Goal: Task Accomplishment & Management: Manage account settings

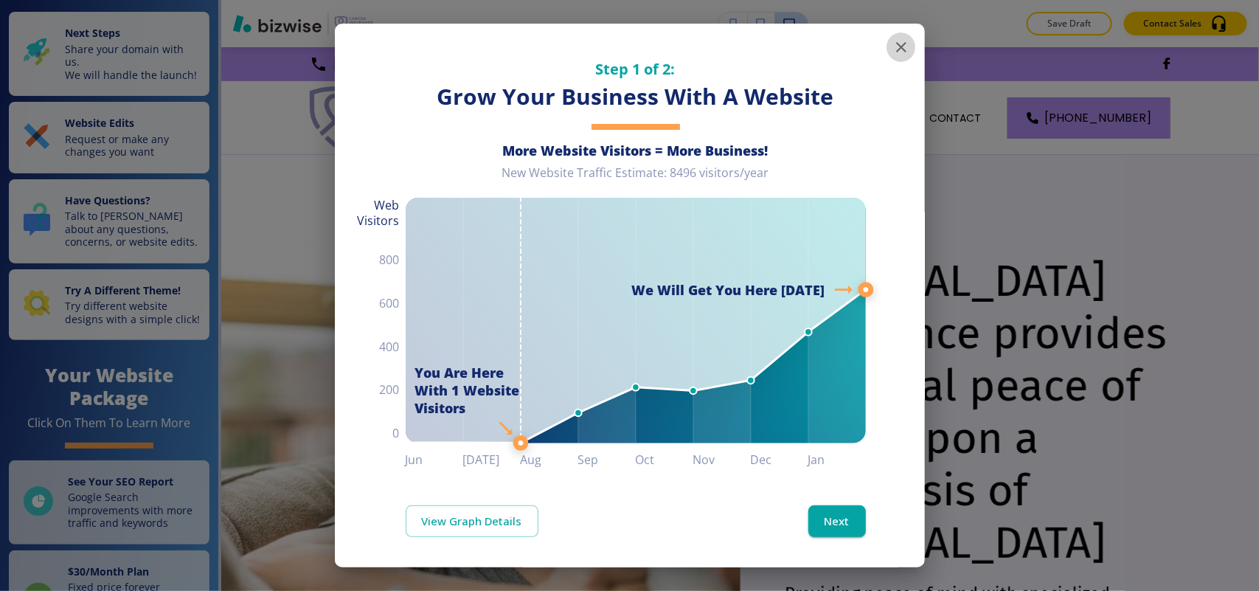
click at [892, 44] on icon "button" at bounding box center [901, 47] width 18 height 18
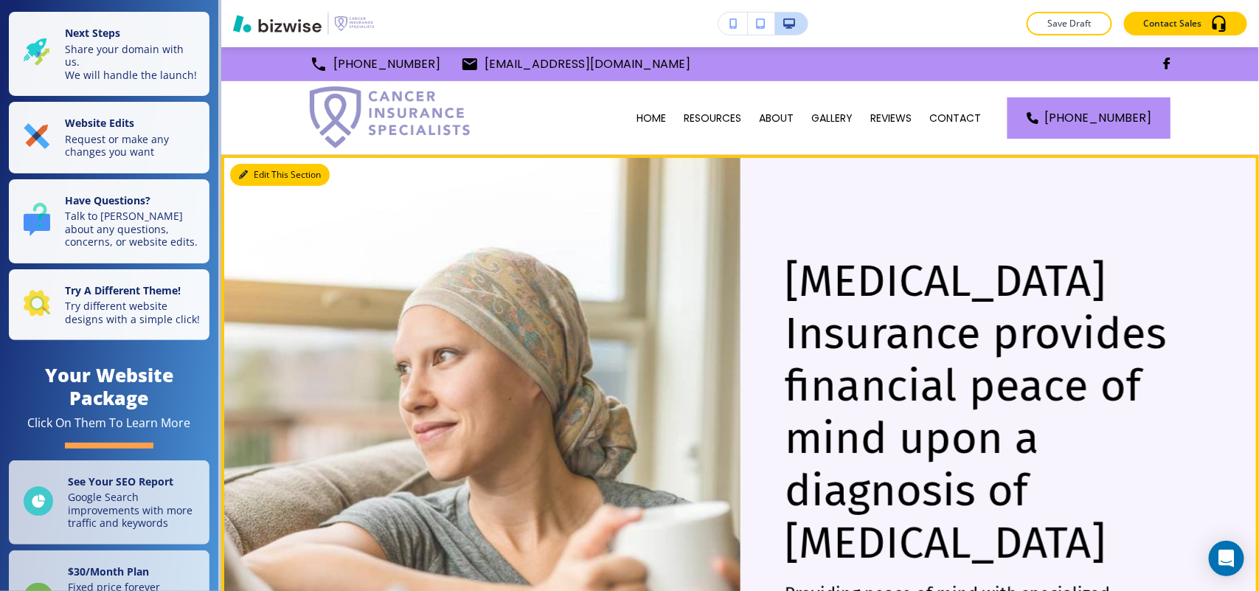
click at [259, 173] on button "Edit This Section" at bounding box center [280, 175] width 100 height 22
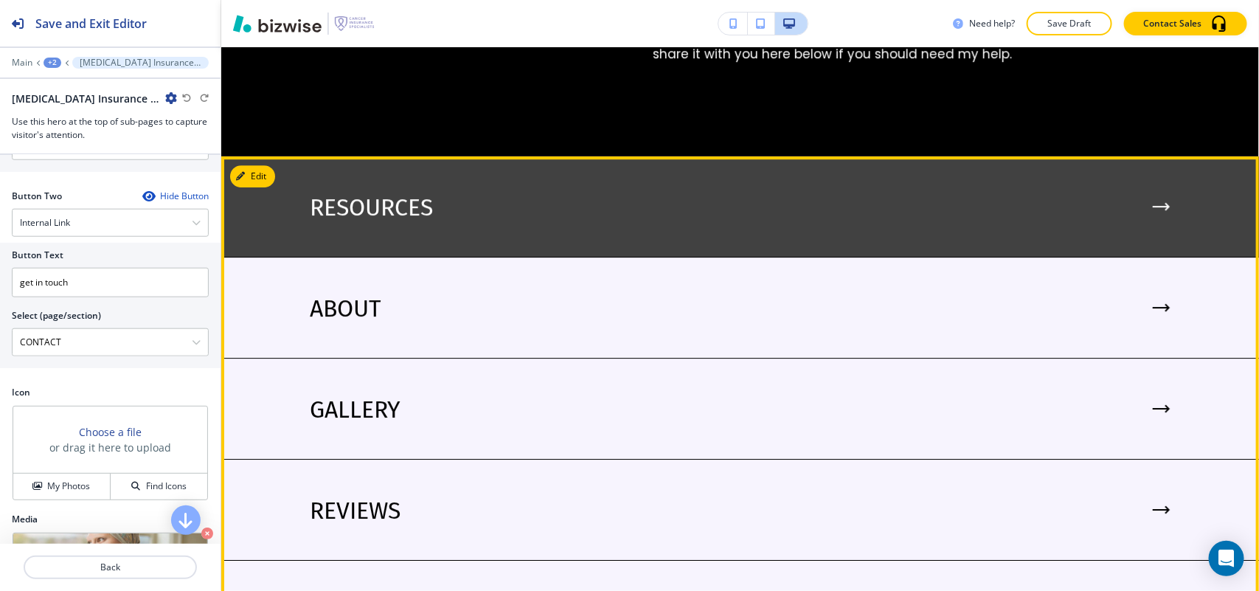
scroll to position [2044, 0]
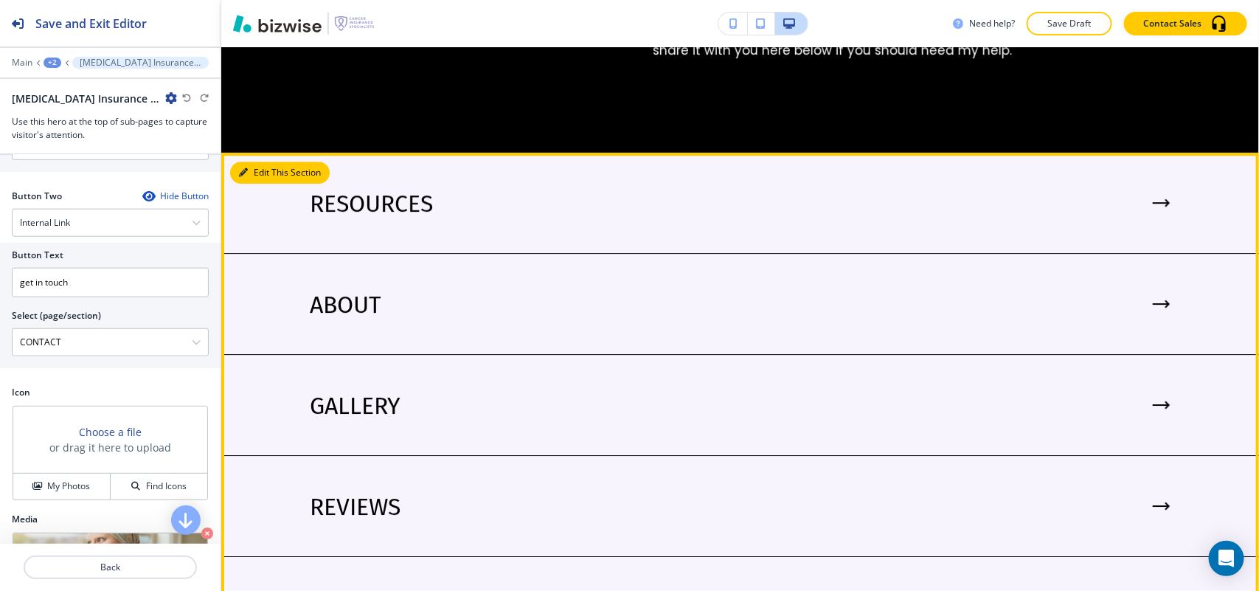
click at [263, 162] on button "Edit This Section" at bounding box center [280, 173] width 100 height 22
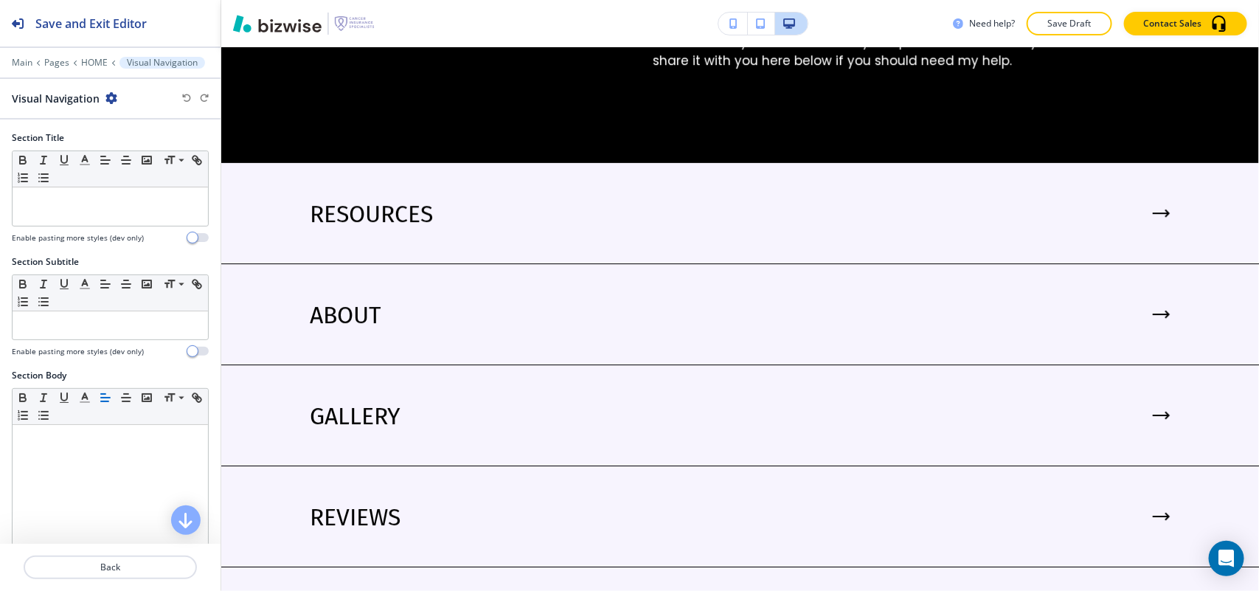
scroll to position [2001, 0]
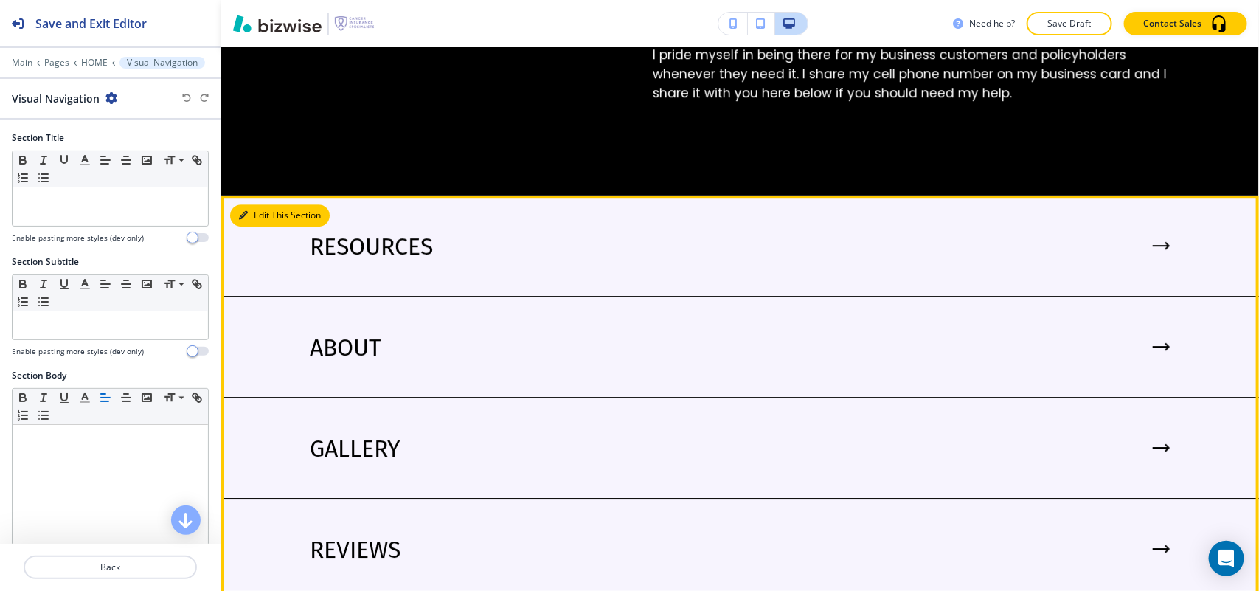
click at [263, 204] on button "Edit This Section" at bounding box center [280, 215] width 100 height 22
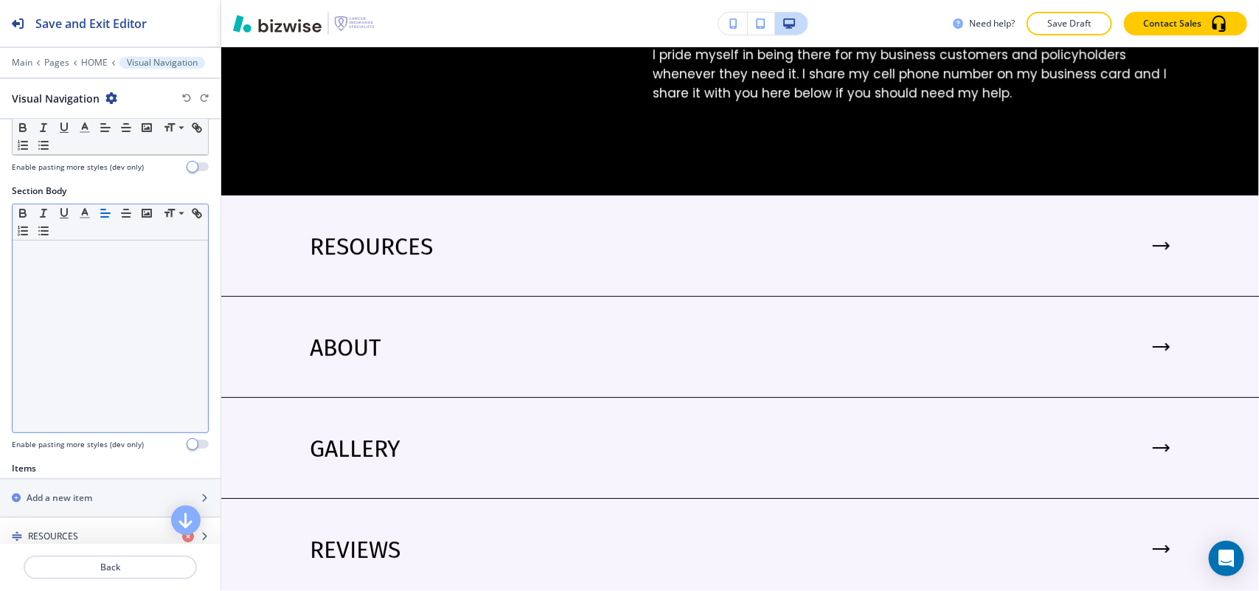
scroll to position [461, 0]
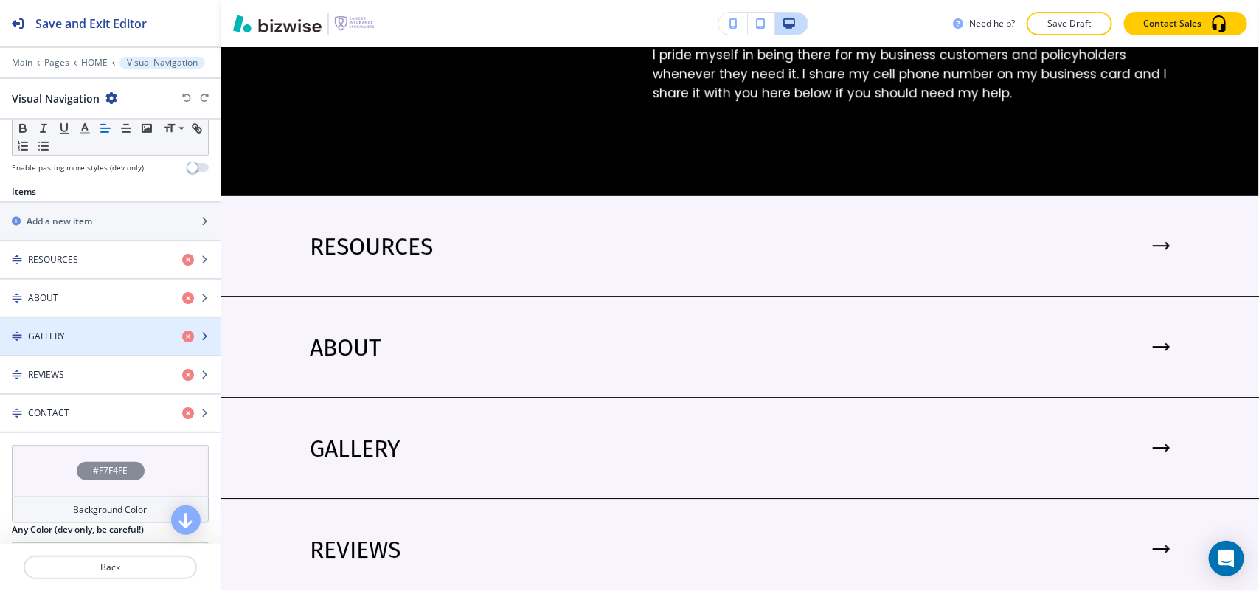
click at [66, 338] on div "GALLERY" at bounding box center [85, 336] width 170 height 13
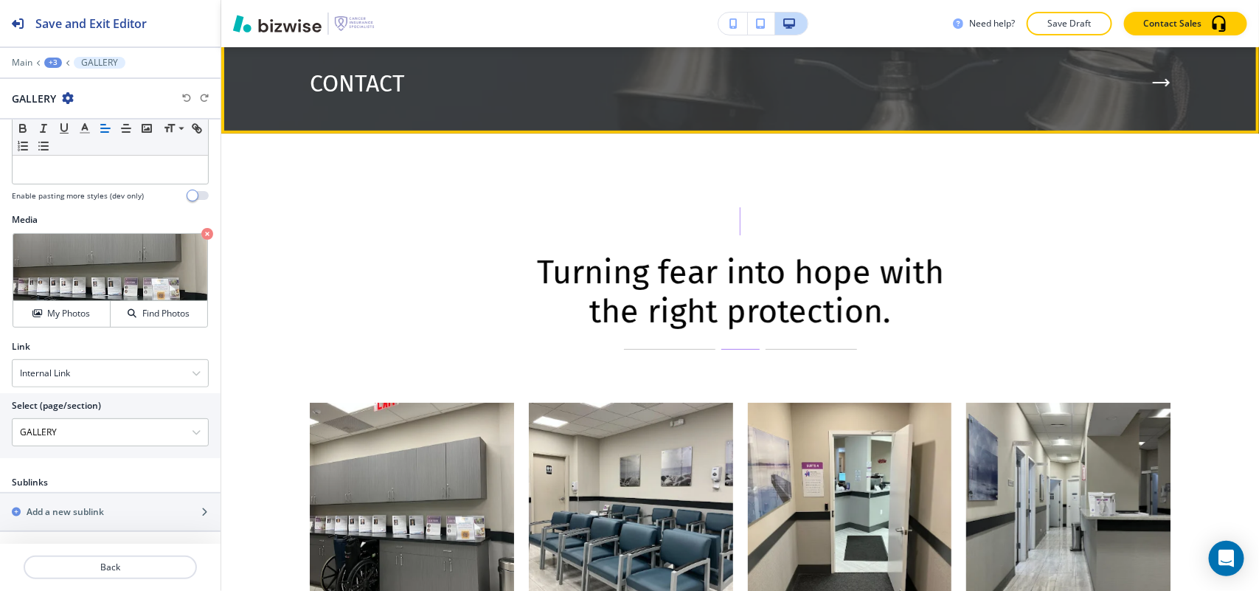
scroll to position [2573, 0]
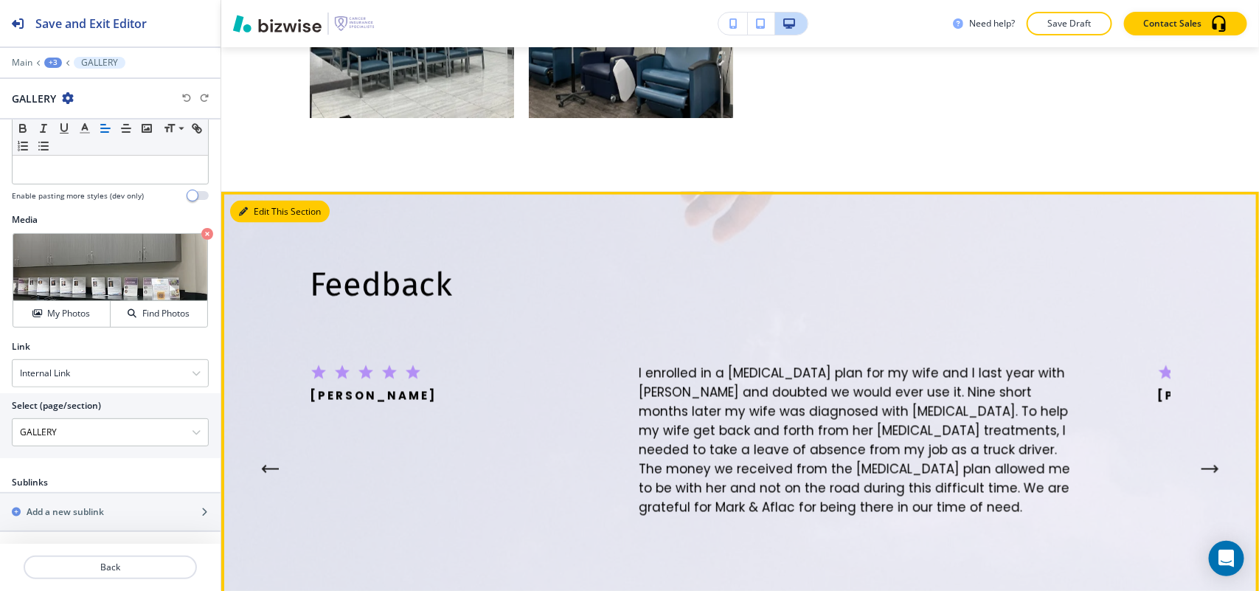
click at [248, 201] on button "Edit This Section" at bounding box center [280, 212] width 100 height 22
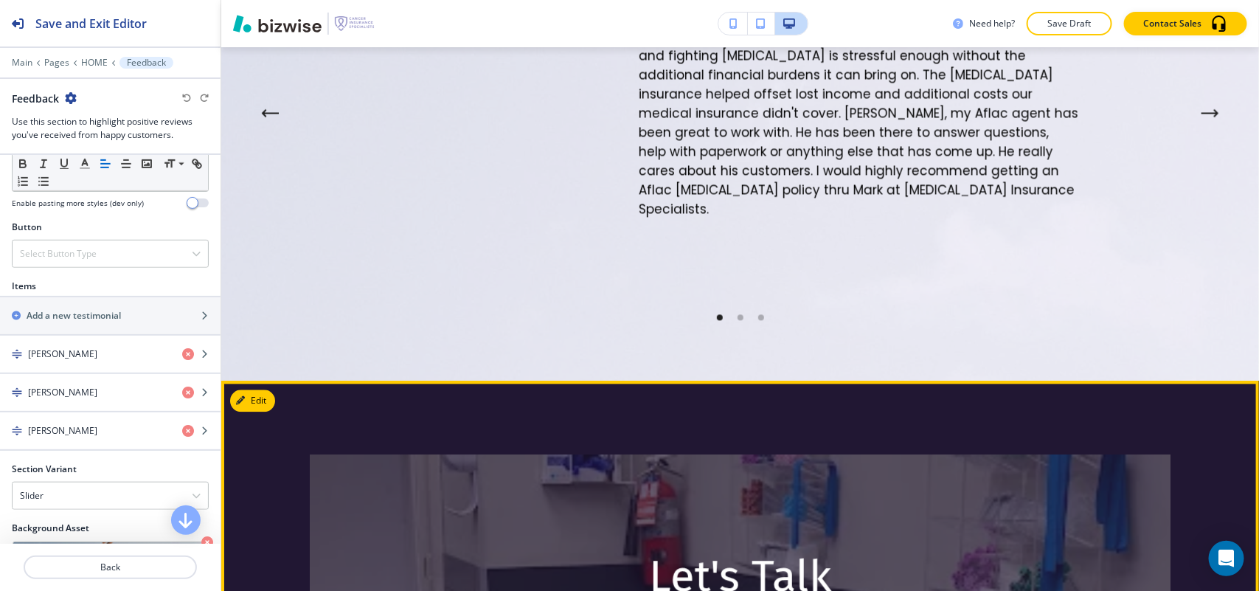
scroll to position [4035, 0]
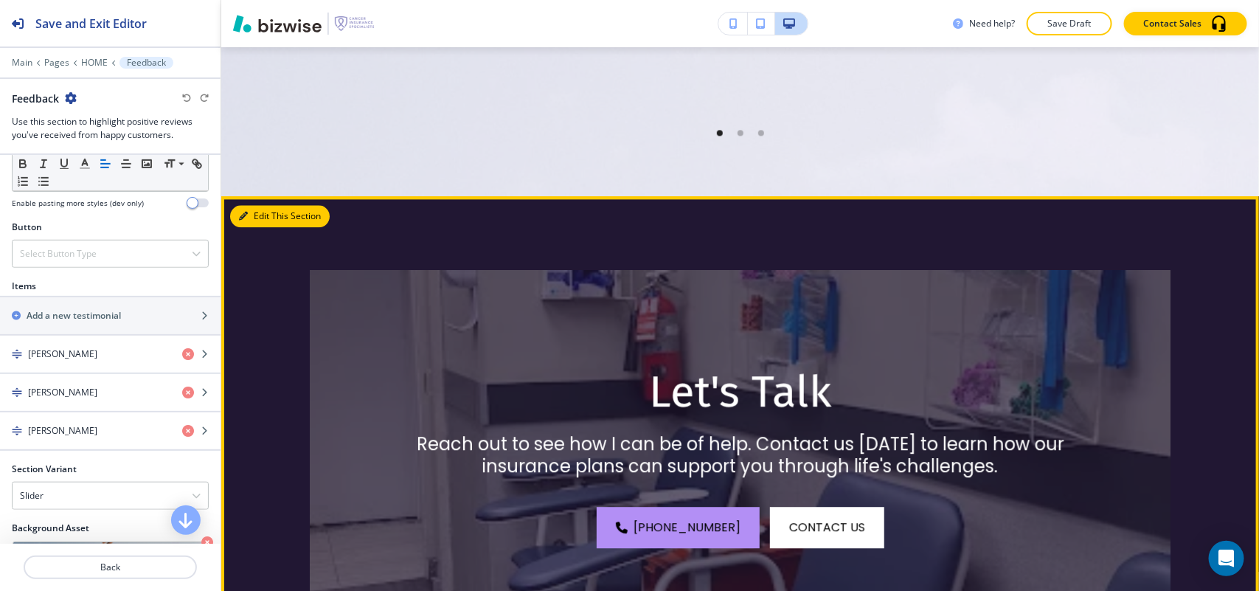
click at [273, 205] on button "Edit This Section" at bounding box center [280, 216] width 100 height 22
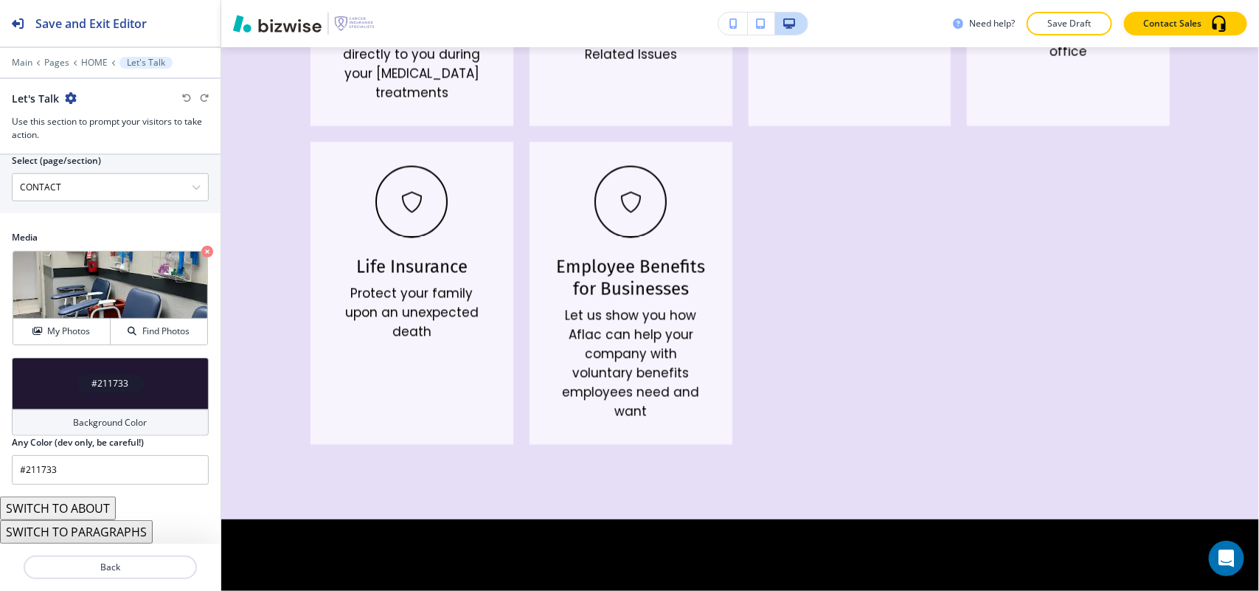
scroll to position [0, 0]
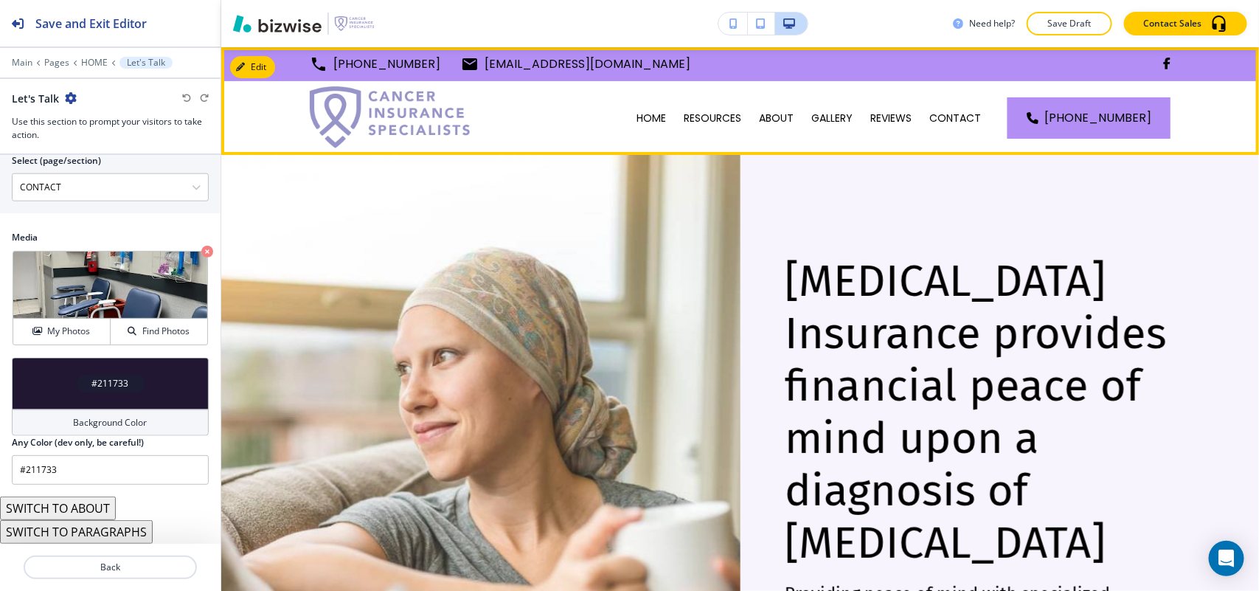
click at [724, 105] on div "RESOURCES" at bounding box center [712, 118] width 75 height 74
click at [723, 112] on p "RESOURCES" at bounding box center [713, 118] width 58 height 15
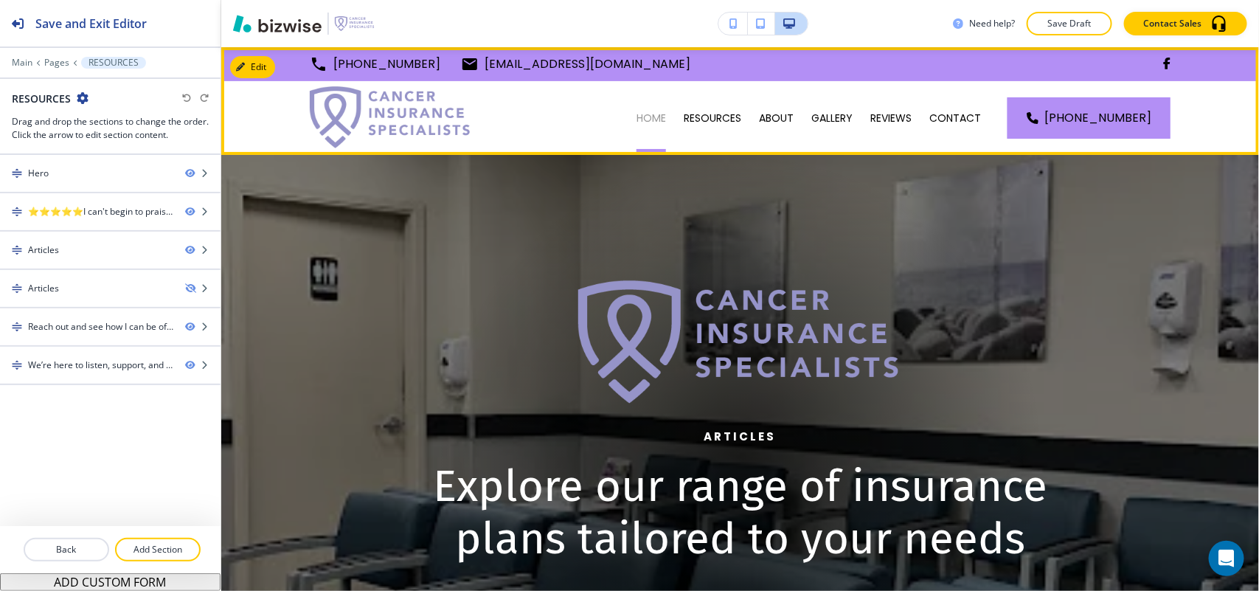
click at [654, 119] on p "HOME" at bounding box center [652, 118] width 30 height 15
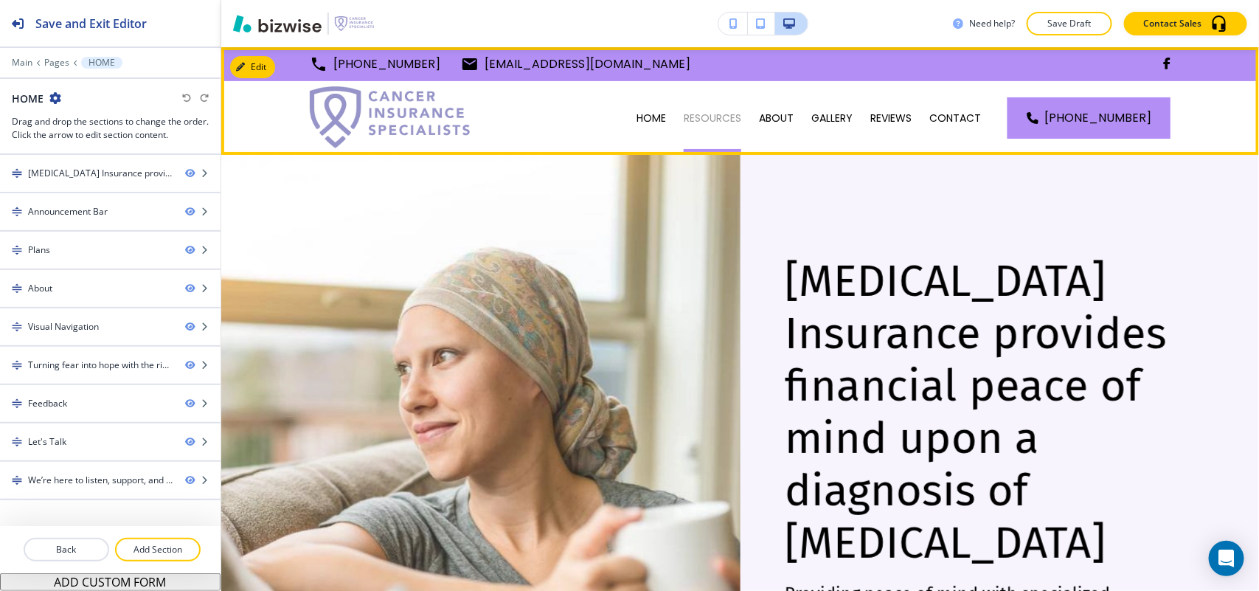
click at [724, 112] on p "RESOURCES" at bounding box center [713, 118] width 58 height 15
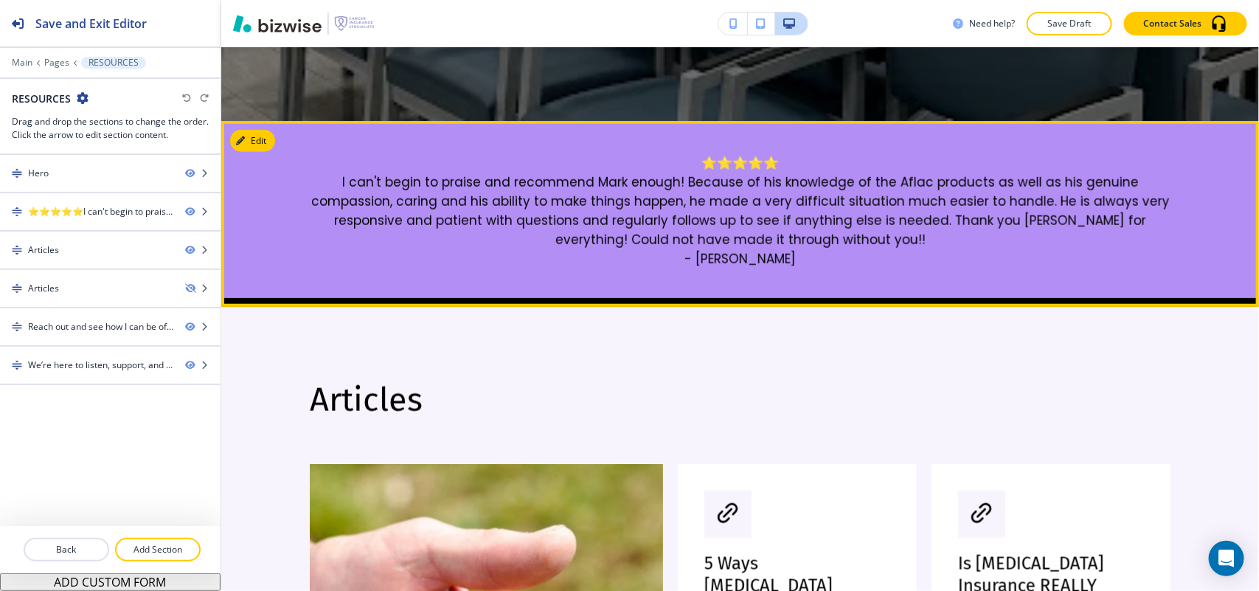
scroll to position [830, 0]
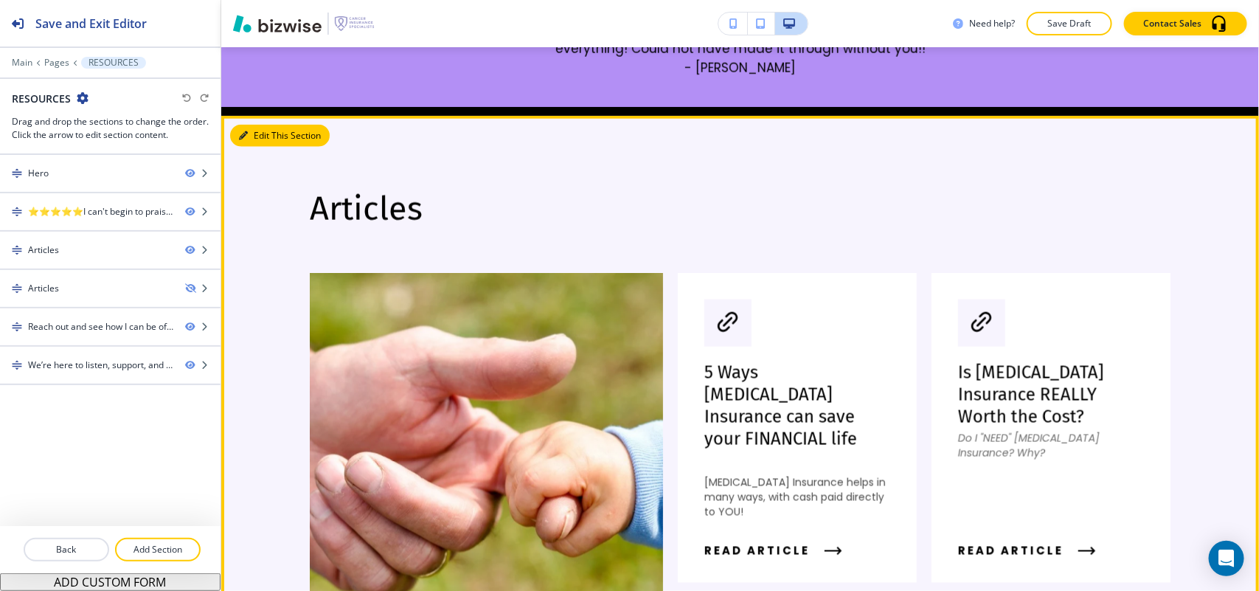
click at [256, 134] on button "Edit This Section" at bounding box center [280, 136] width 100 height 22
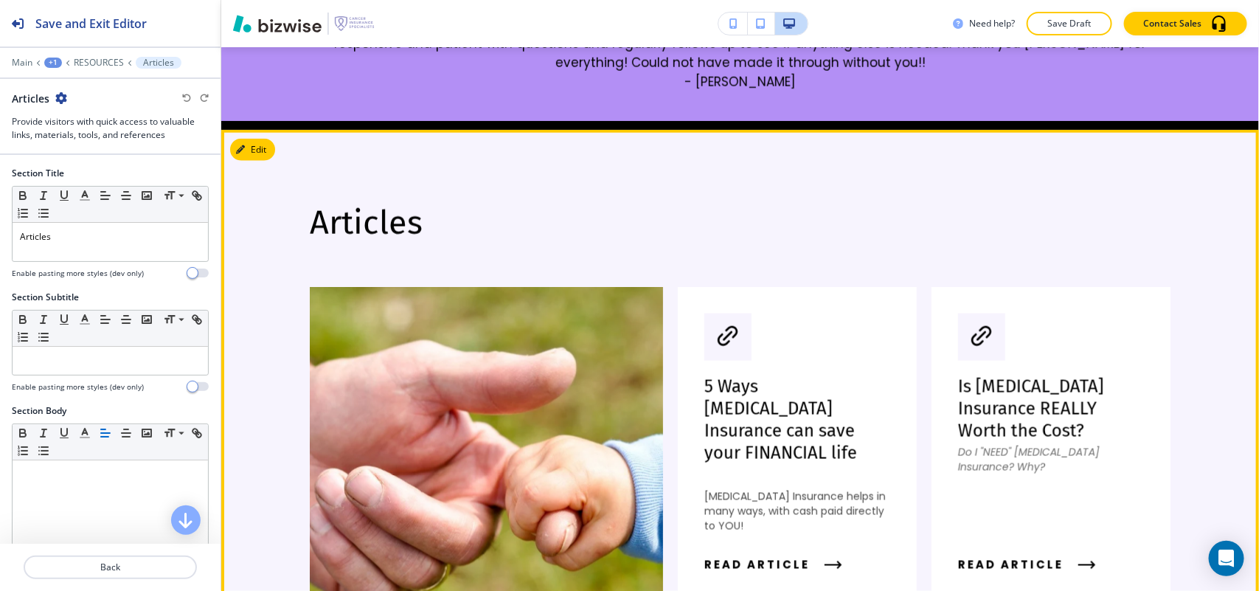
scroll to position [805, 0]
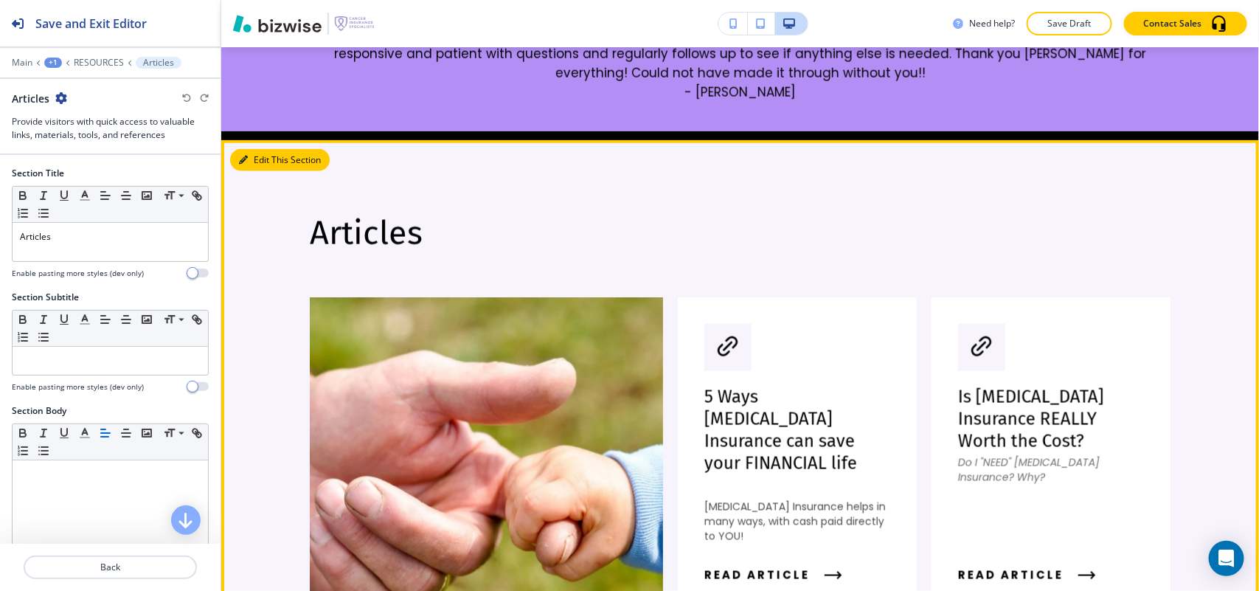
click at [274, 153] on button "Edit This Section" at bounding box center [280, 160] width 100 height 22
click at [269, 156] on button "Edit This Section" at bounding box center [280, 160] width 100 height 22
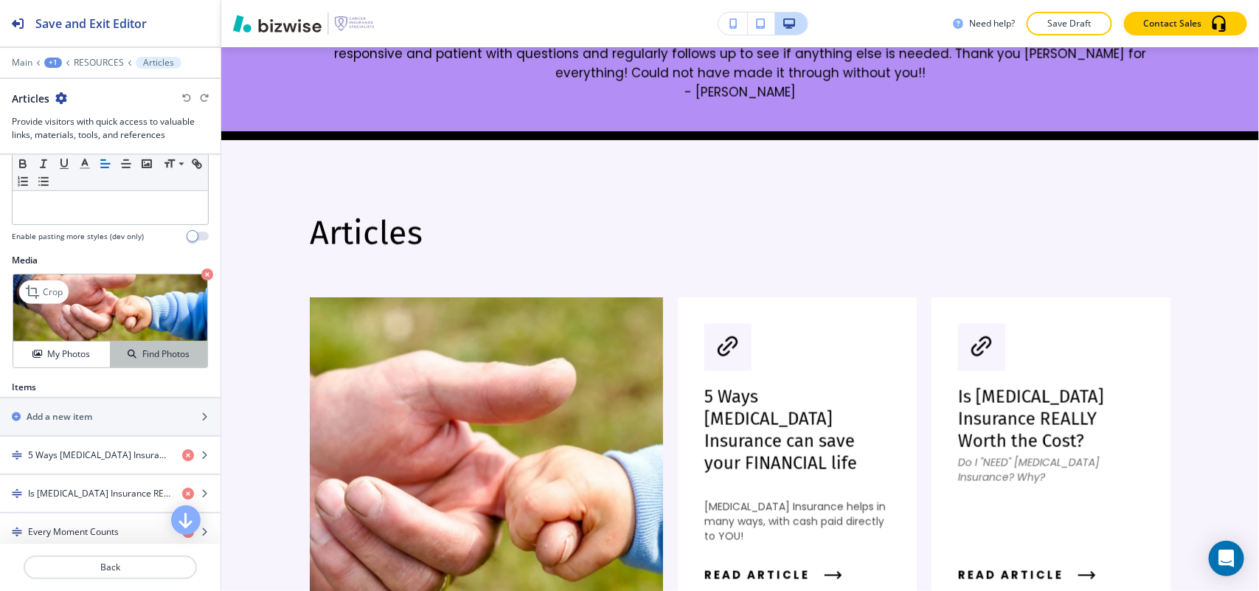
scroll to position [461, 0]
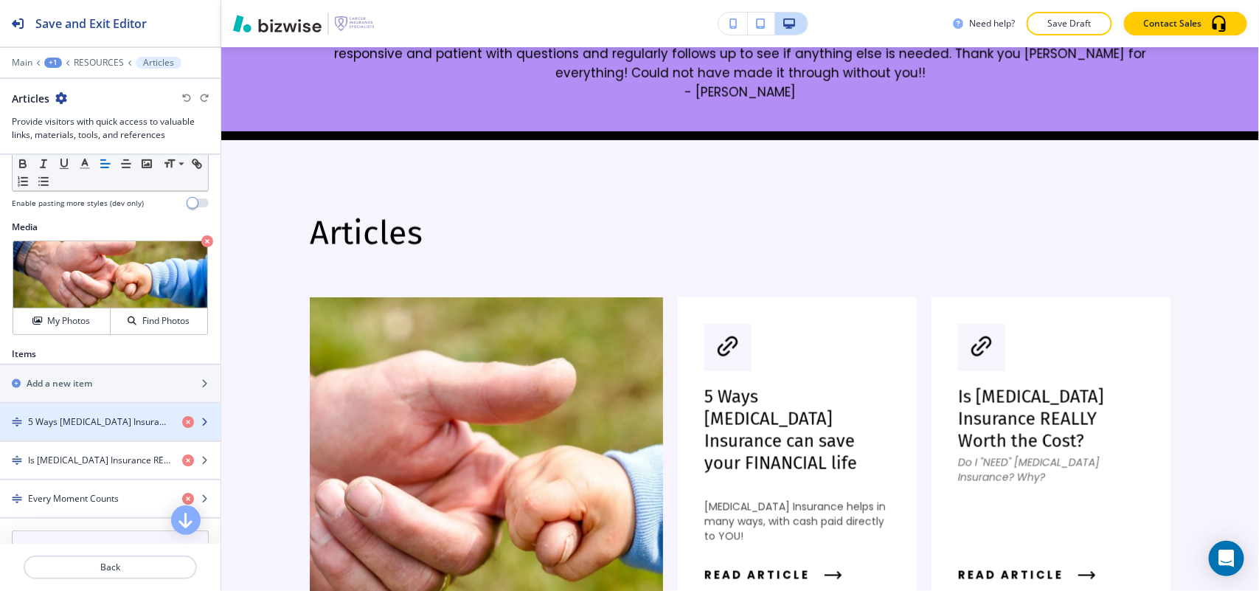
click at [68, 415] on div "button" at bounding box center [110, 409] width 221 height 12
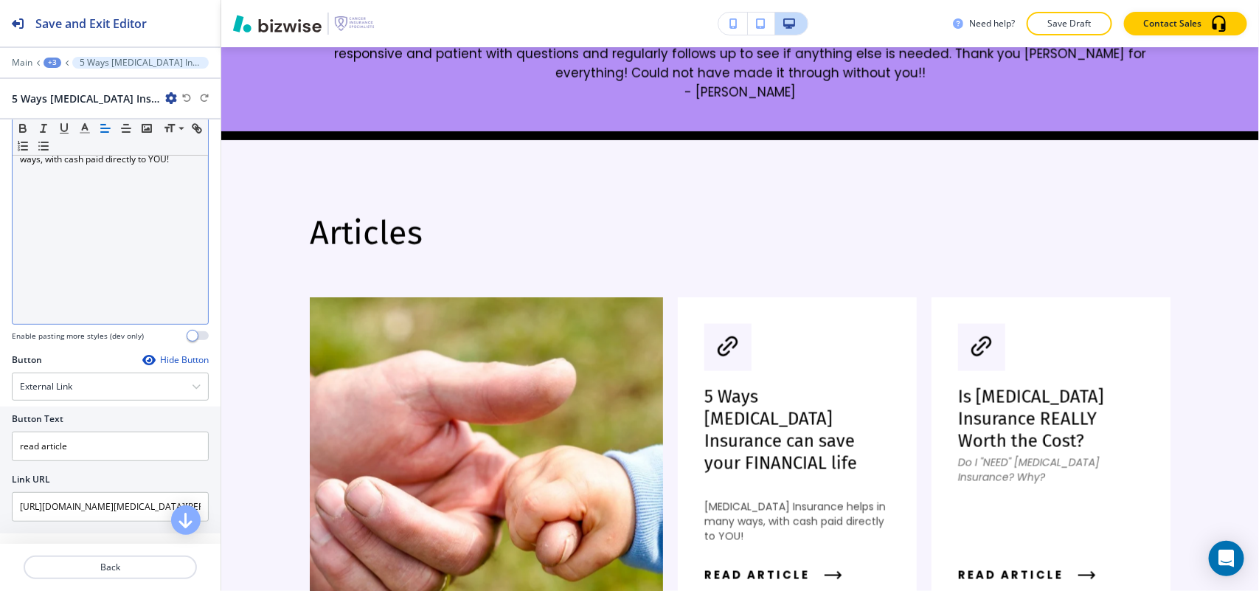
scroll to position [192, 0]
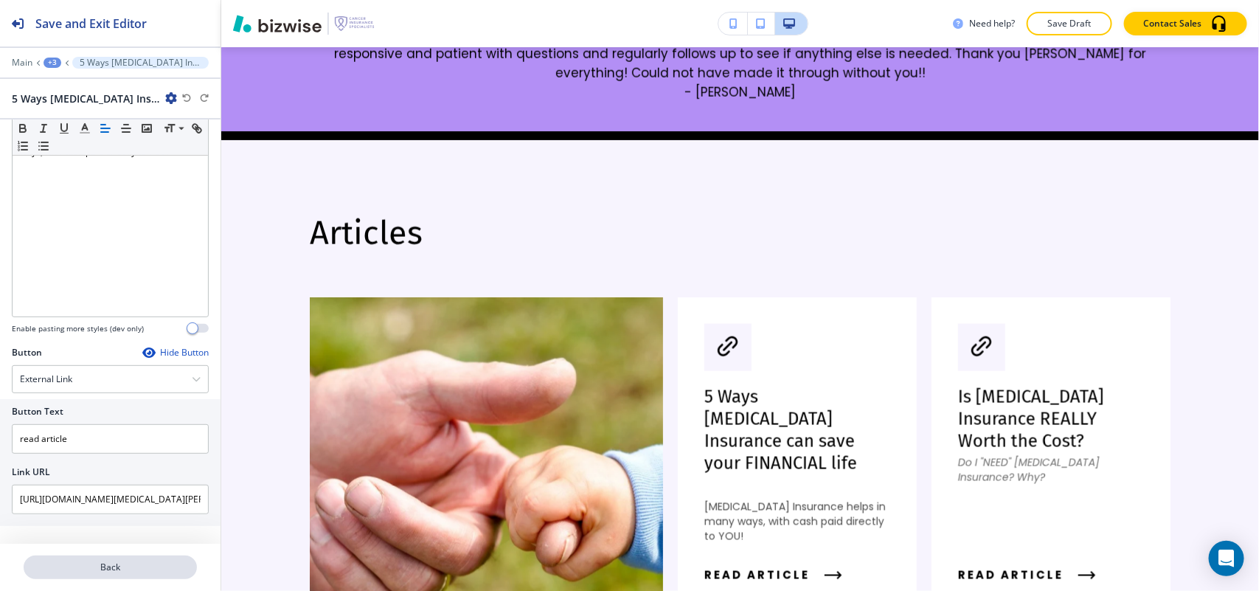
click at [94, 563] on p "Back" at bounding box center [110, 567] width 170 height 13
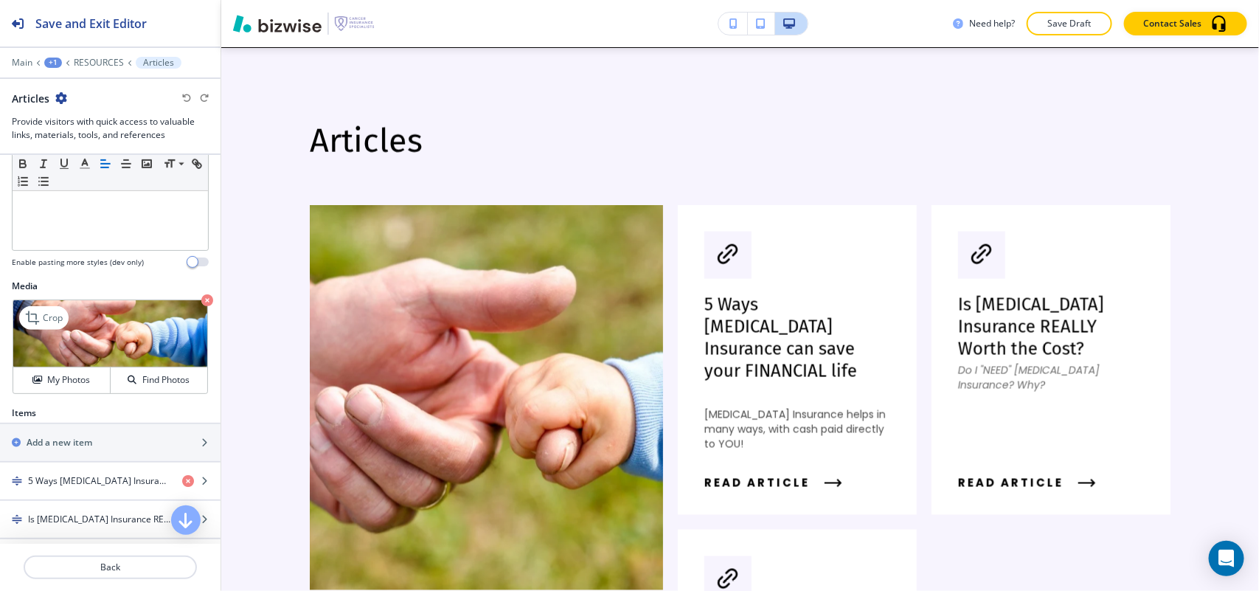
scroll to position [553, 0]
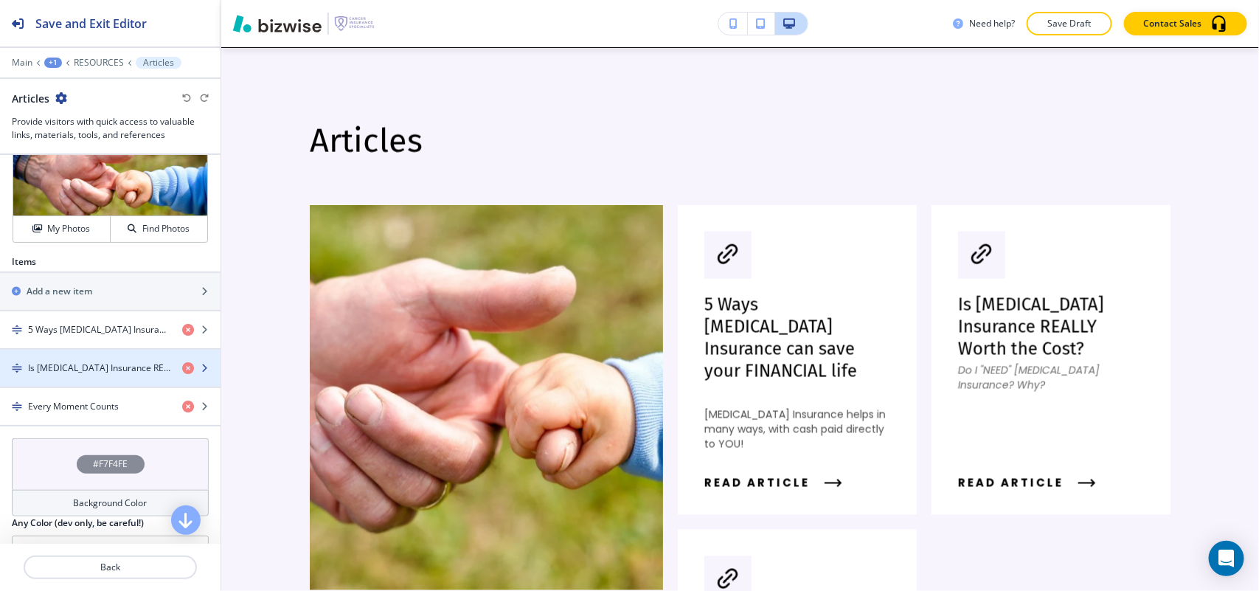
click at [69, 370] on h4 "Is [MEDICAL_DATA] Insurance REALLY Worth the Cost?" at bounding box center [99, 367] width 142 height 13
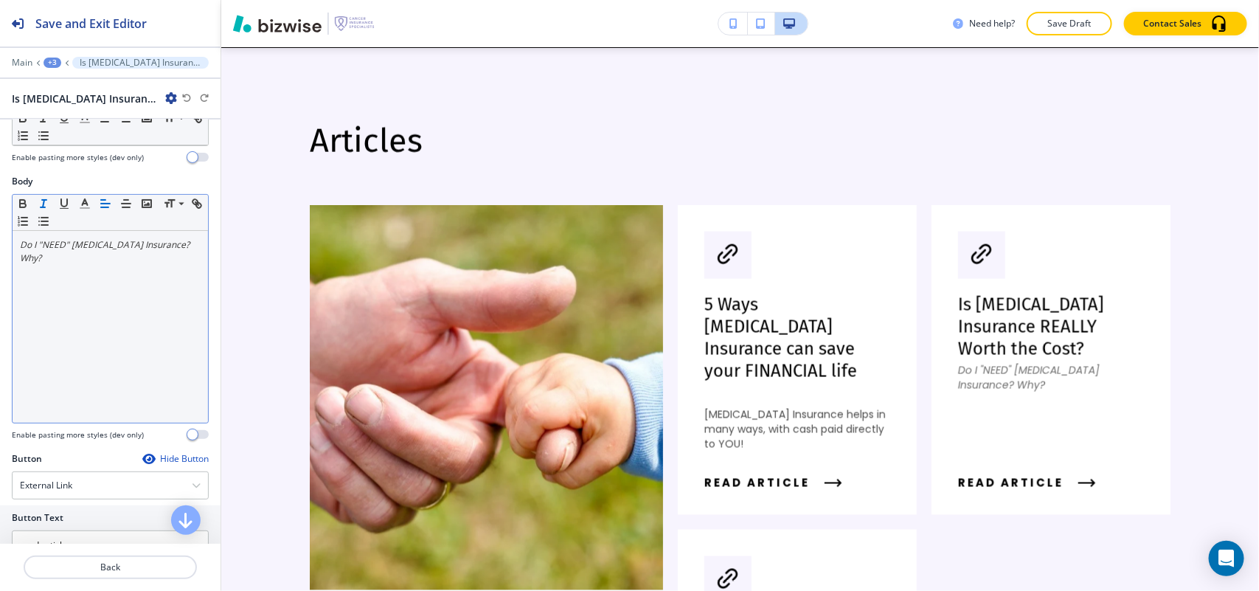
scroll to position [192, 0]
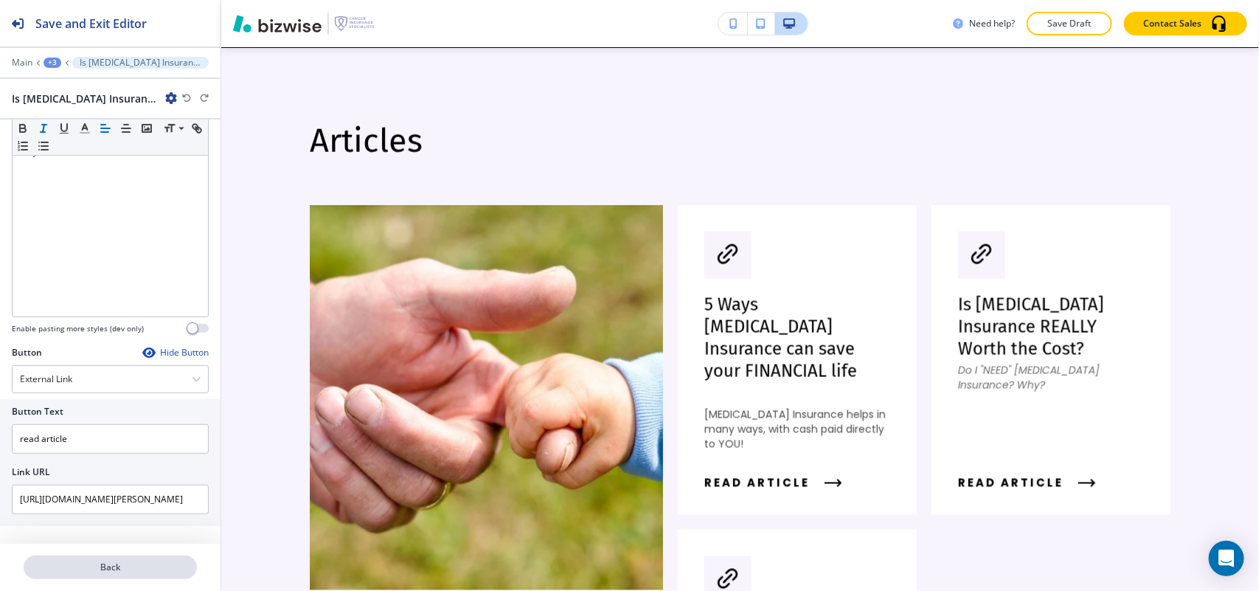
click at [105, 568] on p "Back" at bounding box center [110, 567] width 170 height 13
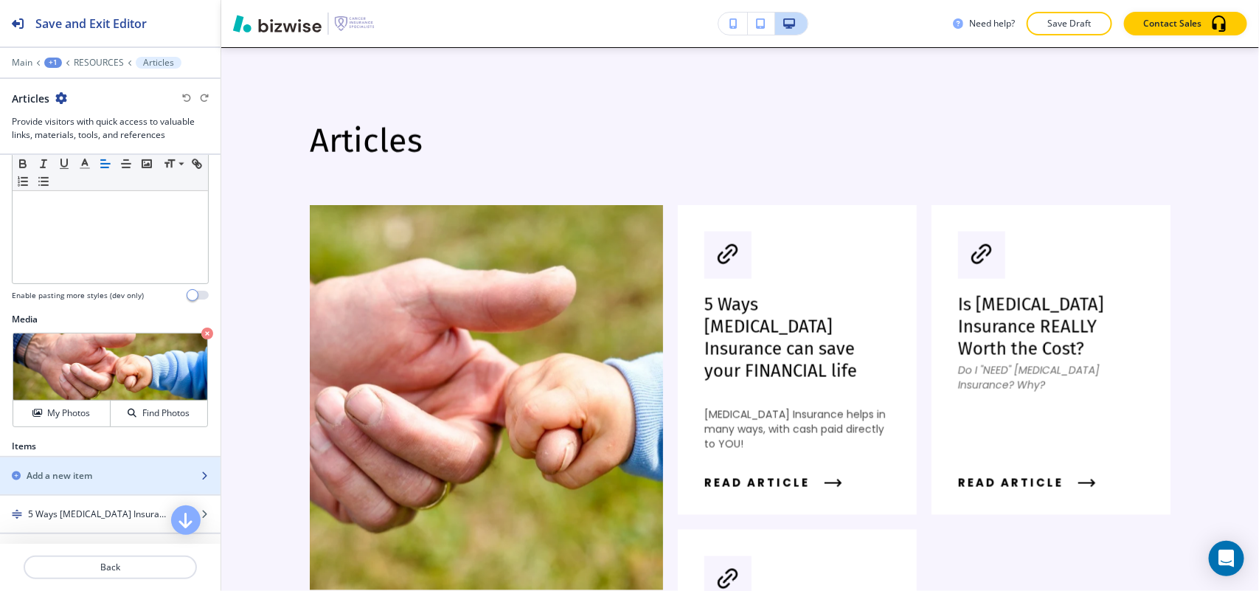
scroll to position [614, 0]
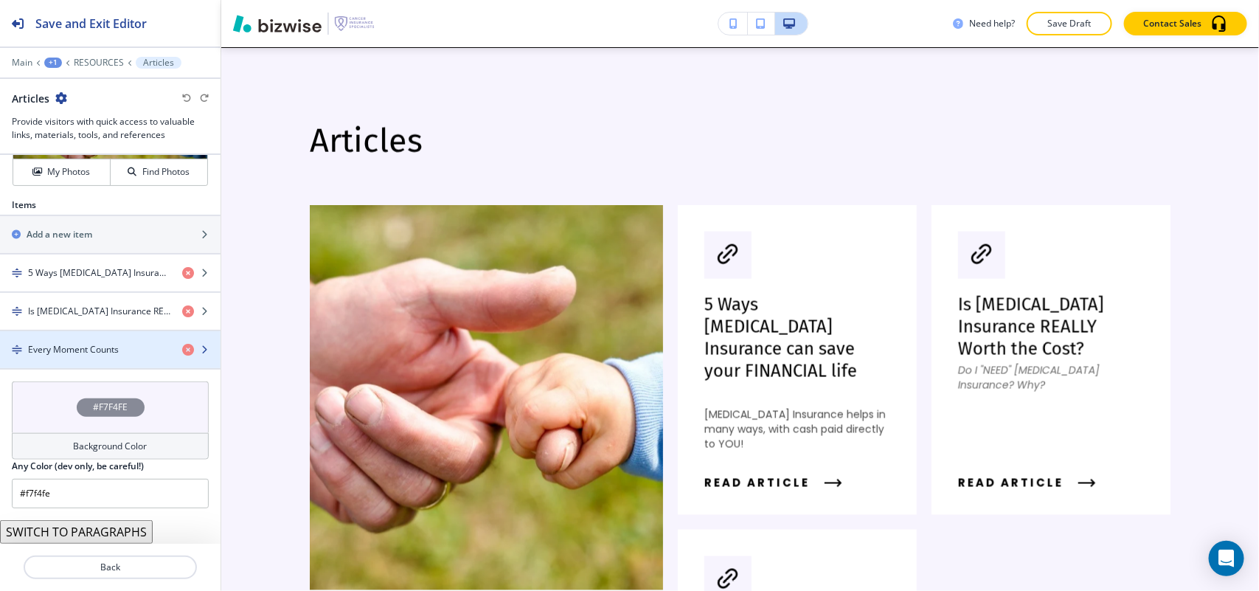
click at [92, 331] on div "button" at bounding box center [110, 337] width 221 height 12
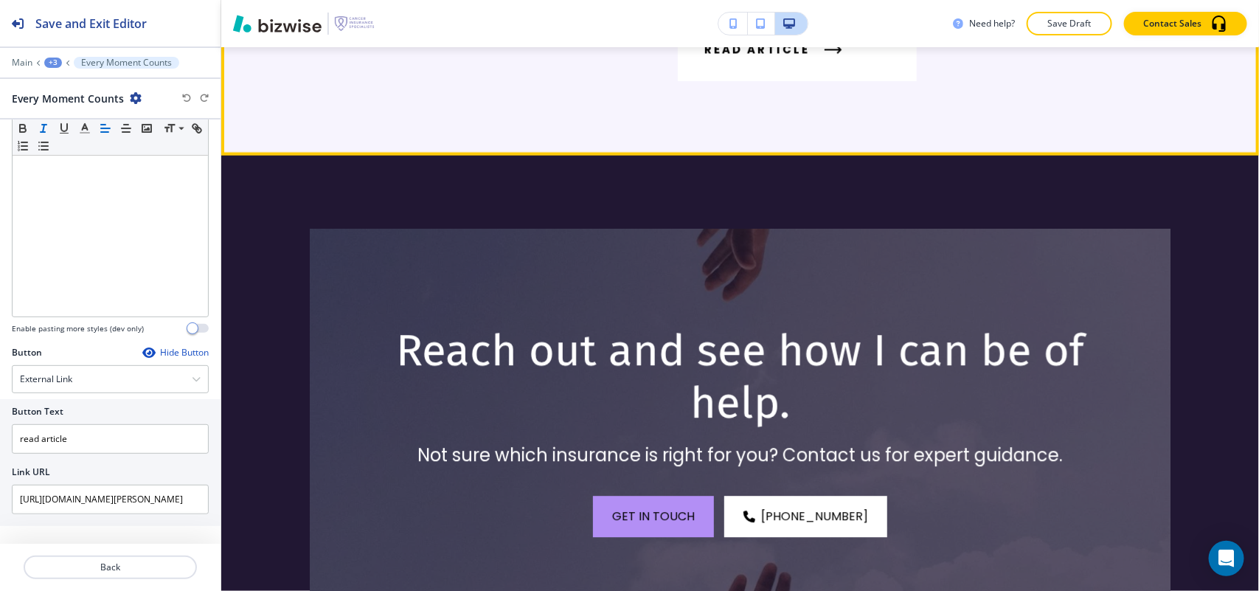
scroll to position [1543, 0]
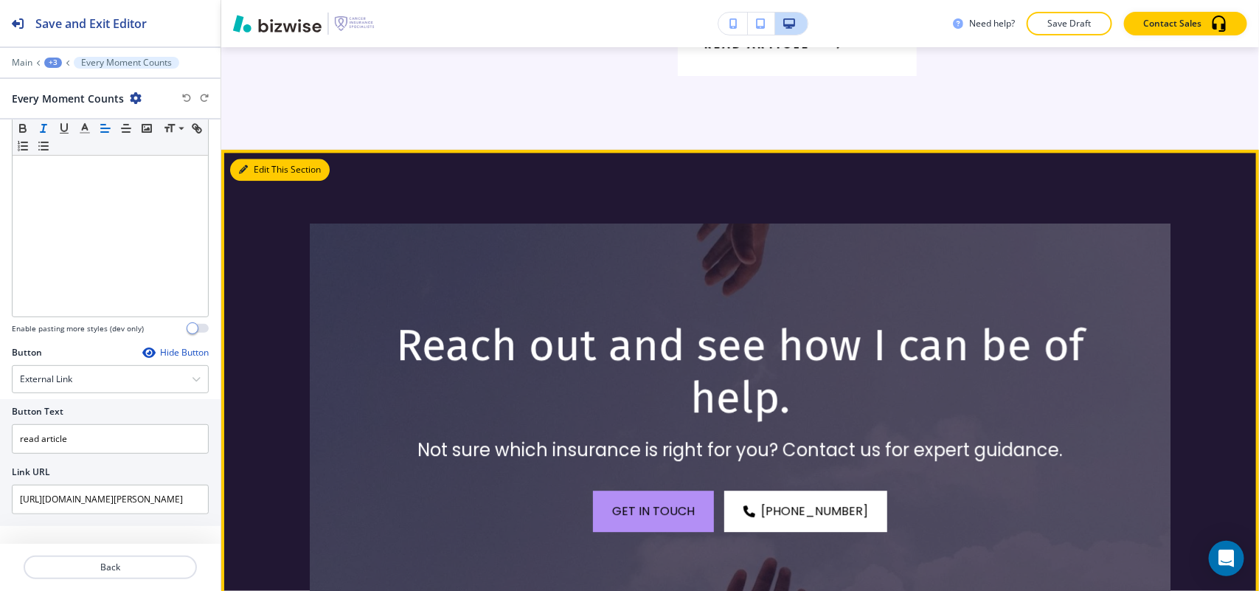
click at [274, 159] on button "Edit This Section" at bounding box center [280, 170] width 100 height 22
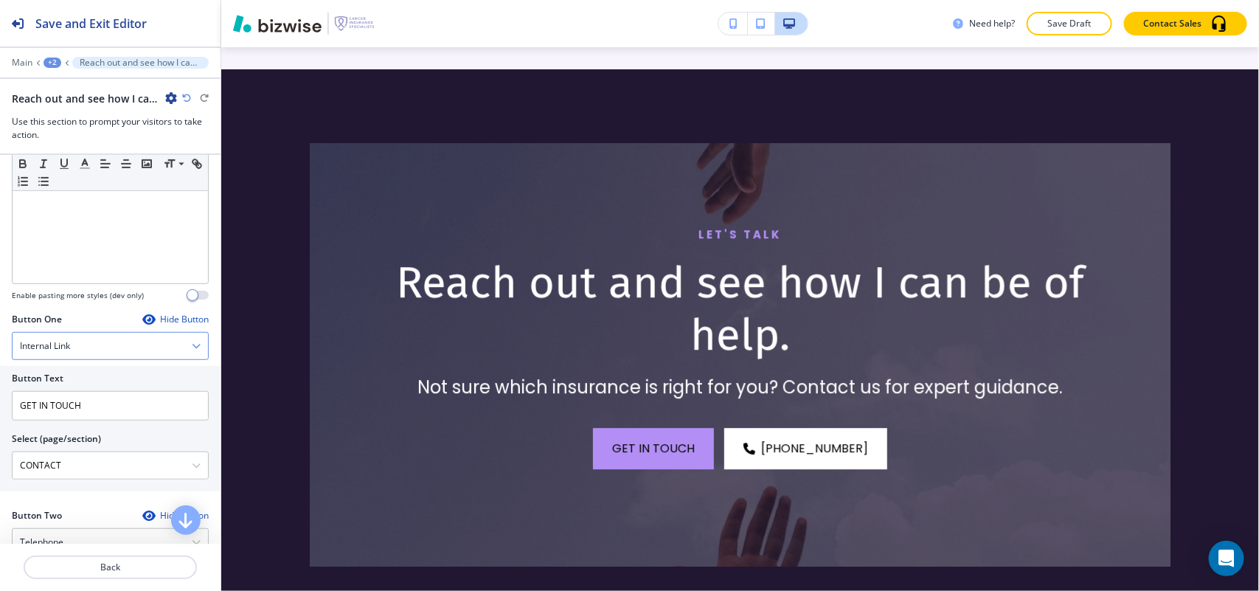
scroll to position [645, 0]
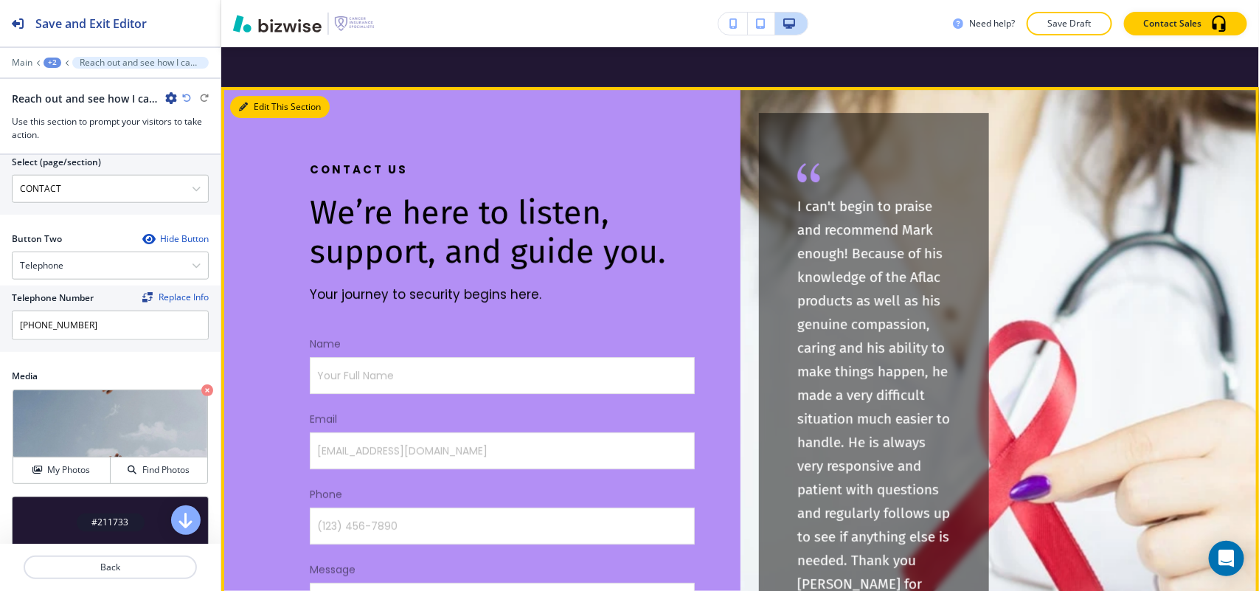
click at [254, 96] on button "Edit This Section" at bounding box center [280, 107] width 100 height 22
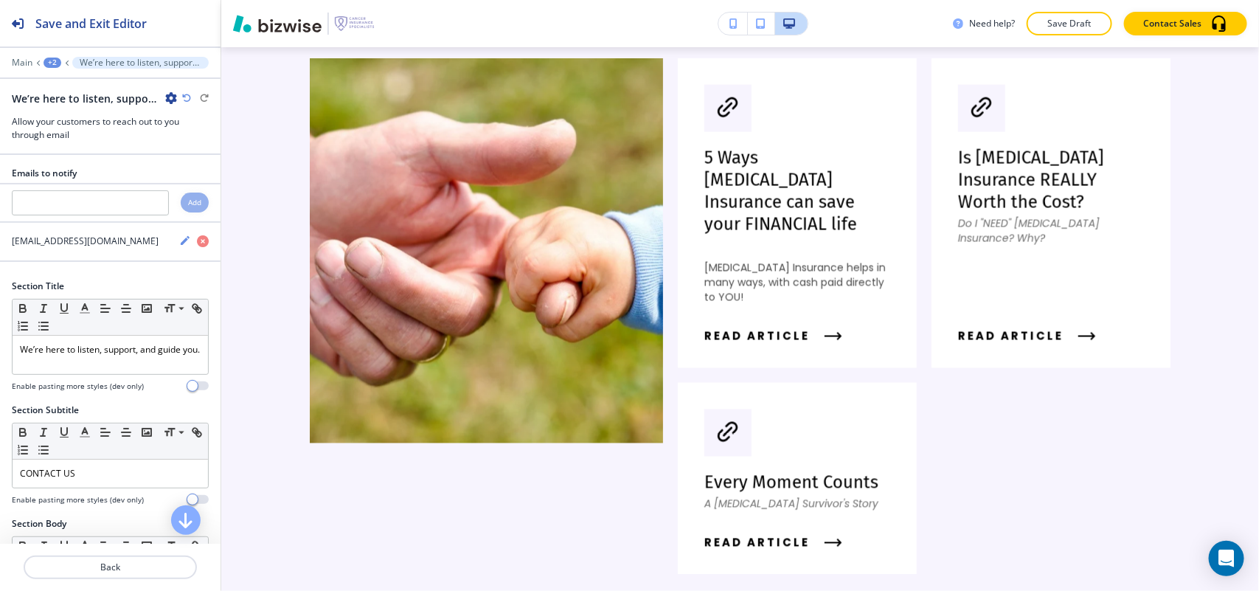
scroll to position [0, 0]
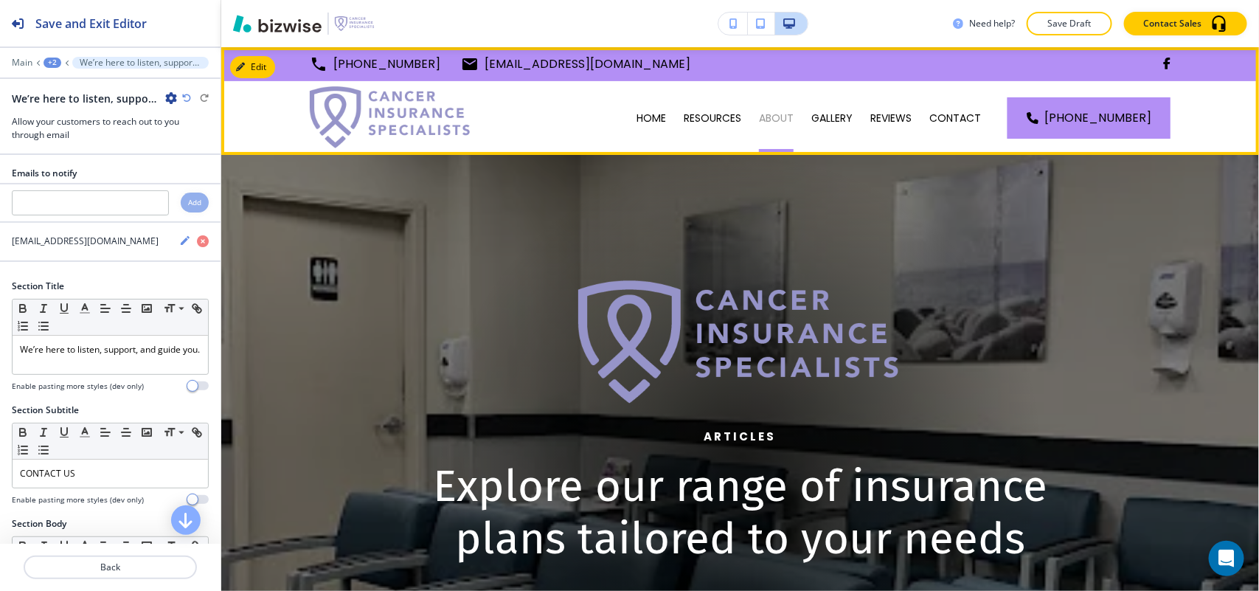
click at [790, 116] on p "ABOUT" at bounding box center [776, 118] width 35 height 15
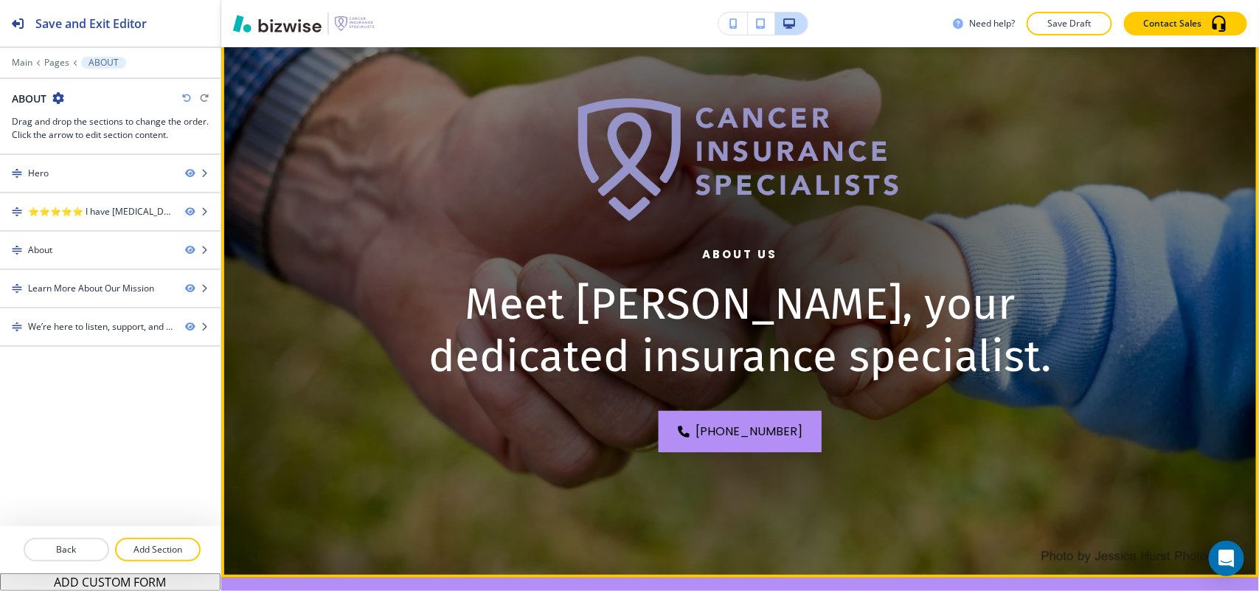
scroll to position [184, 0]
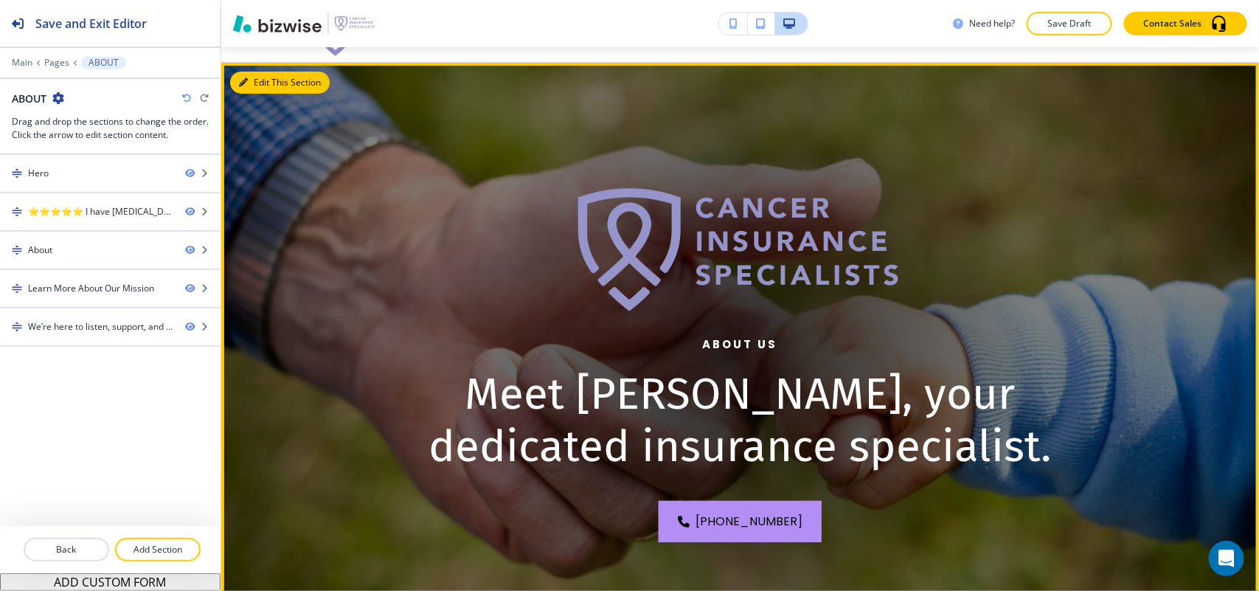
click at [264, 86] on button "Edit This Section" at bounding box center [280, 83] width 100 height 22
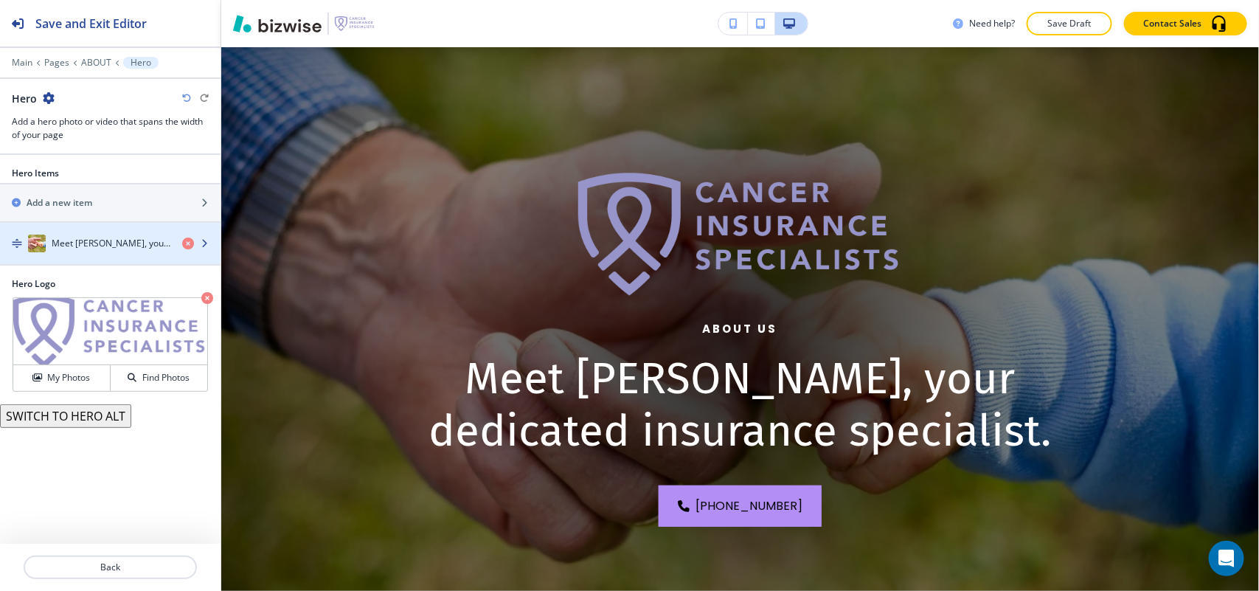
click at [91, 243] on h4 "Meet [PERSON_NAME], your dedicated insurance specialist." at bounding box center [111, 243] width 119 height 13
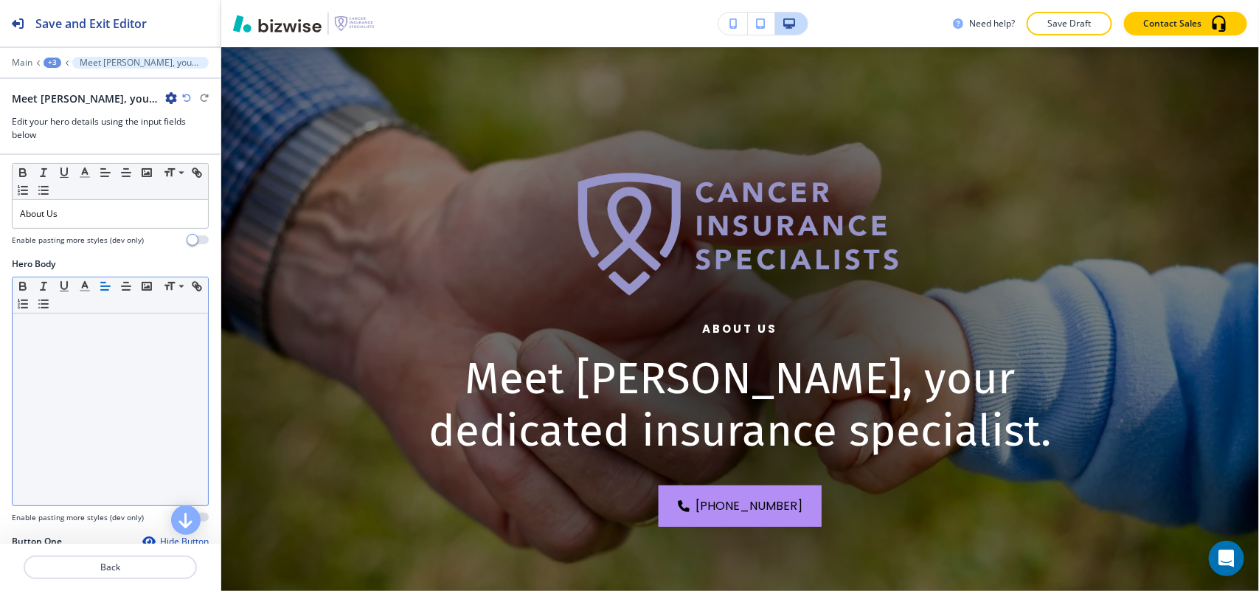
scroll to position [553, 0]
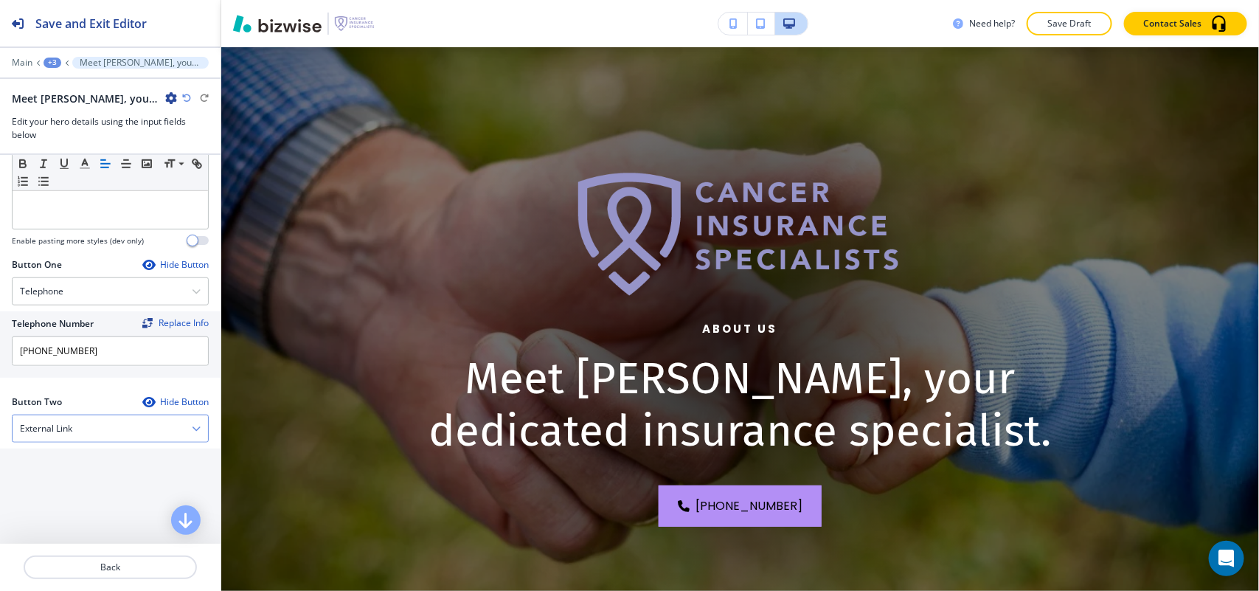
click at [52, 425] on h4 "External Link" at bounding box center [46, 428] width 52 height 13
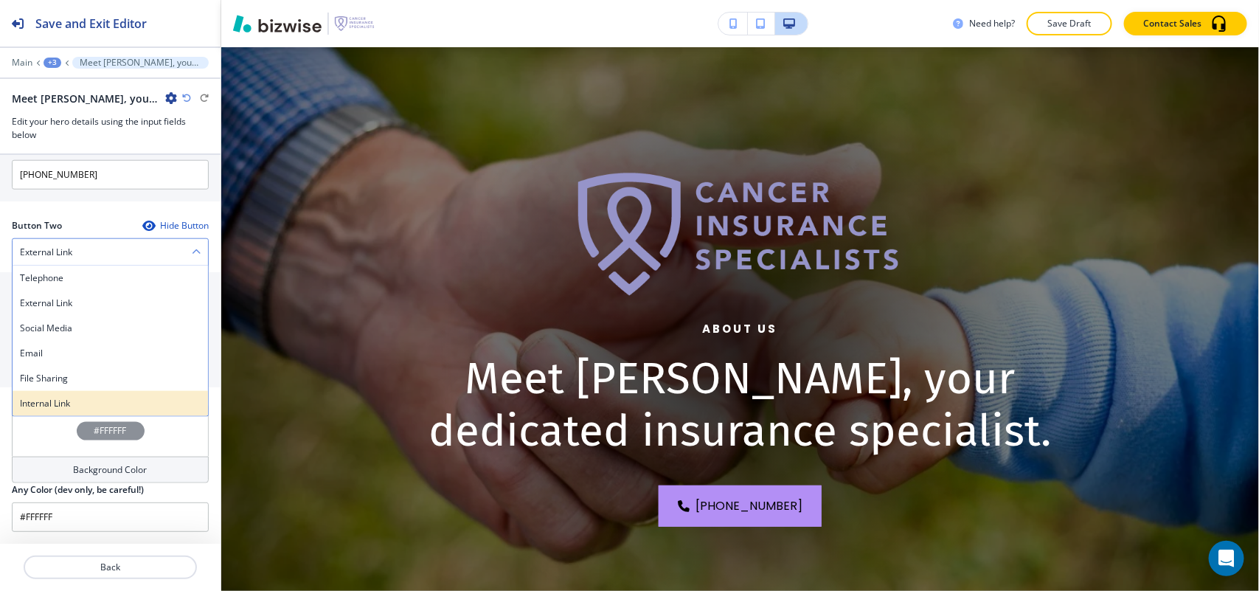
click at [70, 400] on h4 "Internal Link" at bounding box center [110, 403] width 181 height 13
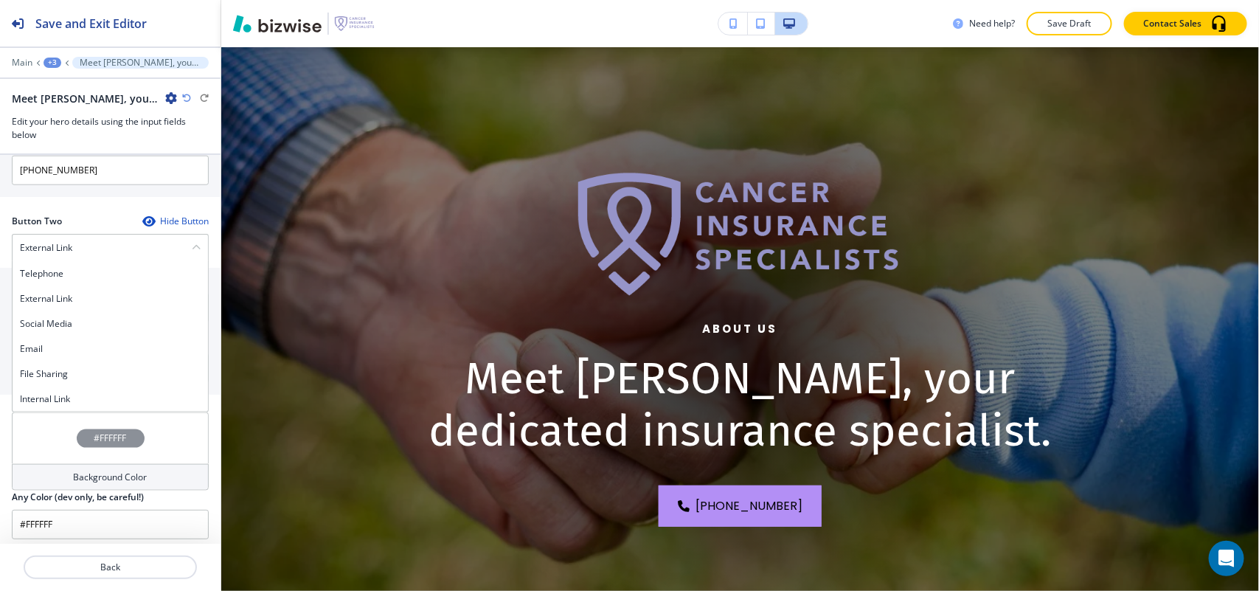
scroll to position [732, 0]
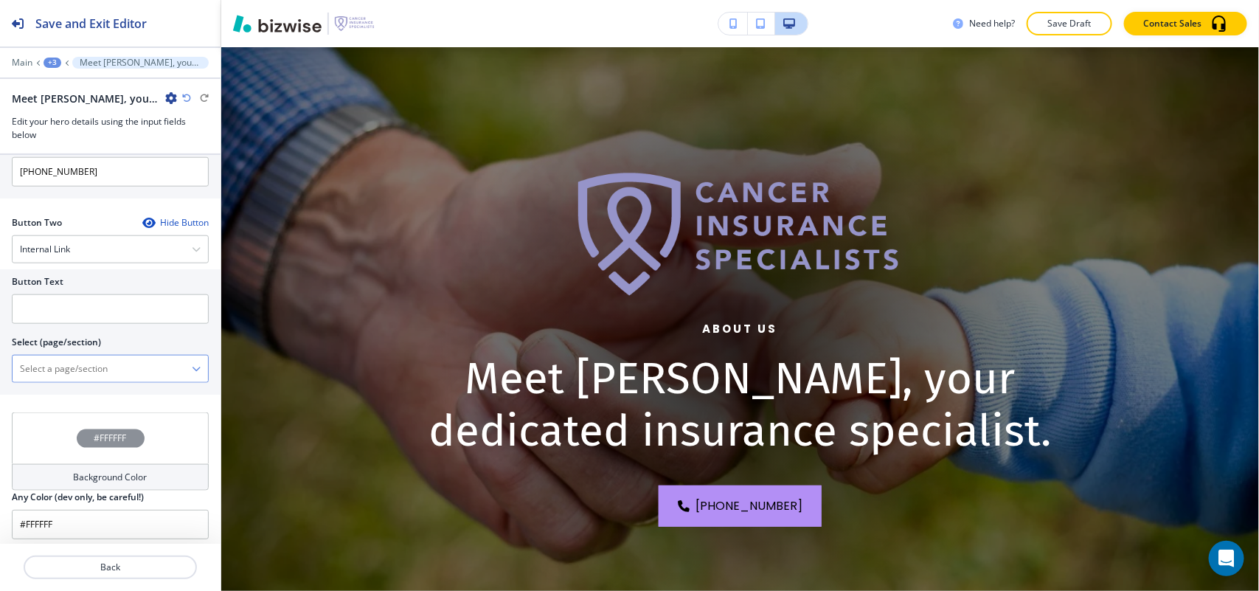
click at [89, 376] on \(page\/section\) "Manual Input" at bounding box center [102, 368] width 179 height 25
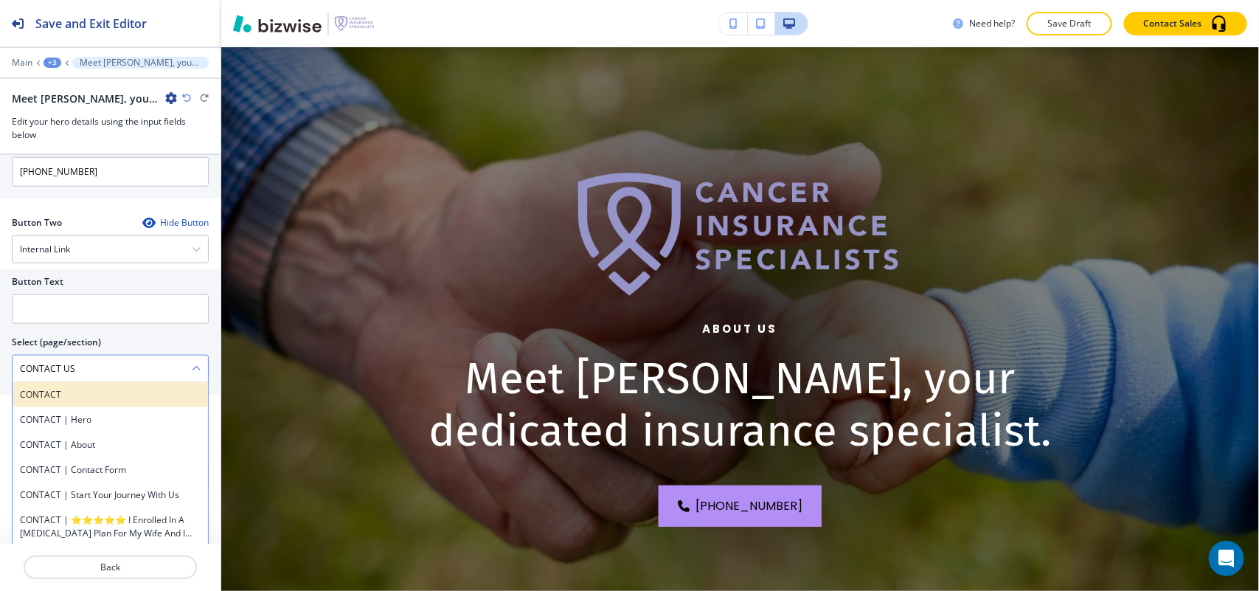
click at [52, 395] on h4 "CONTACT" at bounding box center [110, 394] width 181 height 13
type \(page\/section\) "CONTACT"
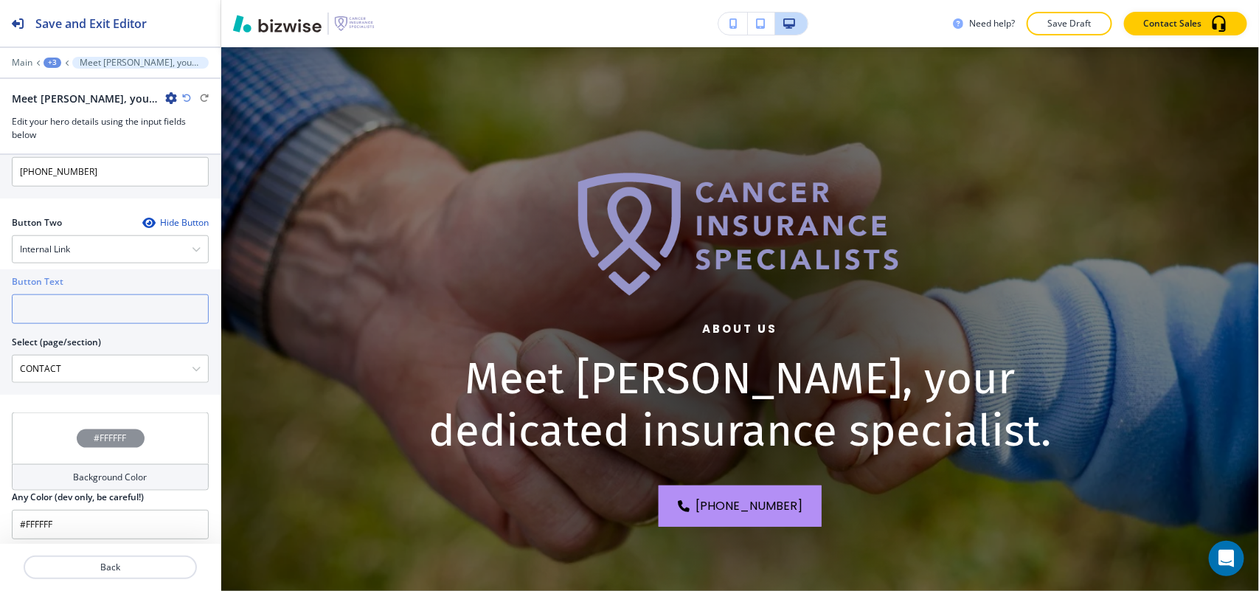
click at [86, 305] on input "text" at bounding box center [110, 309] width 197 height 30
paste input "CONTACT US"
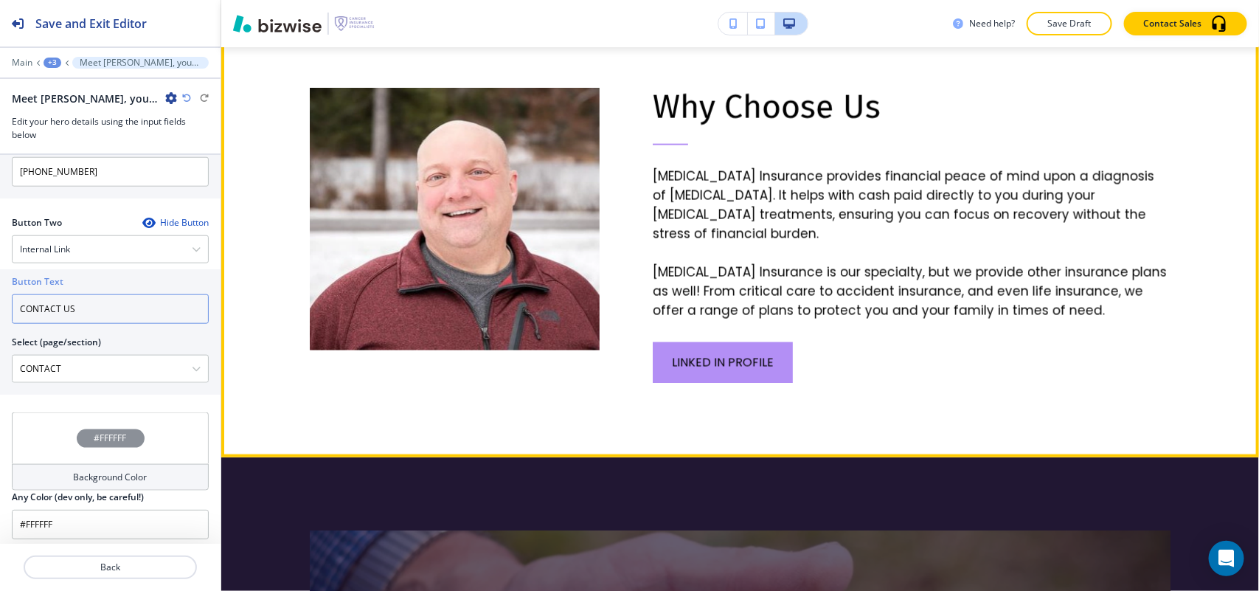
scroll to position [937, 0]
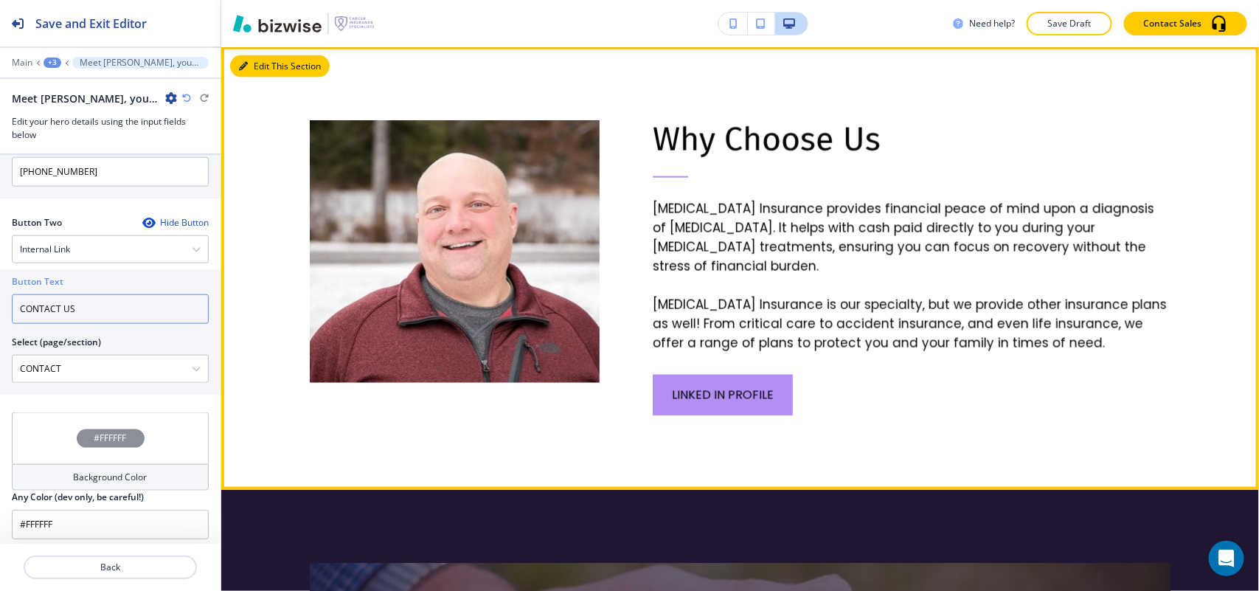
type input "CONTACT US"
click at [257, 55] on button "Edit This Section" at bounding box center [280, 66] width 100 height 22
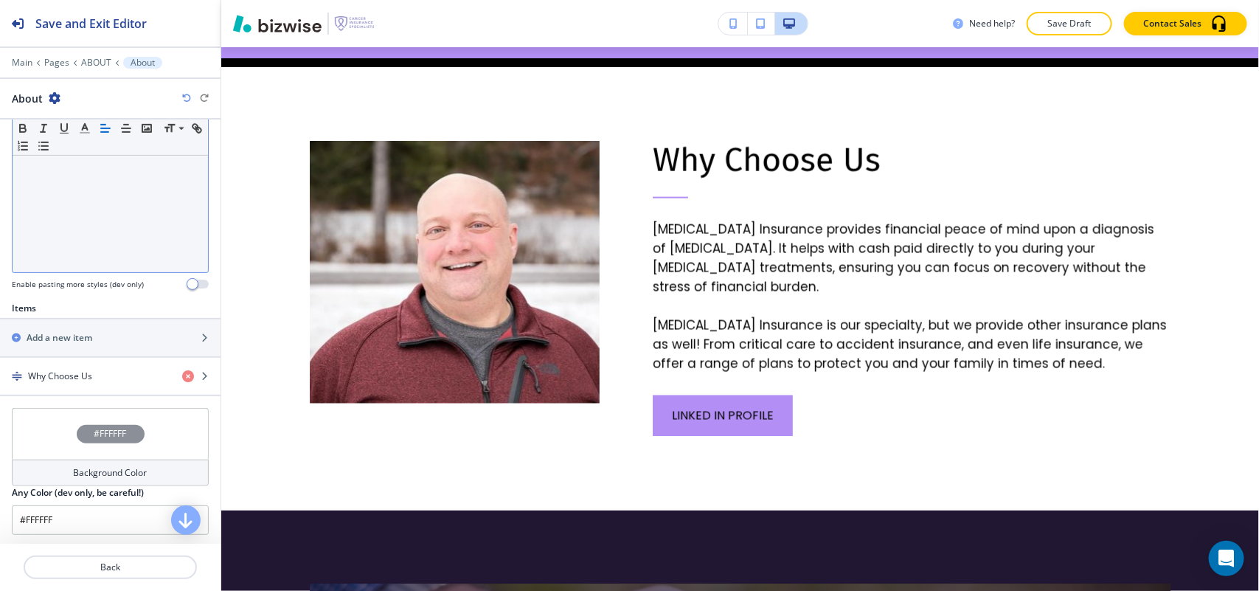
scroll to position [426, 0]
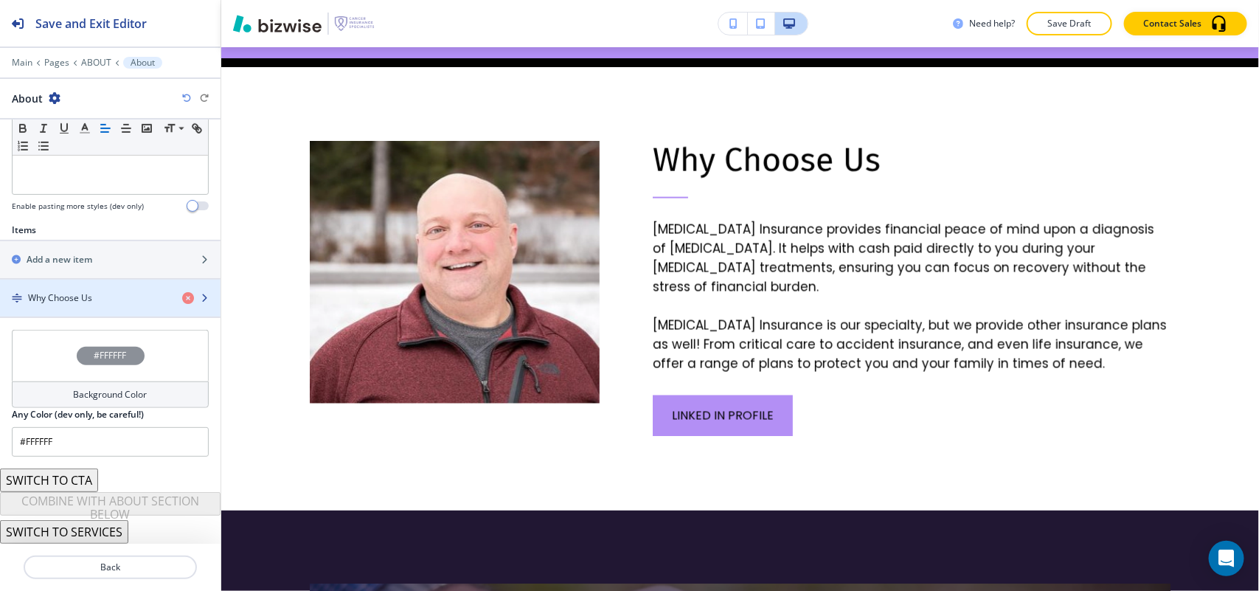
click at [79, 312] on div "button" at bounding box center [110, 311] width 221 height 12
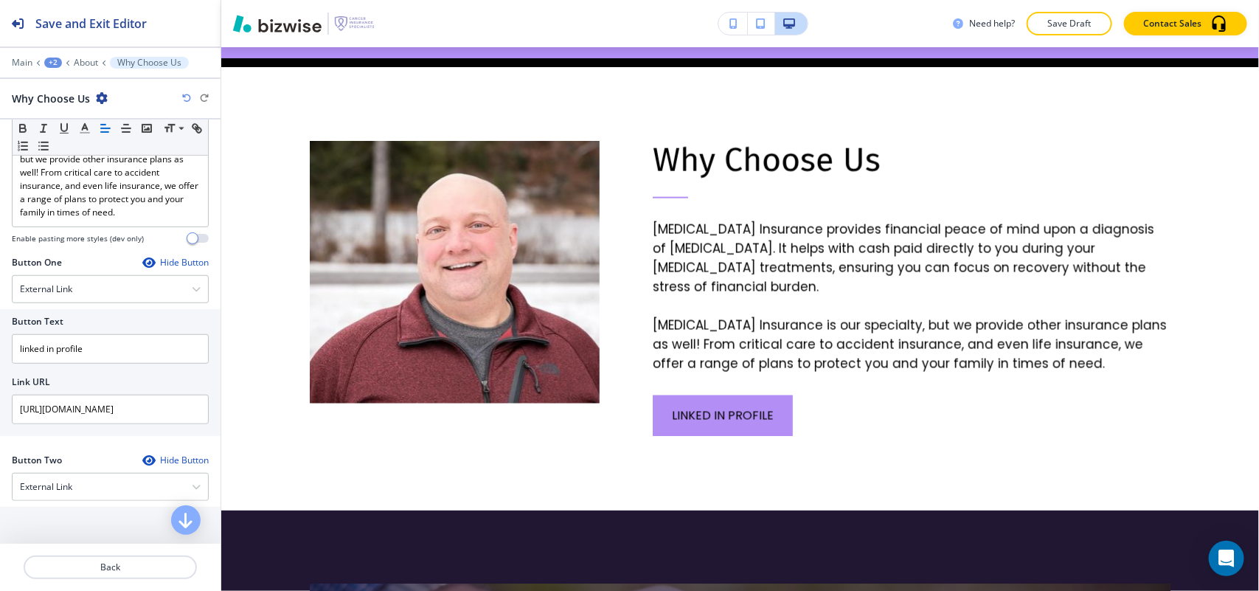
scroll to position [645, 0]
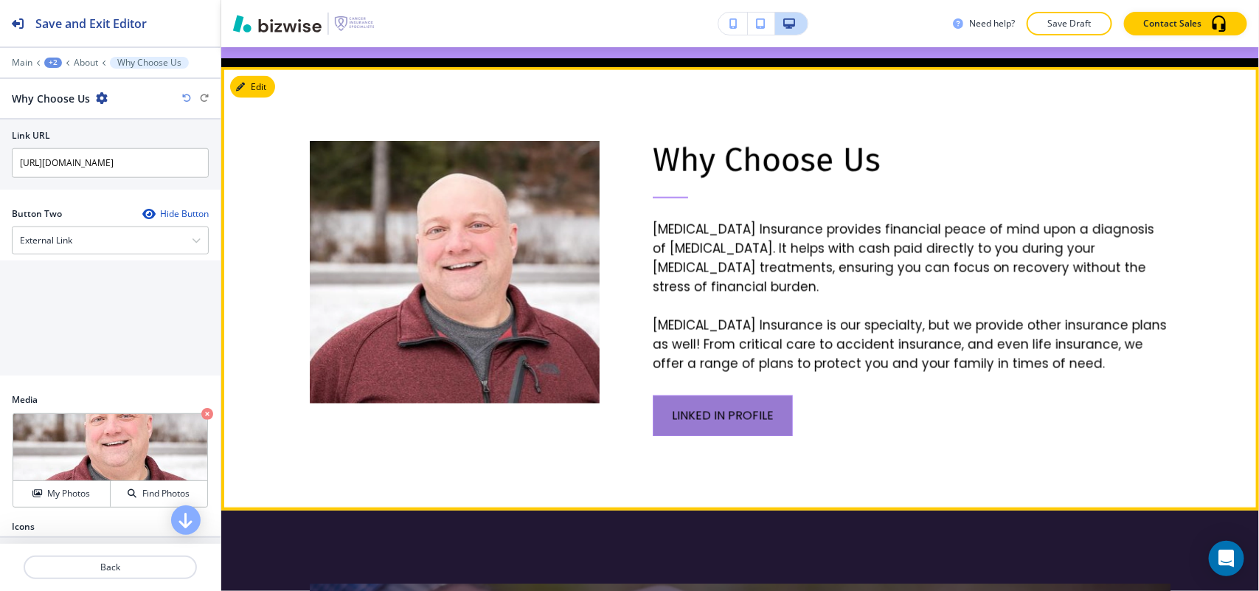
click at [719, 395] on link "linked in profile" at bounding box center [723, 415] width 140 height 41
click at [709, 395] on link "linked in profile" at bounding box center [723, 415] width 140 height 41
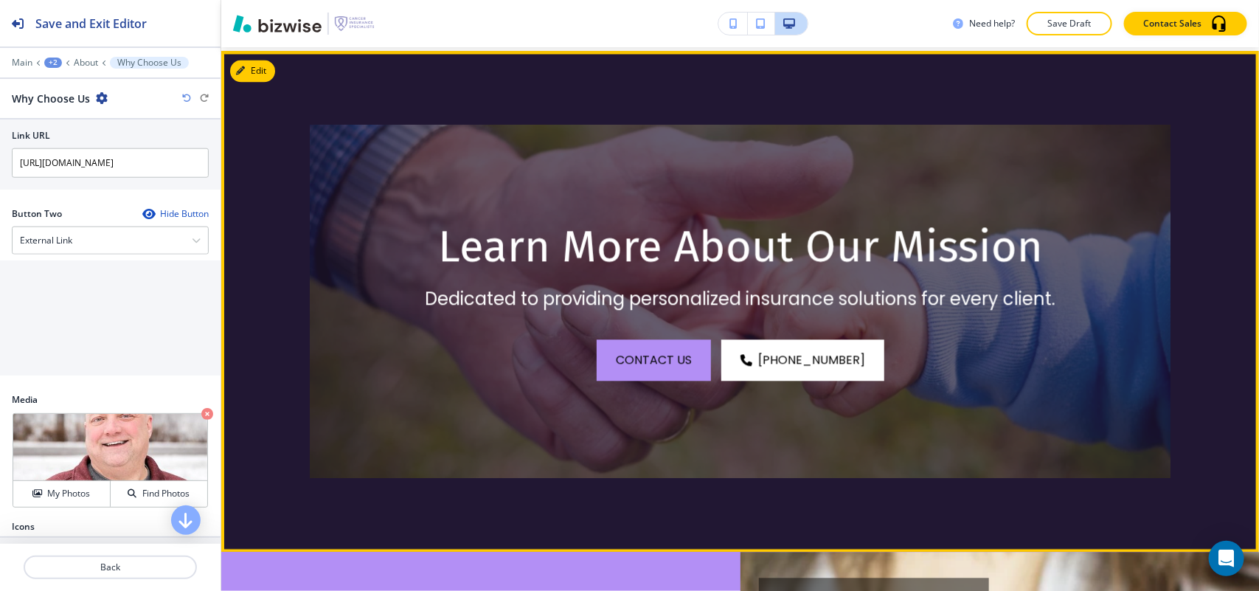
scroll to position [1286, 0]
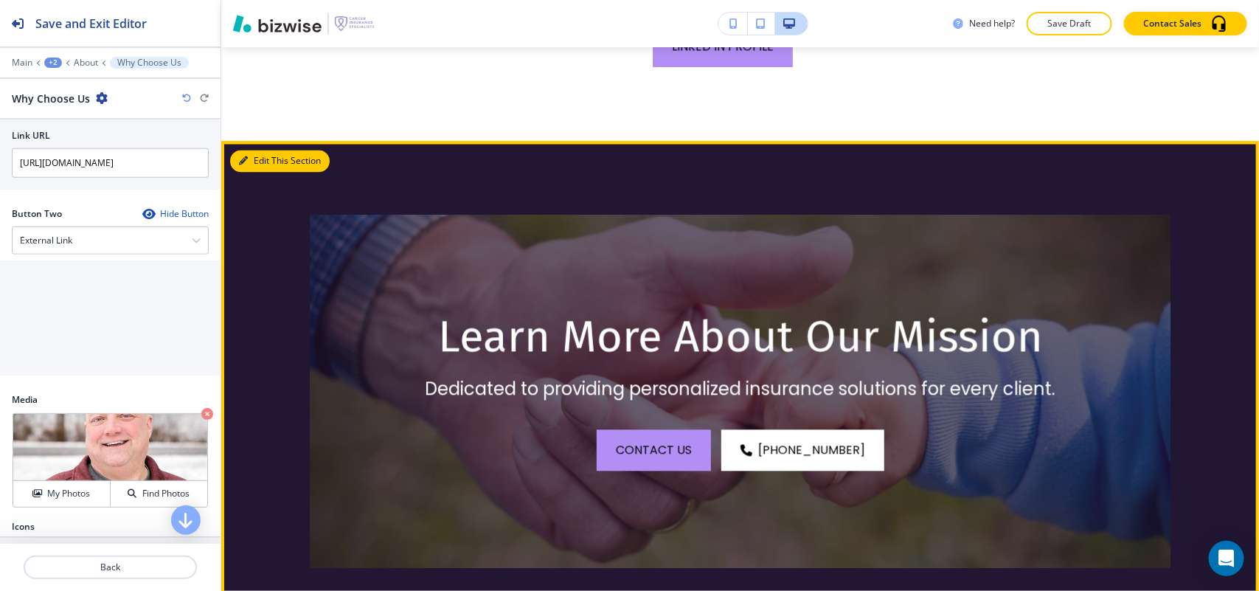
click at [236, 150] on button "Edit This Section" at bounding box center [280, 161] width 100 height 22
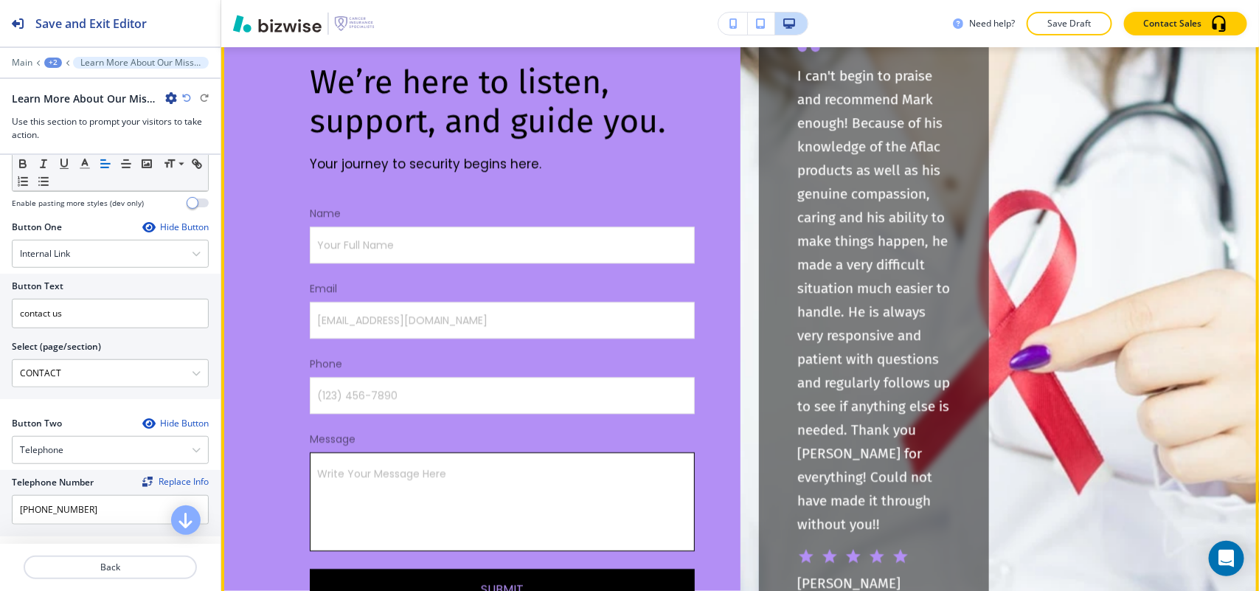
scroll to position [1803, 0]
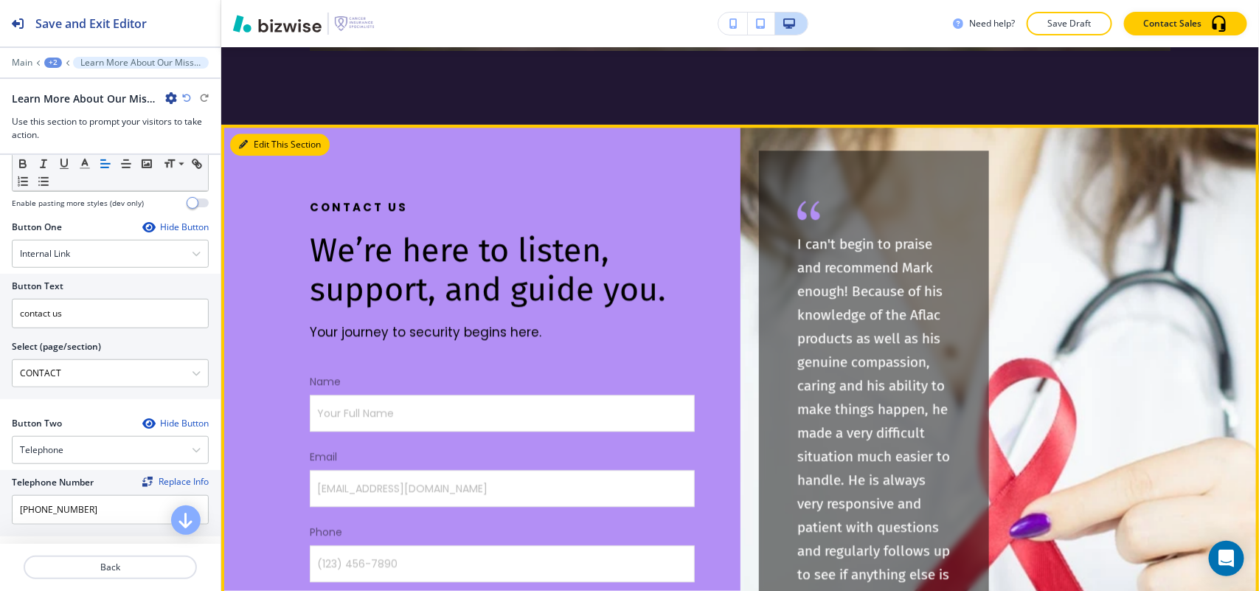
click at [240, 140] on icon "button" at bounding box center [243, 144] width 9 height 9
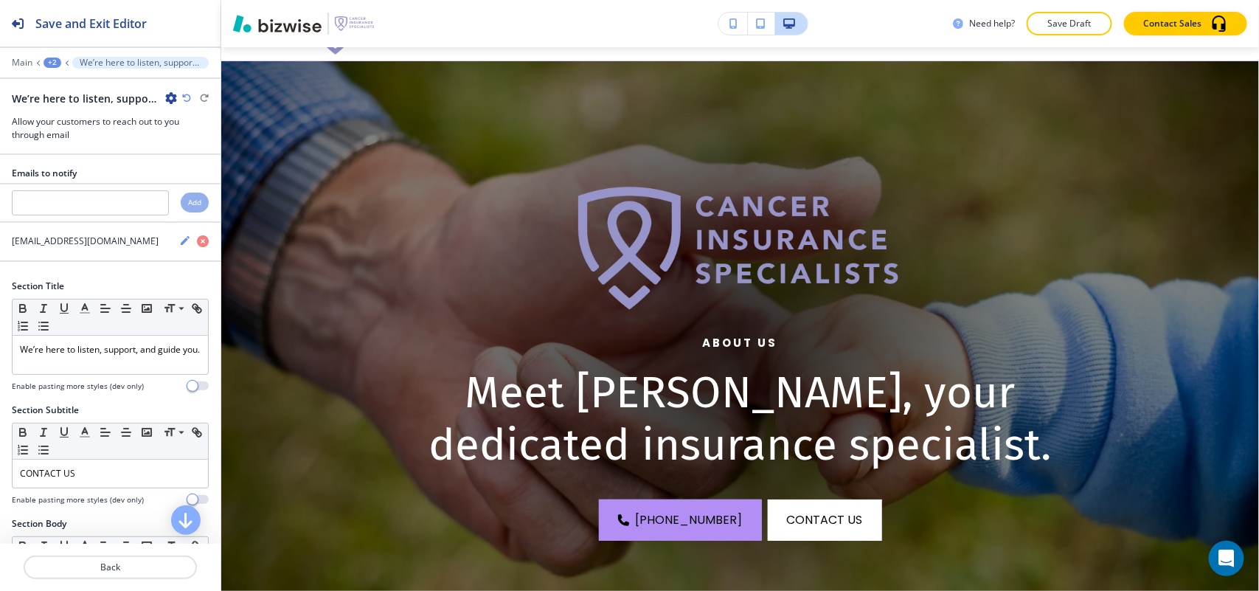
scroll to position [0, 0]
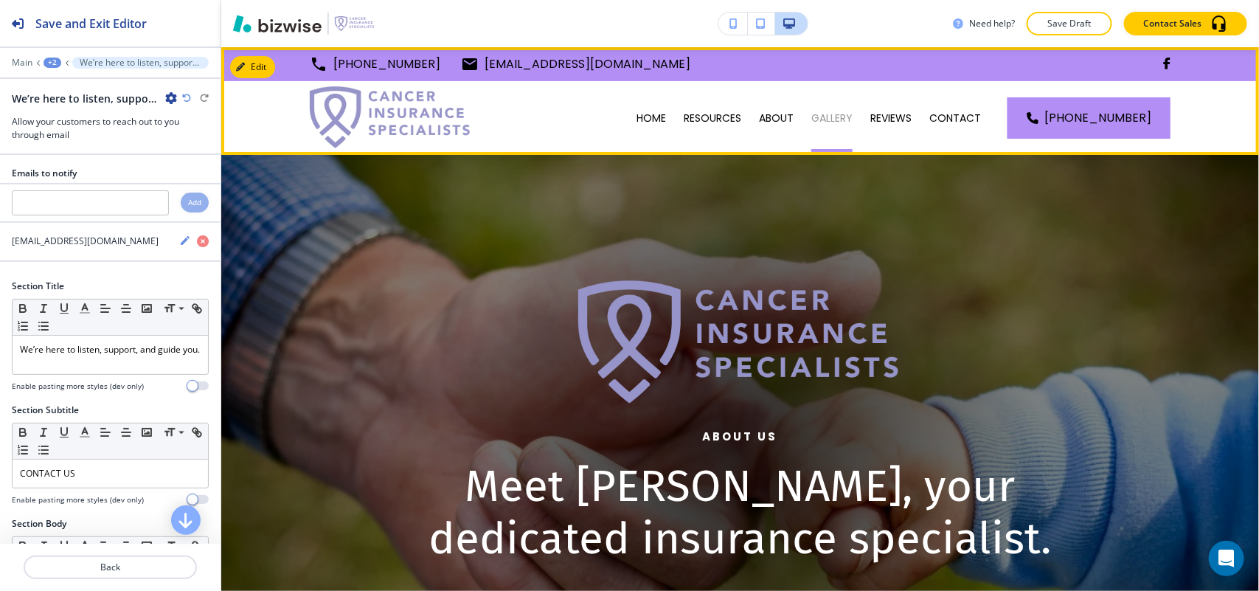
click at [844, 115] on p "GALLERY" at bounding box center [831, 118] width 41 height 15
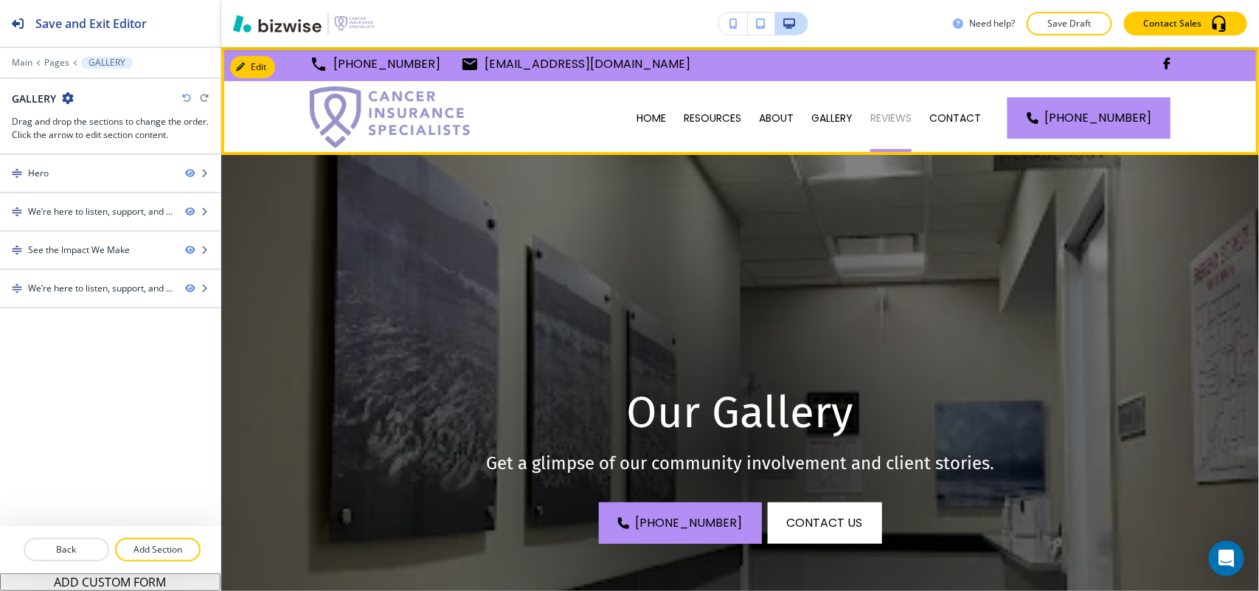
click at [901, 118] on p "REVIEWS" at bounding box center [890, 118] width 41 height 15
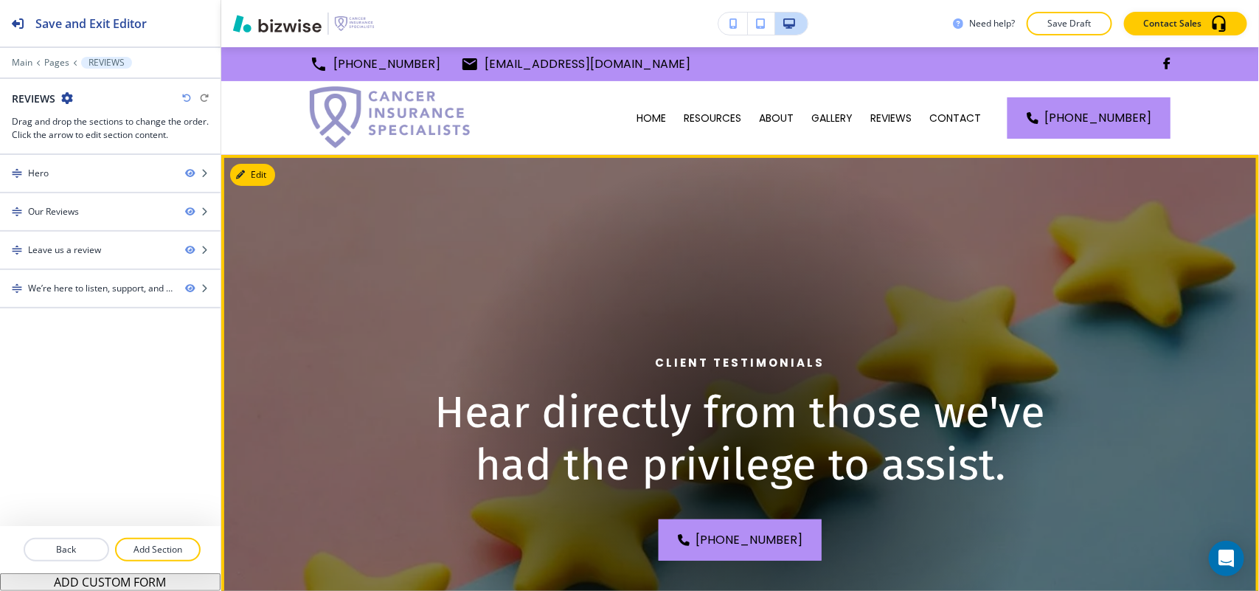
click at [270, 170] on button "Edit" at bounding box center [252, 175] width 45 height 22
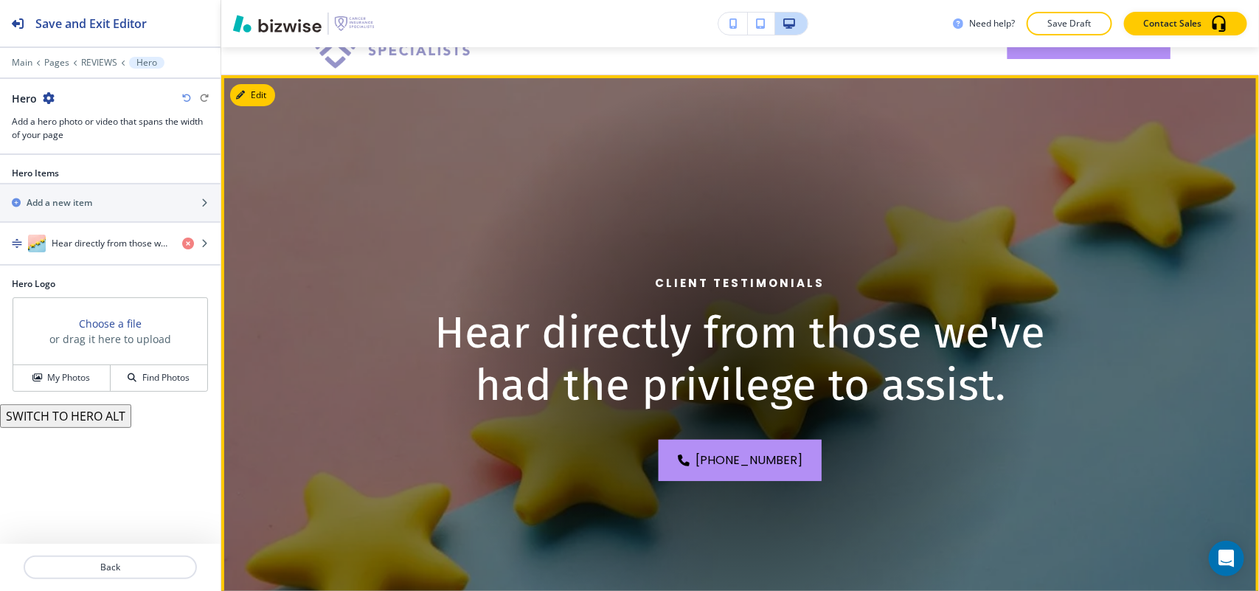
scroll to position [108, 0]
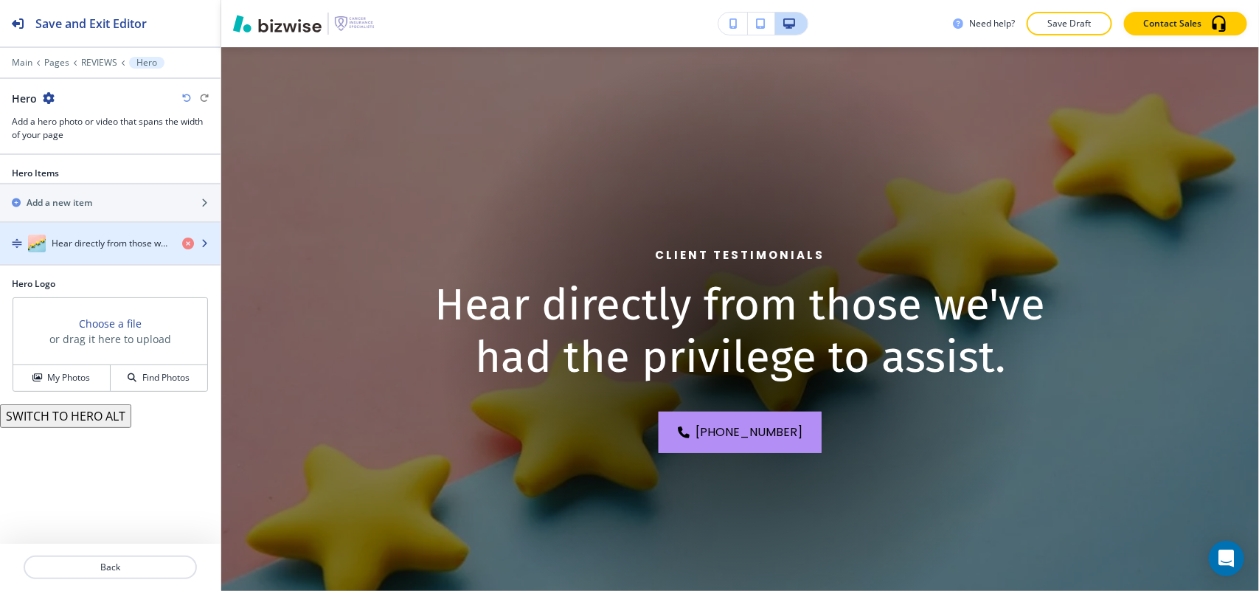
click at [115, 259] on div "button" at bounding box center [110, 258] width 221 height 12
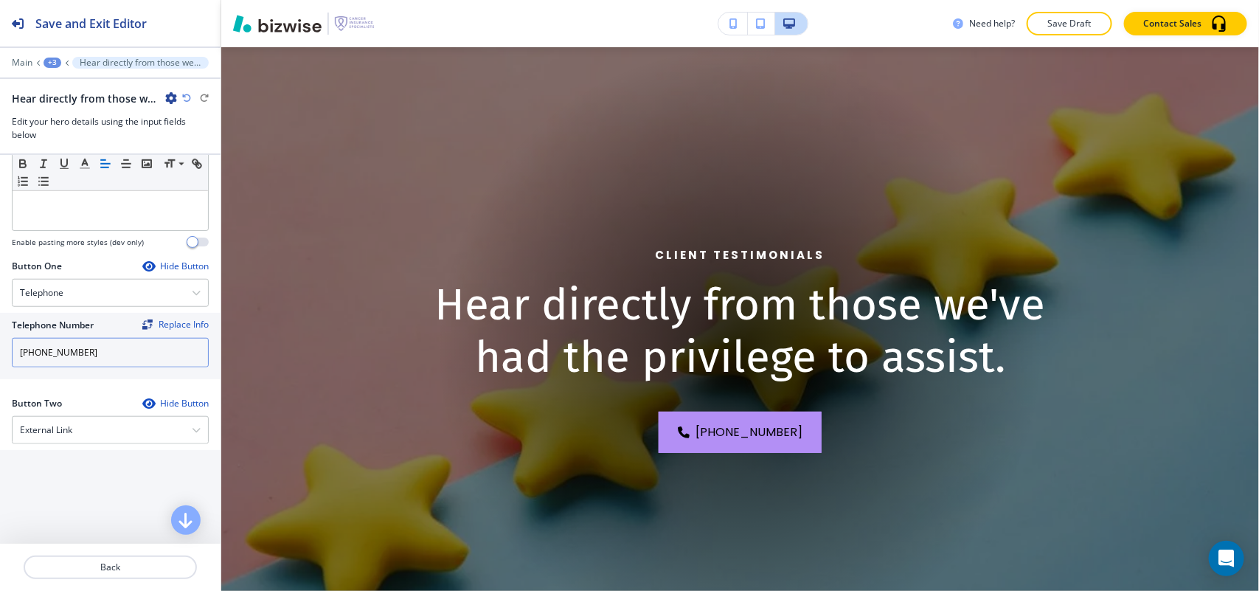
scroll to position [553, 0]
click at [89, 362] on input "[PHONE_NUMBER]" at bounding box center [110, 351] width 197 height 30
click at [76, 430] on div "External Link" at bounding box center [110, 428] width 195 height 27
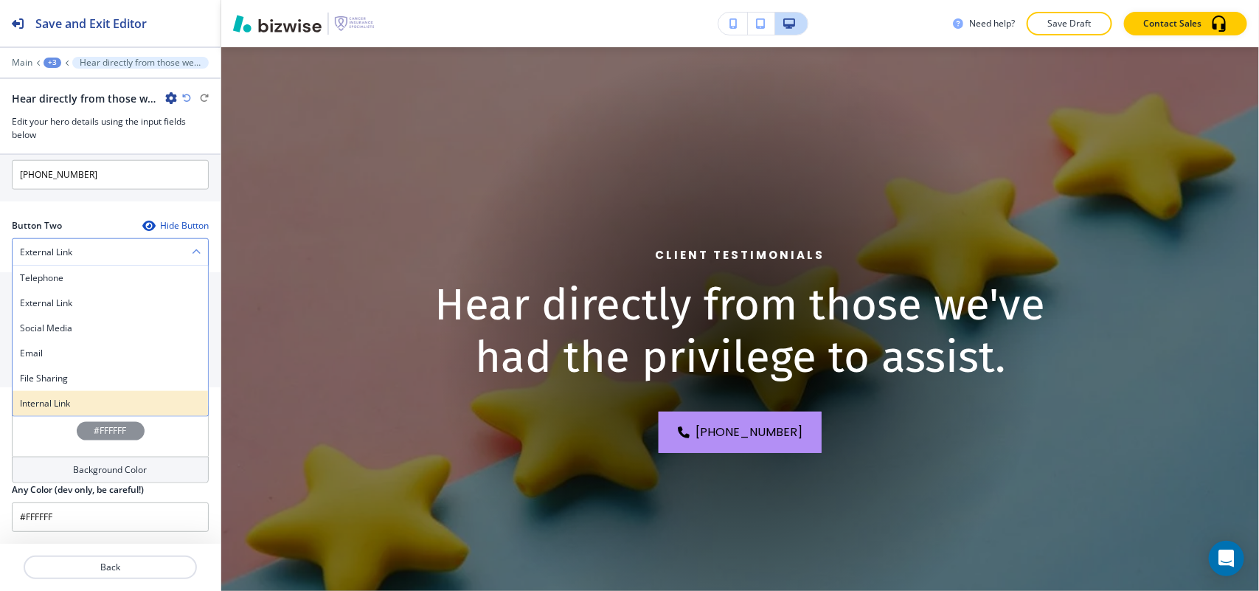
click at [71, 397] on h4 "Internal Link" at bounding box center [110, 403] width 181 height 13
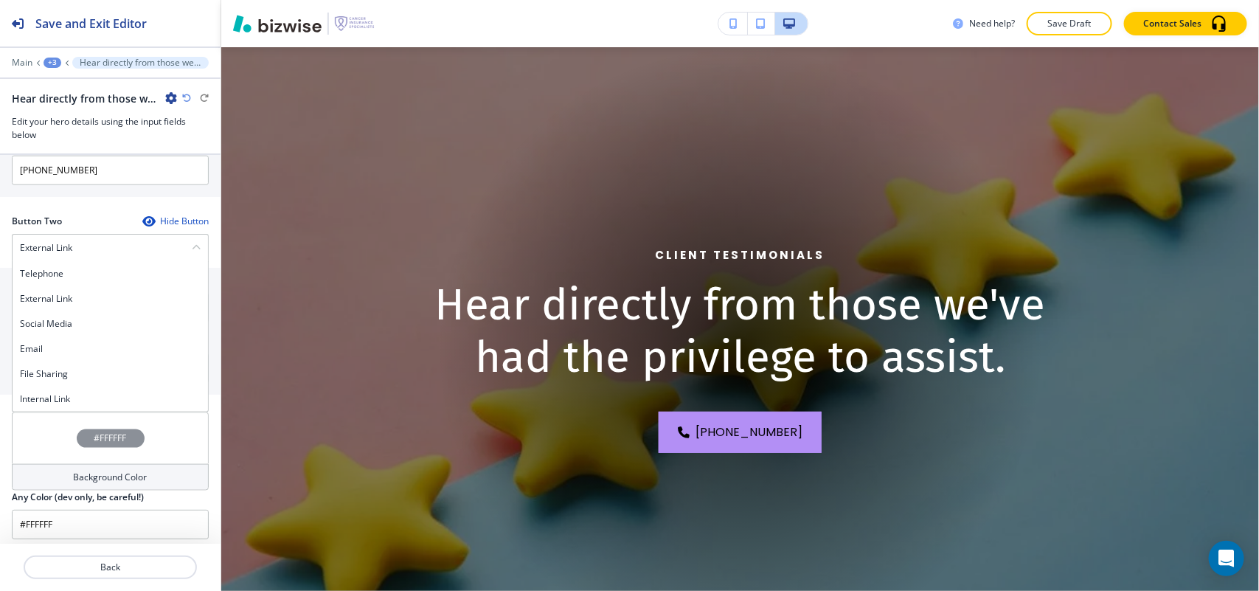
scroll to position [732, 0]
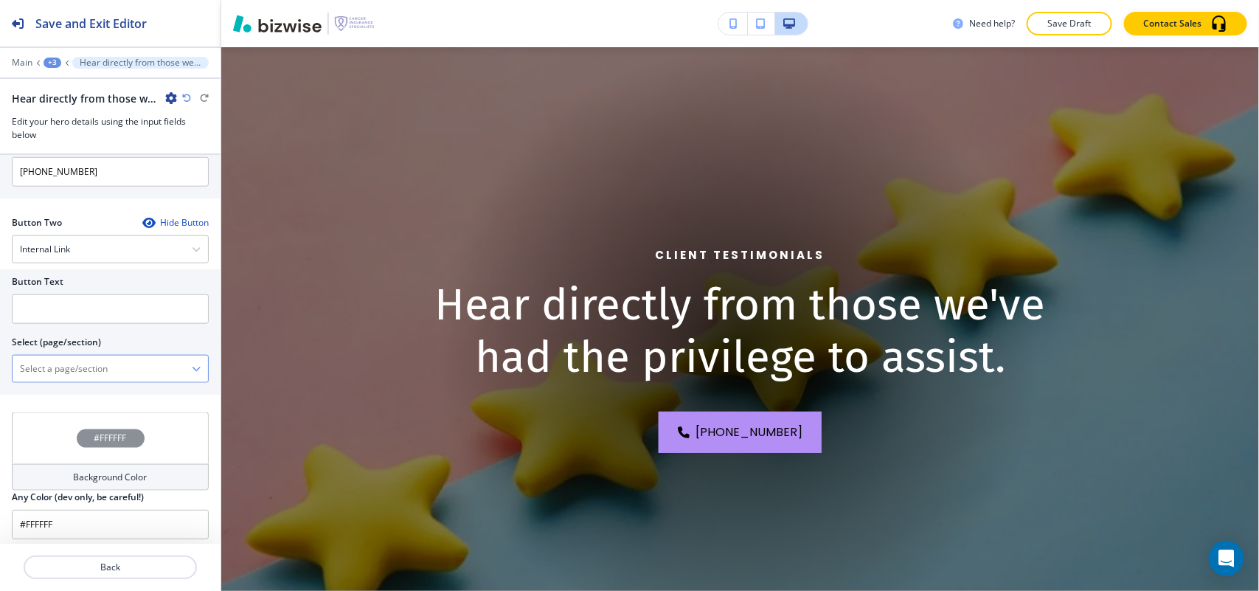
drag, startPoint x: 81, startPoint y: 384, endPoint x: 92, endPoint y: 378, distance: 12.5
click at [81, 381] on \(page\/section\) "Manual Input" at bounding box center [102, 368] width 179 height 25
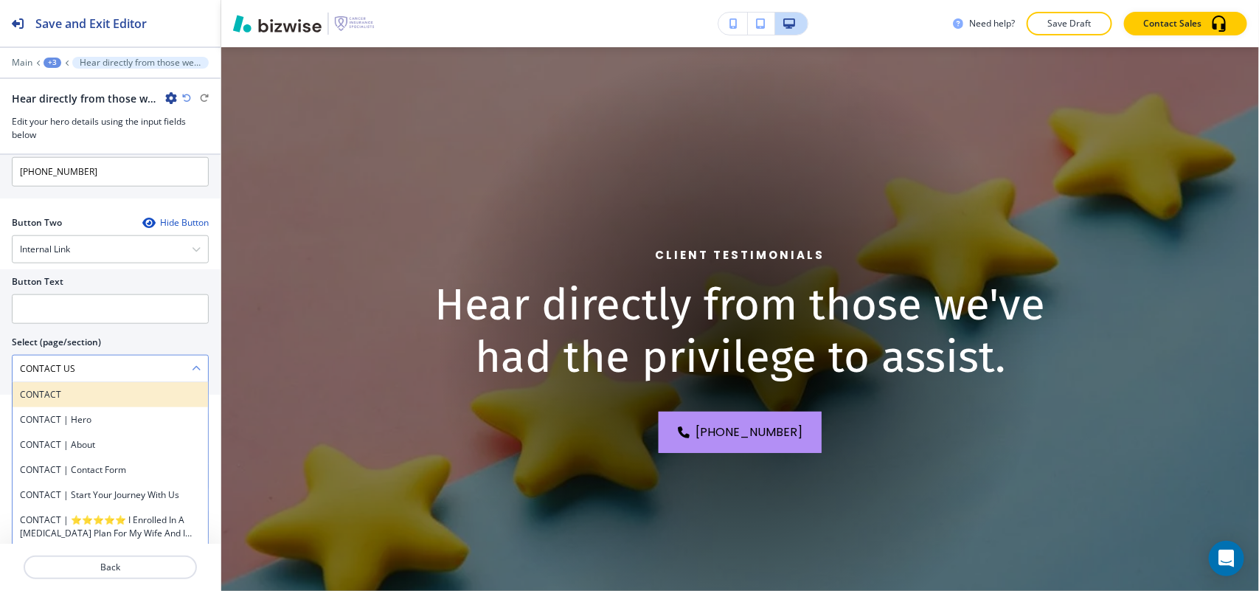
click at [70, 401] on h4 "CONTACT" at bounding box center [110, 394] width 181 height 13
type \(page\/section\) "CONTACT"
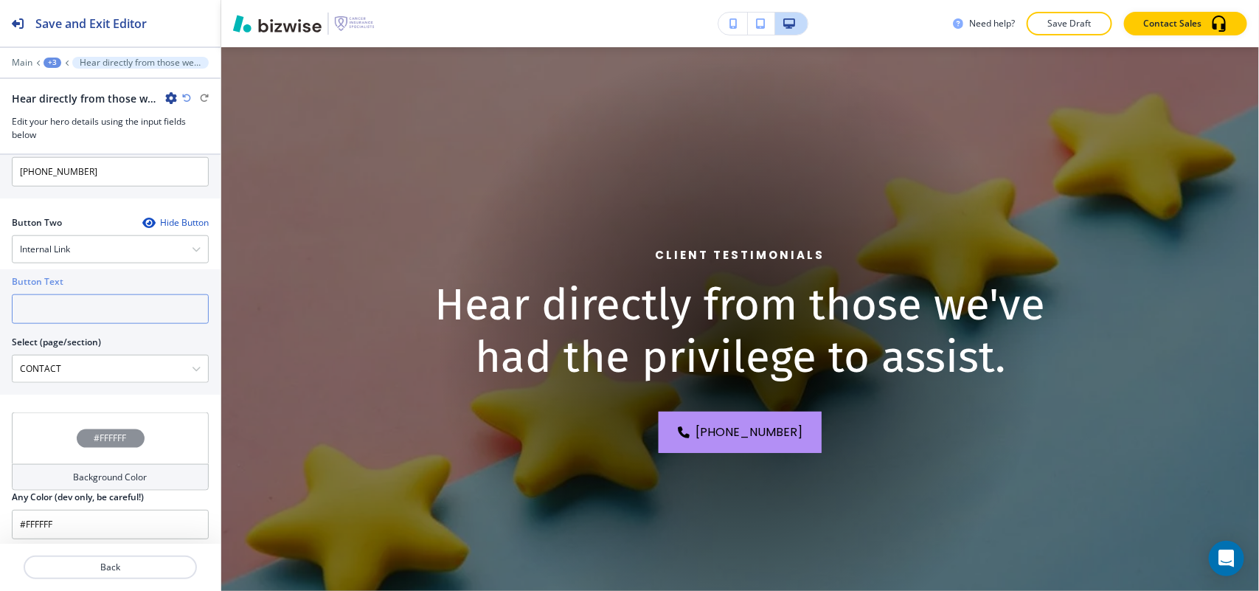
click at [78, 311] on input "text" at bounding box center [110, 309] width 197 height 30
paste input "CONTACT US"
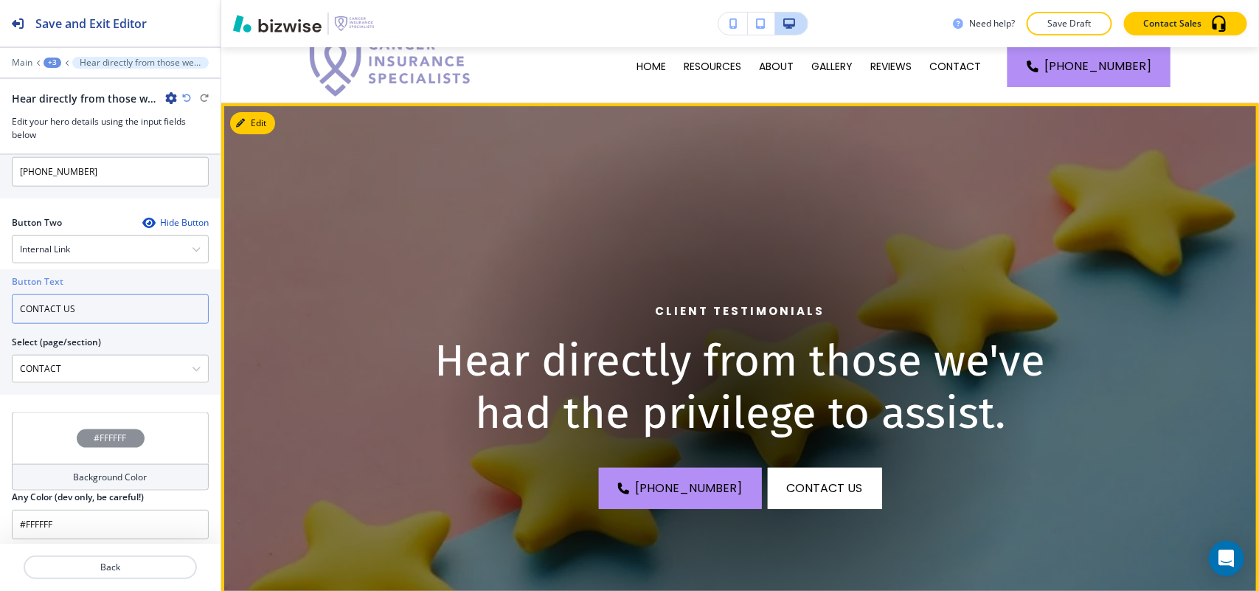
scroll to position [0, 0]
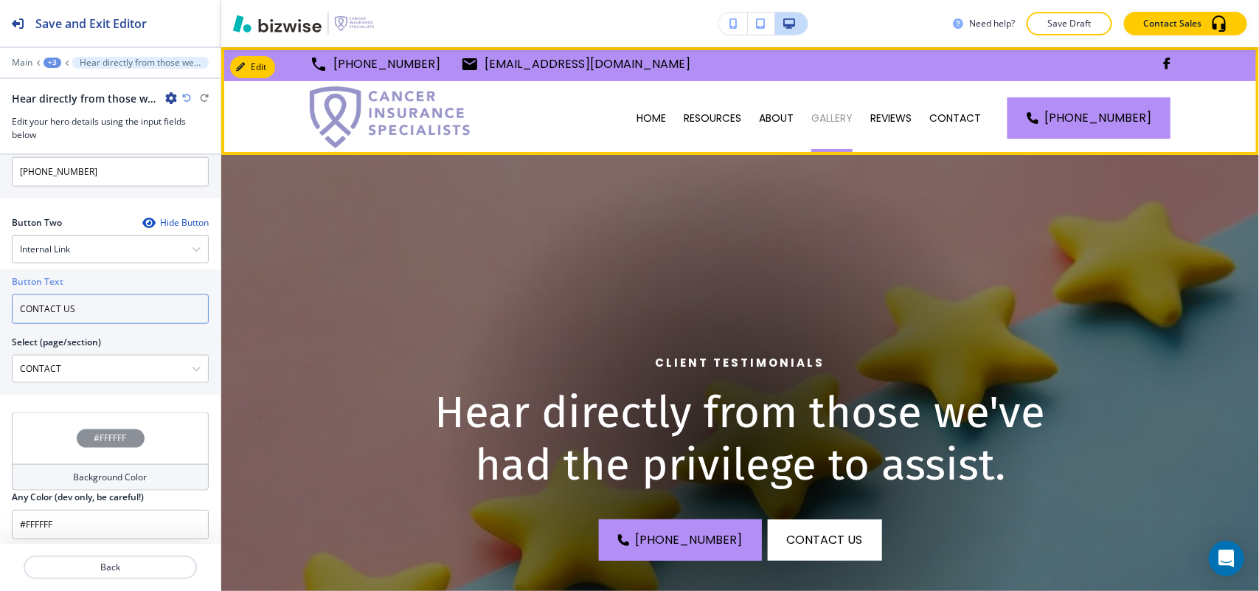
type input "CONTACT US"
click at [823, 123] on p "GALLERY" at bounding box center [831, 118] width 41 height 15
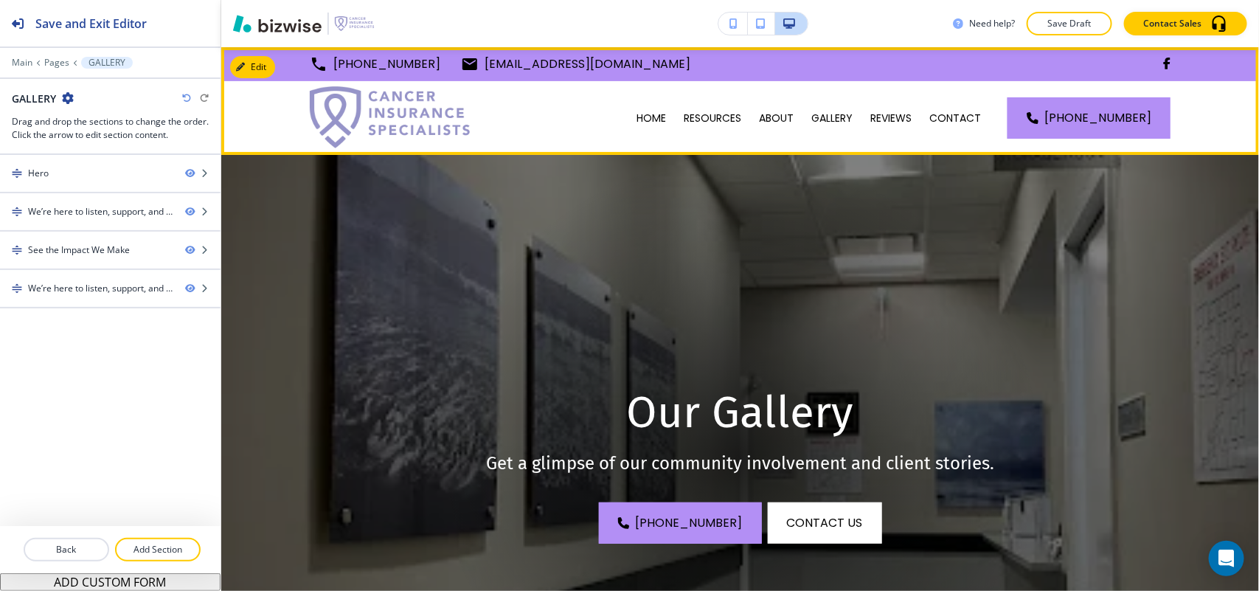
click at [900, 105] on div "REVIEWS" at bounding box center [890, 118] width 59 height 74
click at [898, 112] on p "REVIEWS" at bounding box center [890, 118] width 41 height 15
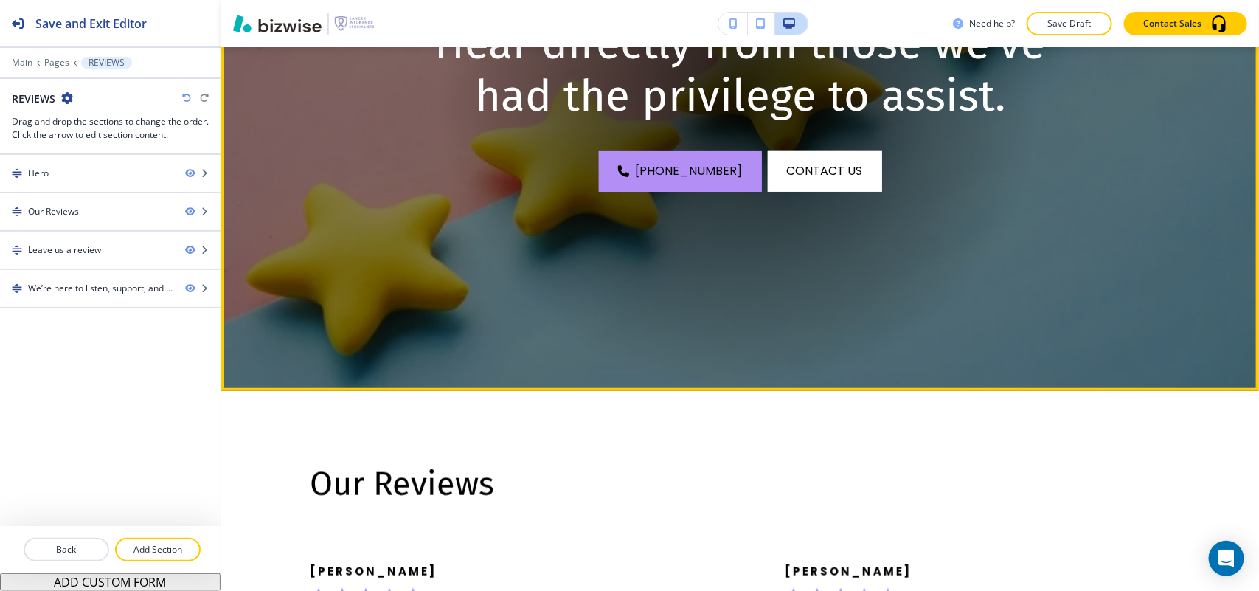
scroll to position [738, 0]
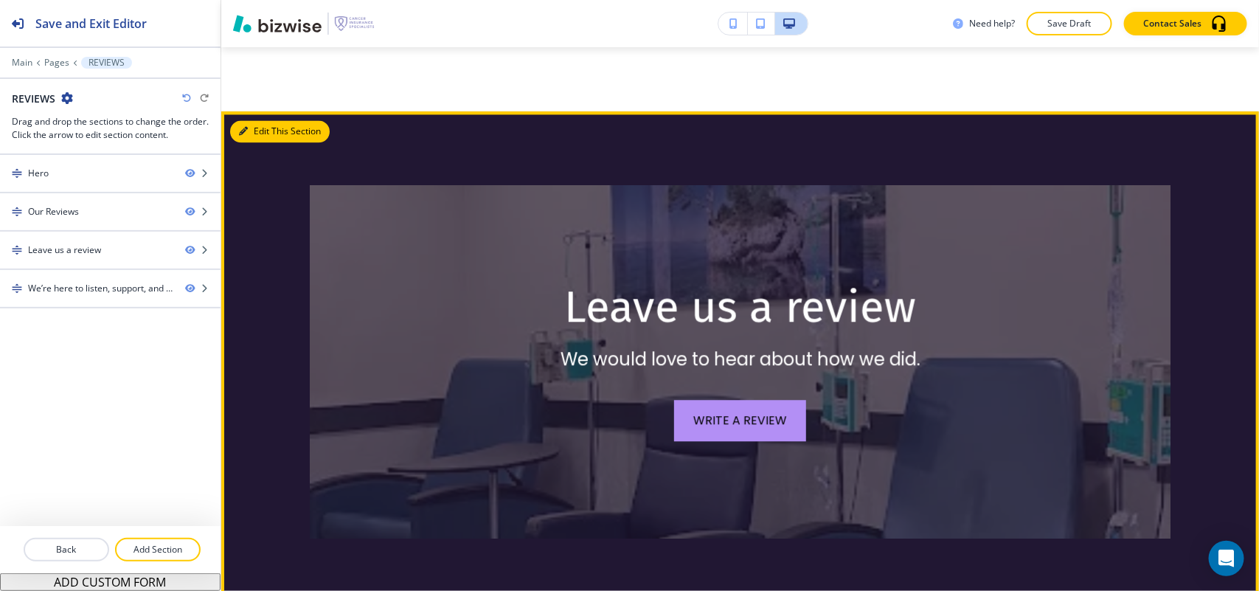
click at [258, 120] on button "Edit This Section" at bounding box center [280, 131] width 100 height 22
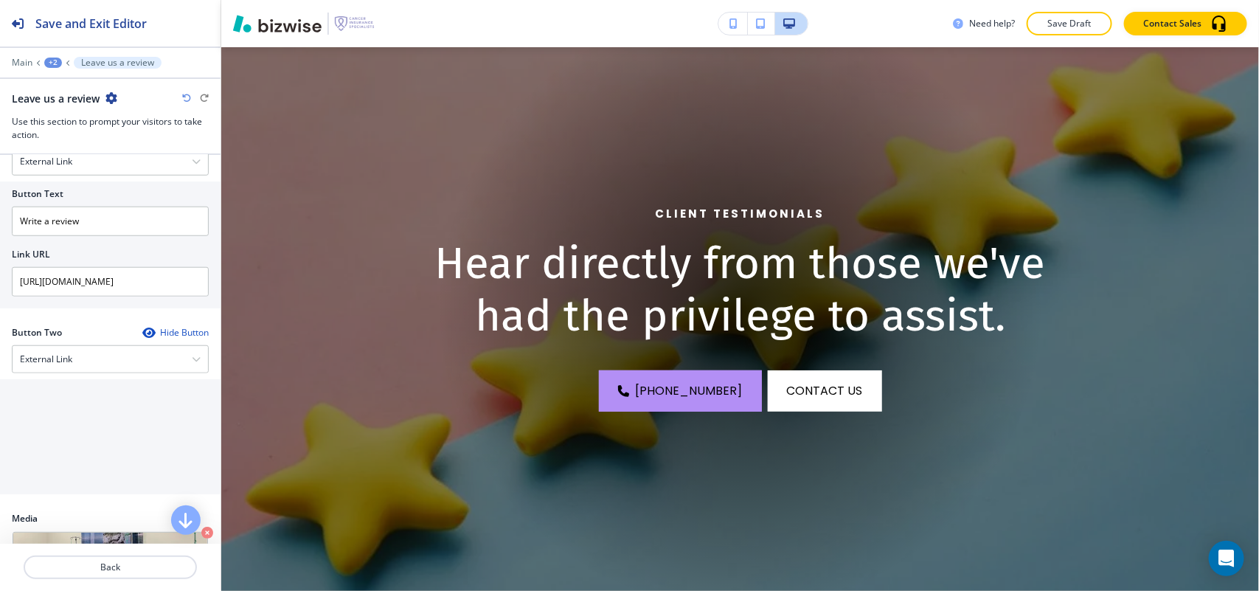
scroll to position [0, 0]
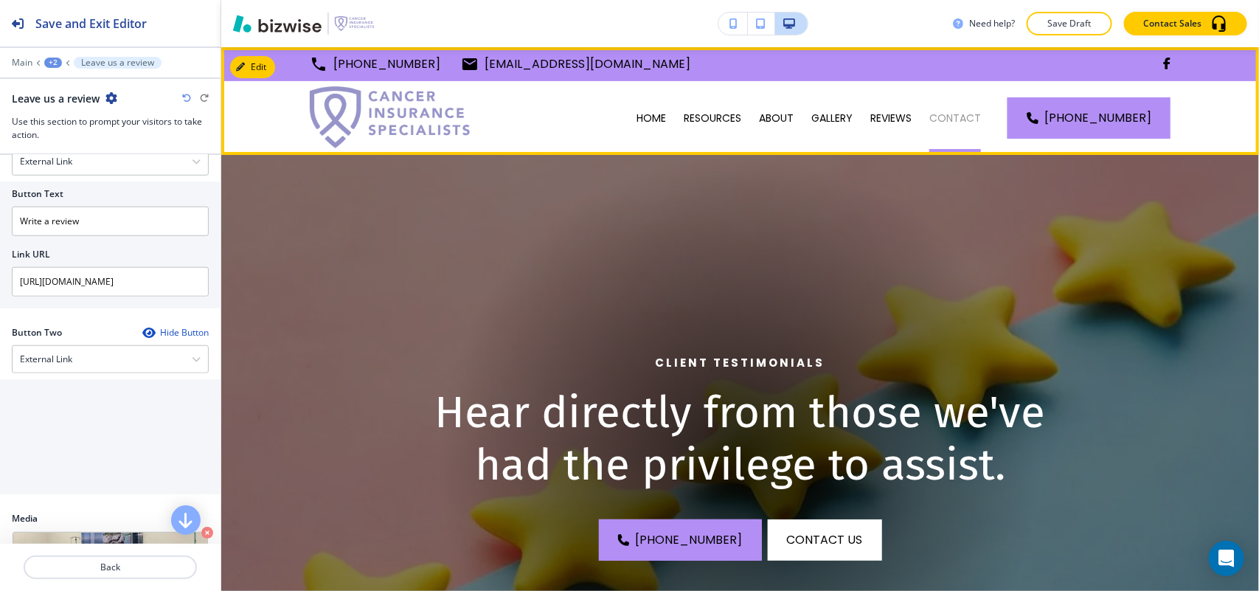
click at [962, 118] on p "CONTACT" at bounding box center [955, 118] width 52 height 15
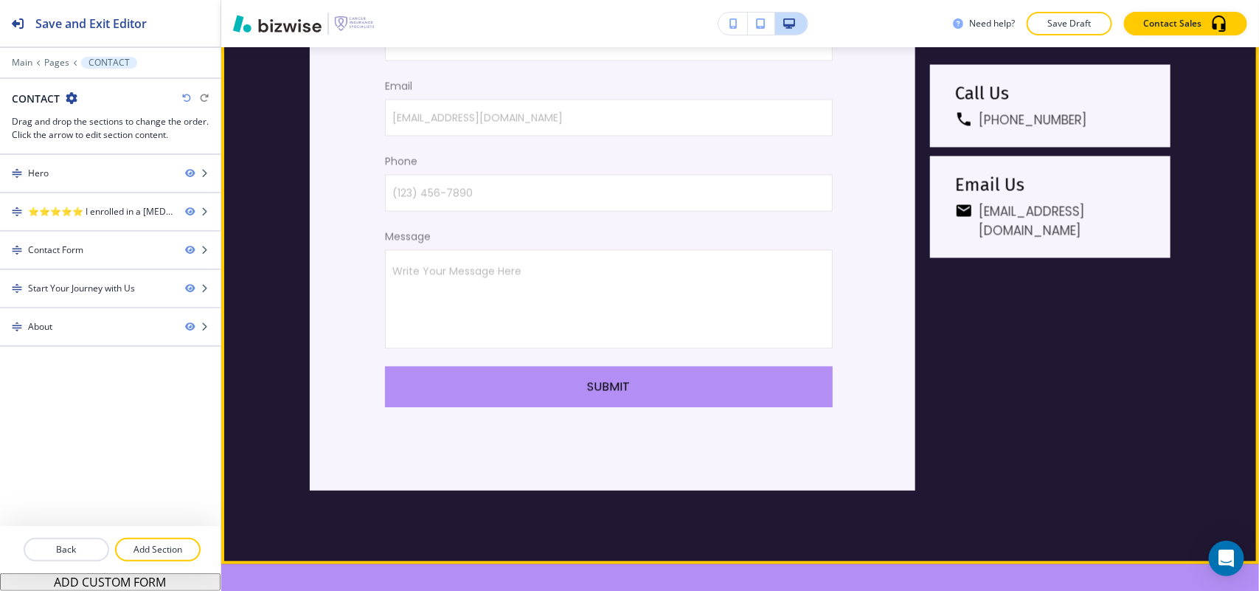
scroll to position [830, 0]
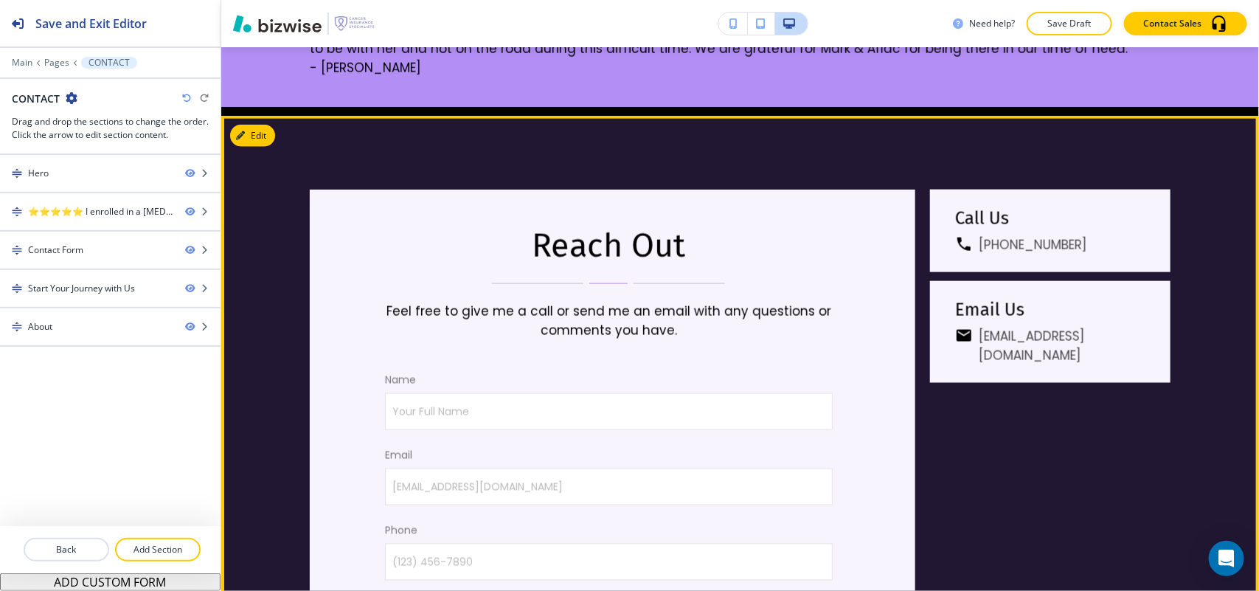
click at [274, 136] on button "Edit" at bounding box center [252, 136] width 45 height 22
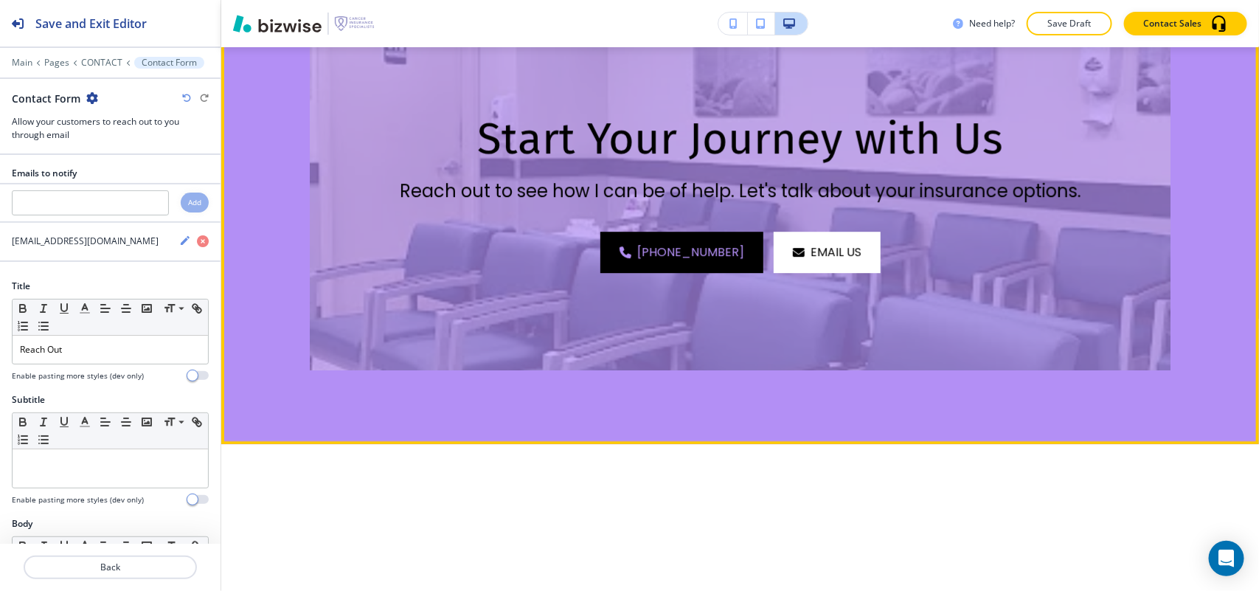
scroll to position [1635, 0]
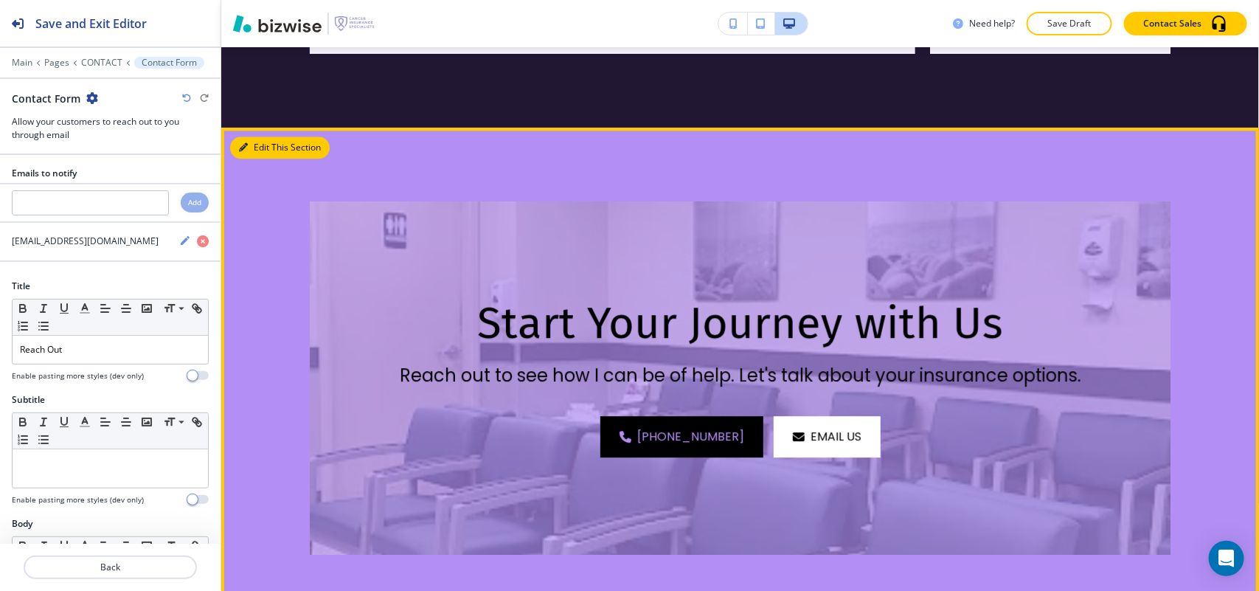
click at [252, 145] on button "Edit This Section" at bounding box center [280, 147] width 100 height 22
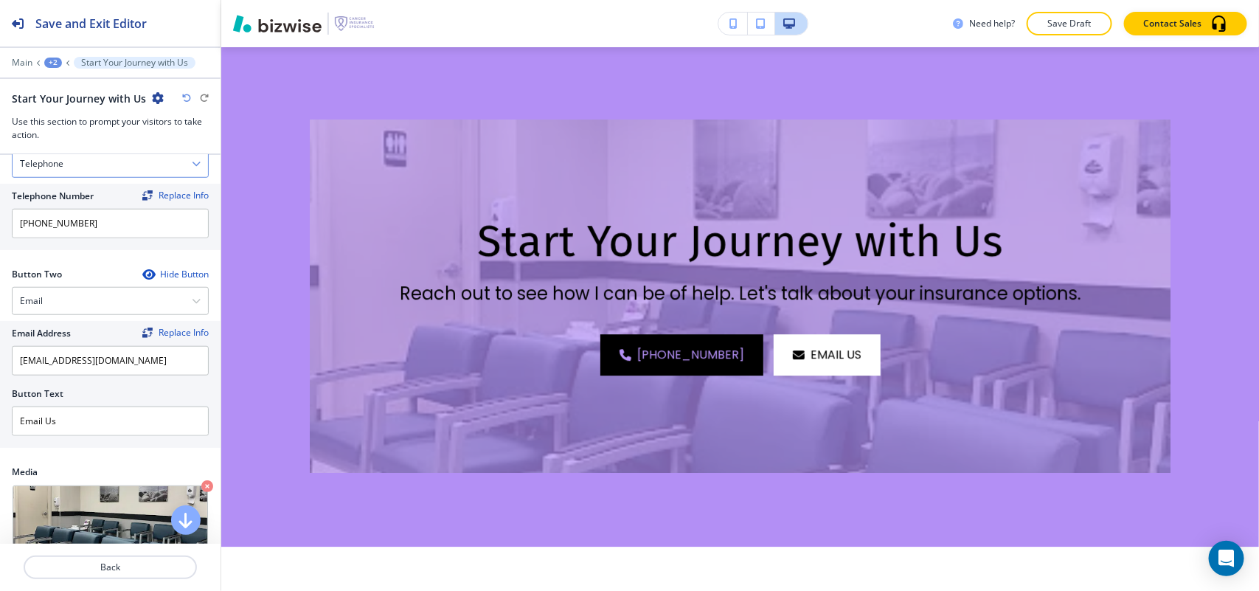
scroll to position [0, 0]
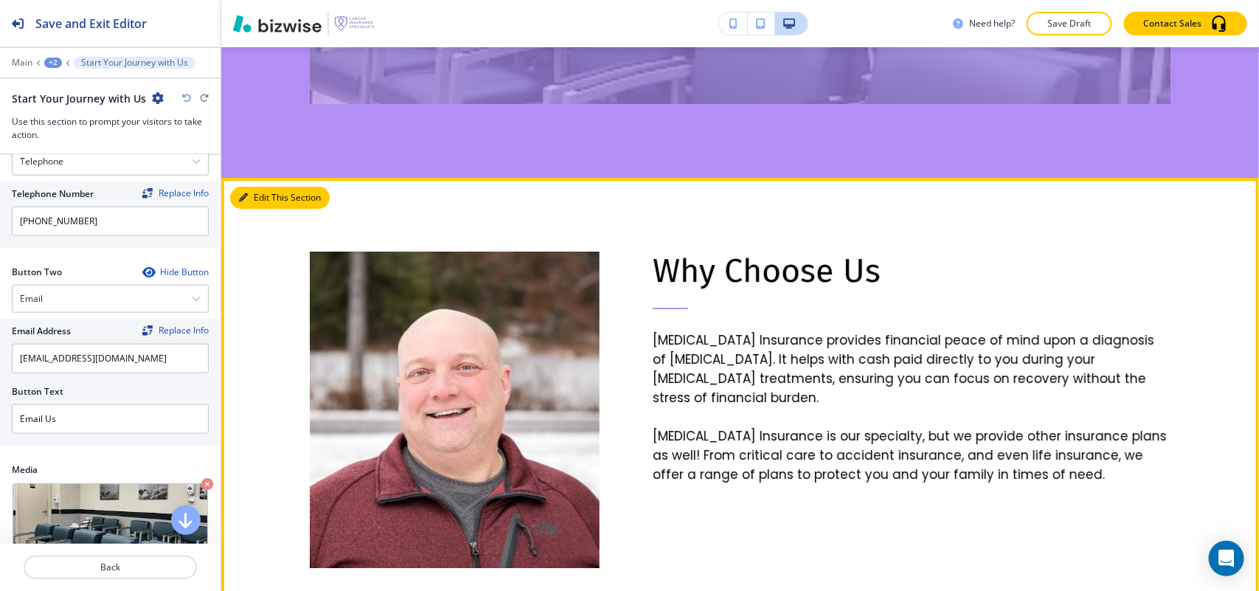
click at [260, 195] on button "Edit This Section" at bounding box center [280, 198] width 100 height 22
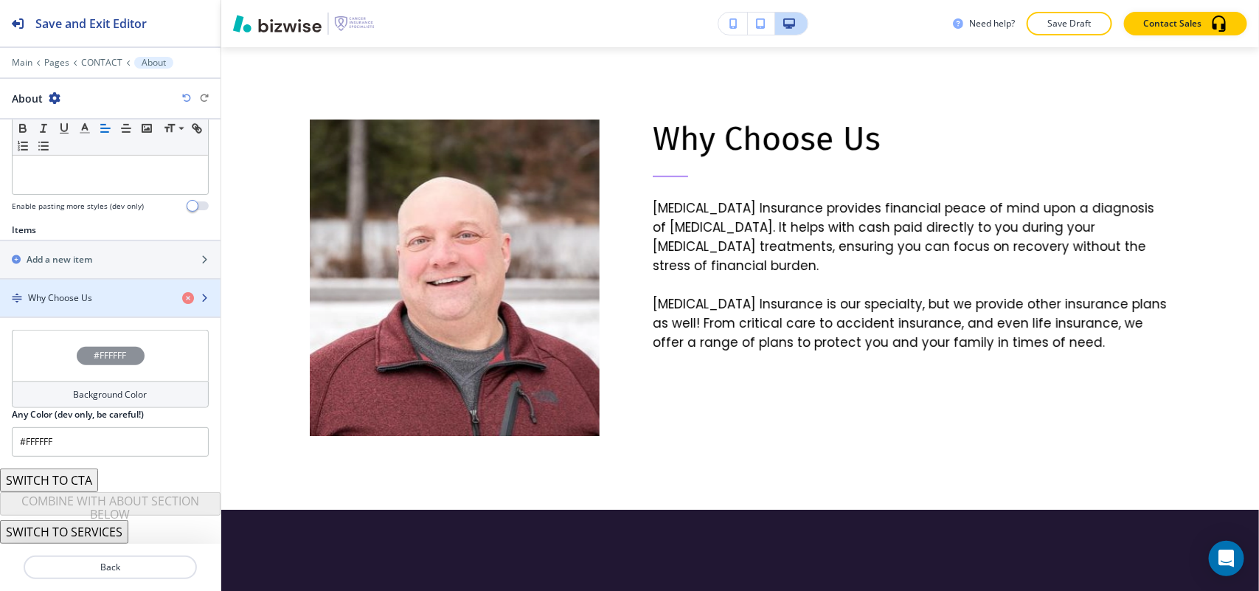
click at [107, 308] on div "button" at bounding box center [110, 311] width 221 height 12
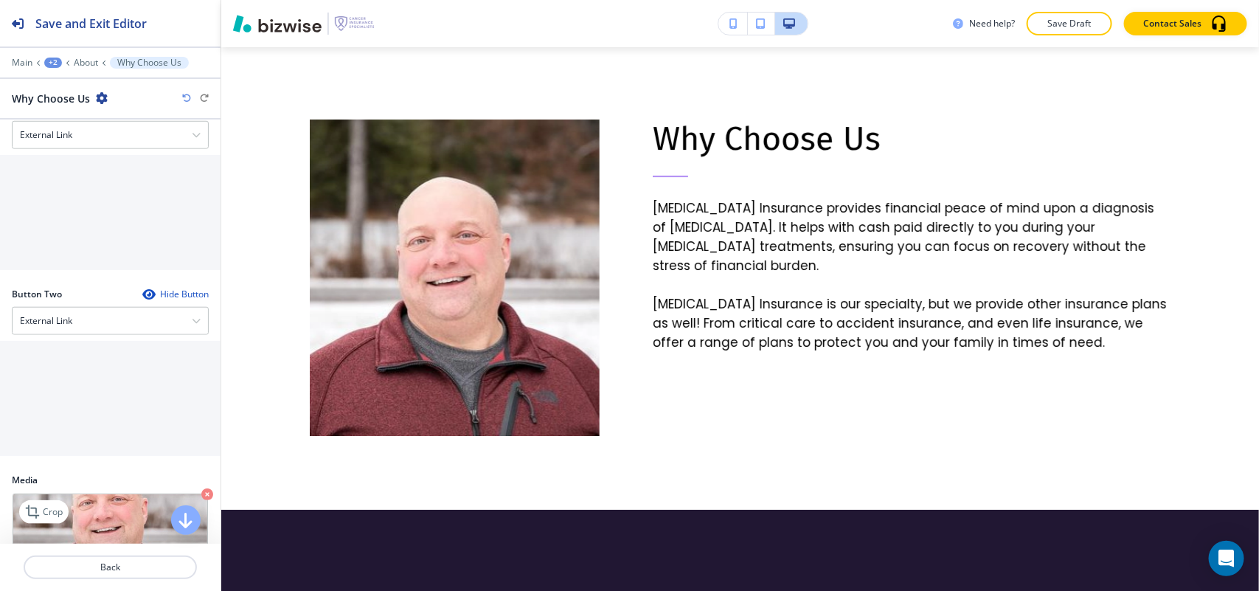
click at [201, 488] on icon "button" at bounding box center [207, 494] width 12 height 12
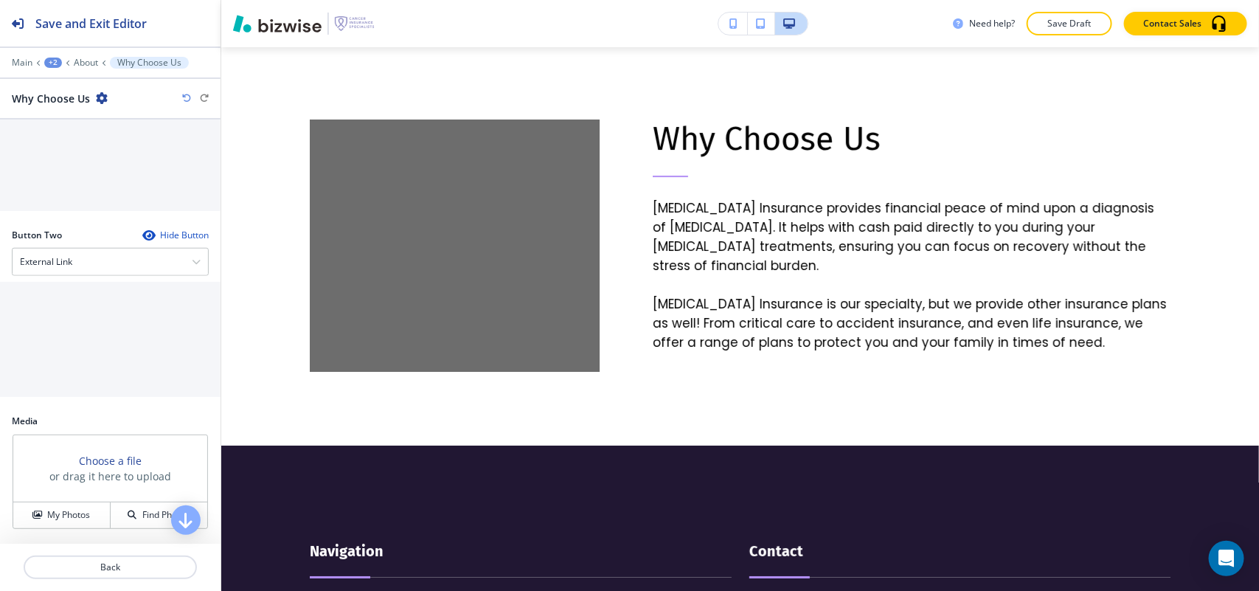
scroll to position [673, 0]
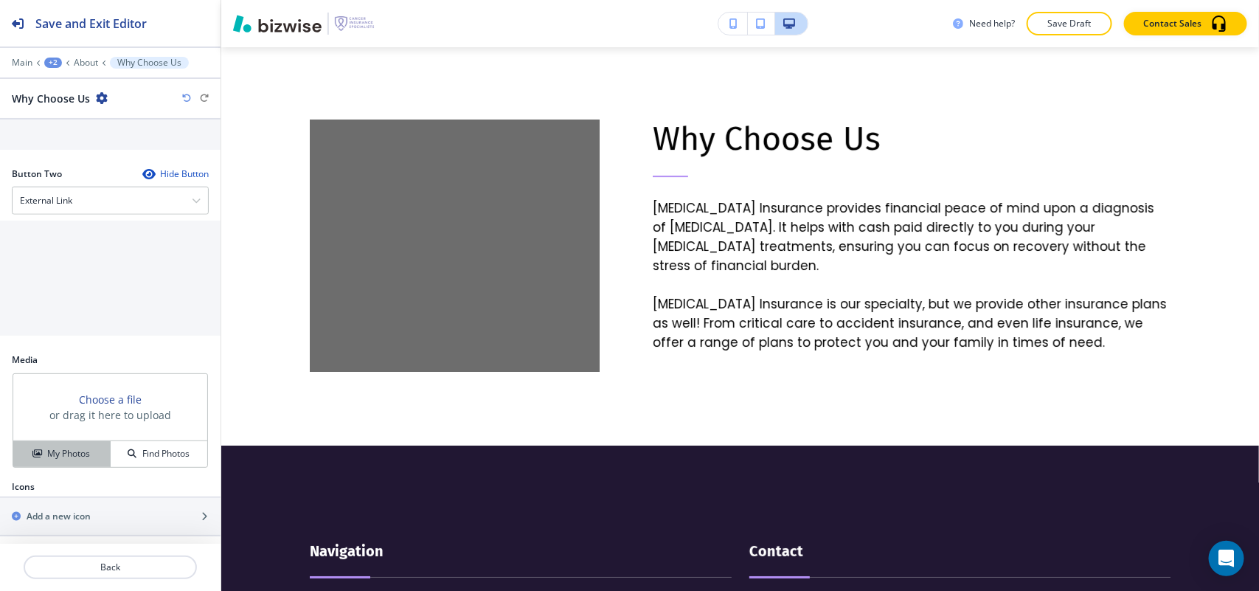
click at [66, 456] on button "My Photos" at bounding box center [61, 454] width 97 height 26
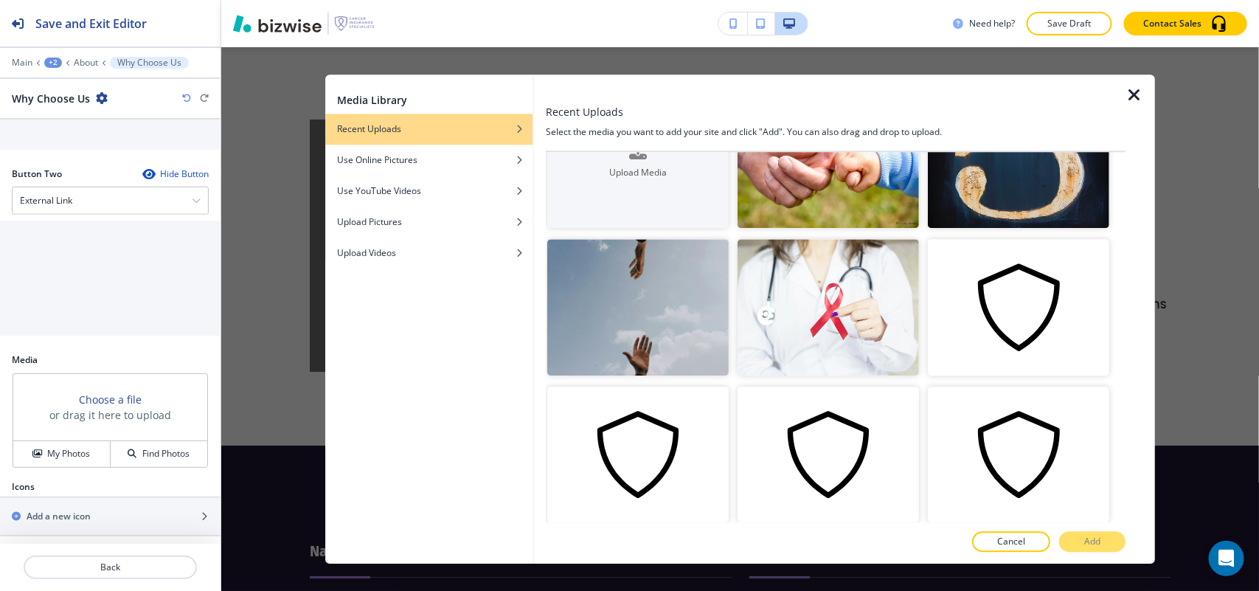
scroll to position [24, 0]
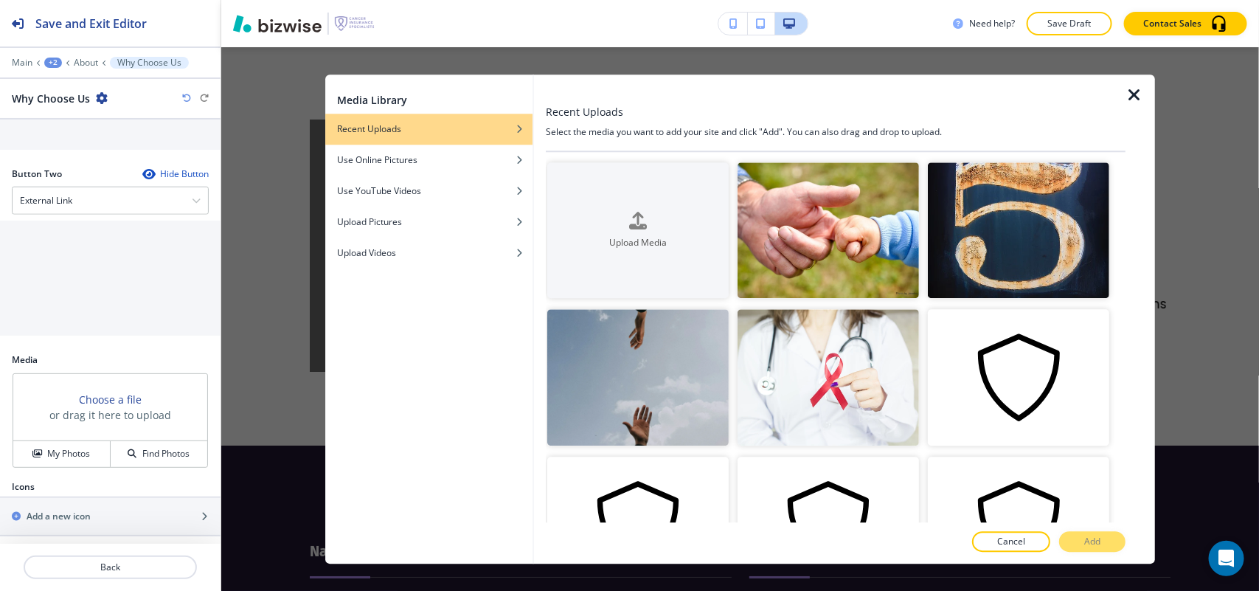
click at [1138, 89] on icon "button" at bounding box center [1134, 95] width 18 height 18
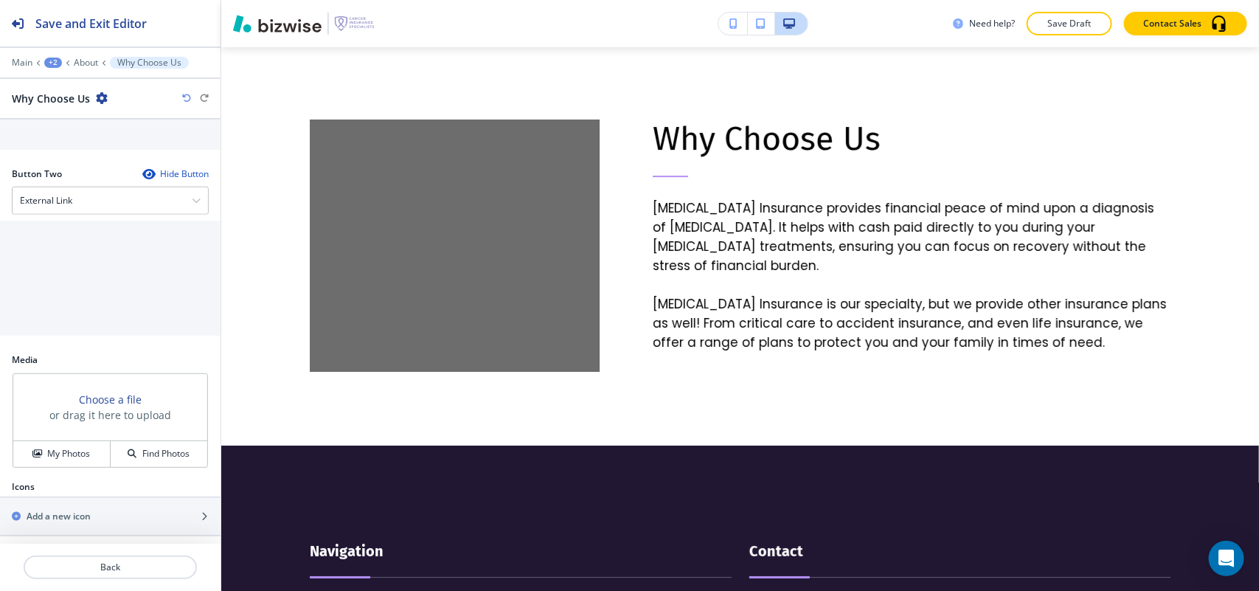
click at [185, 97] on icon "button" at bounding box center [186, 98] width 9 height 9
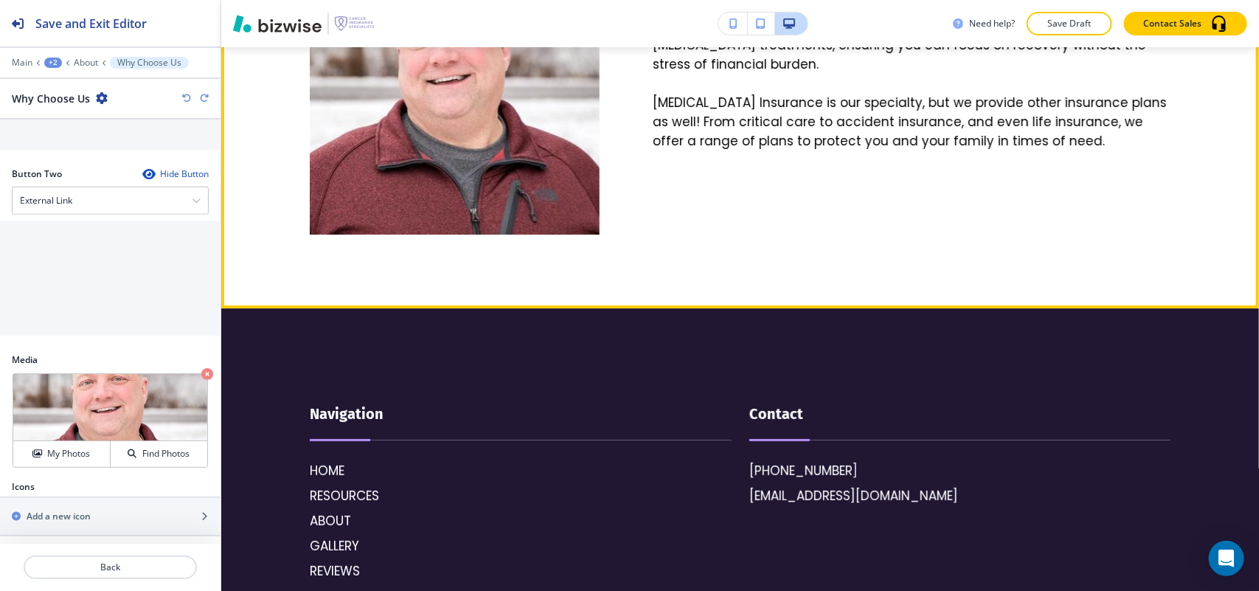
scroll to position [2143, 0]
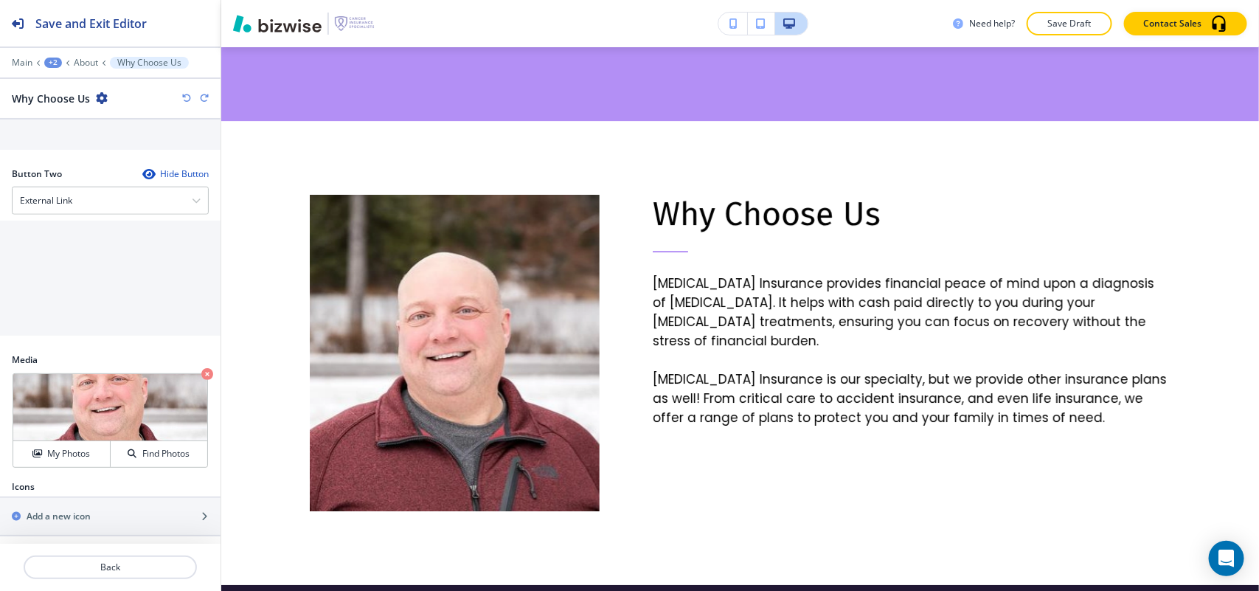
click at [55, 64] on div "+2" at bounding box center [53, 63] width 18 height 10
click at [82, 90] on p "Pages" at bounding box center [91, 87] width 75 height 13
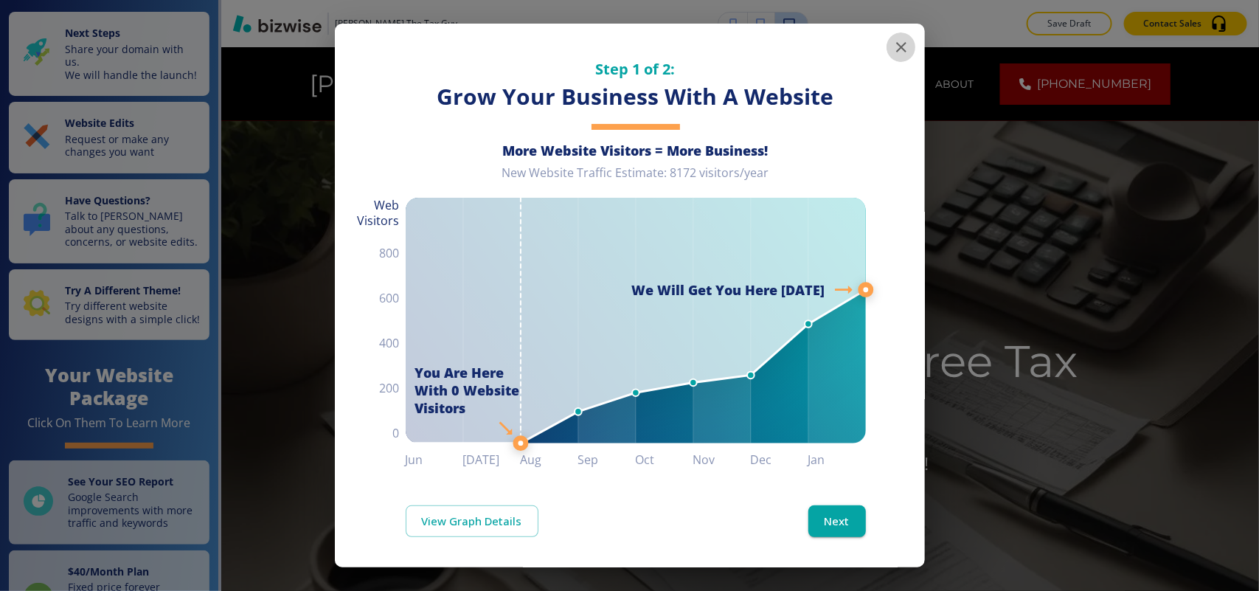
click at [892, 45] on icon "button" at bounding box center [901, 47] width 18 height 18
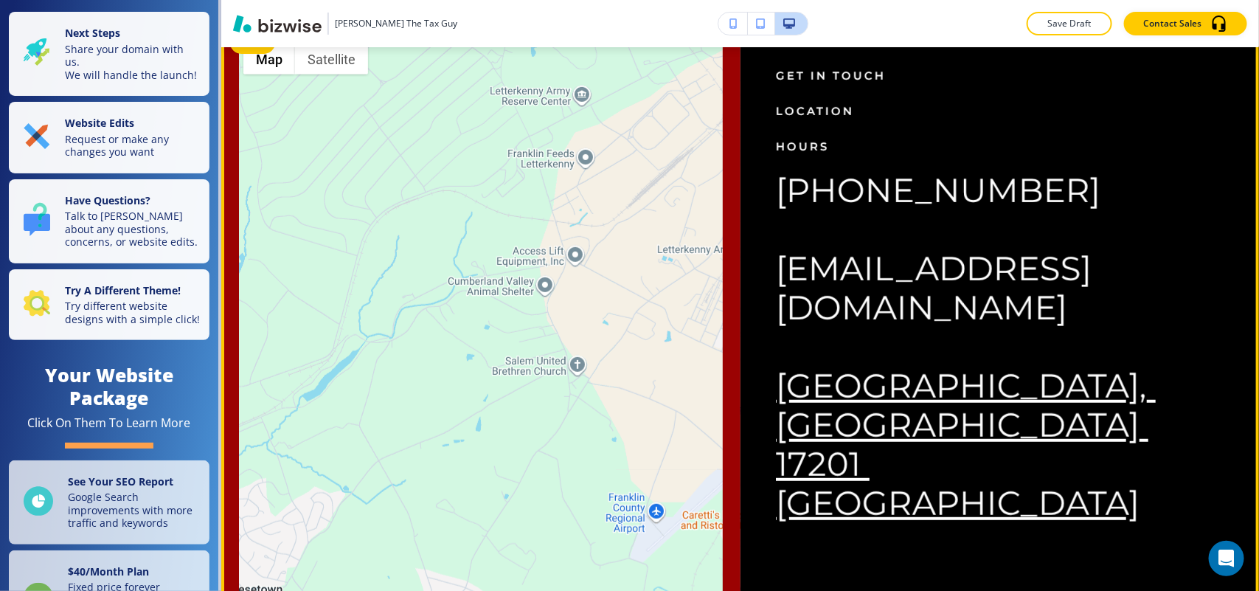
scroll to position [2674, 0]
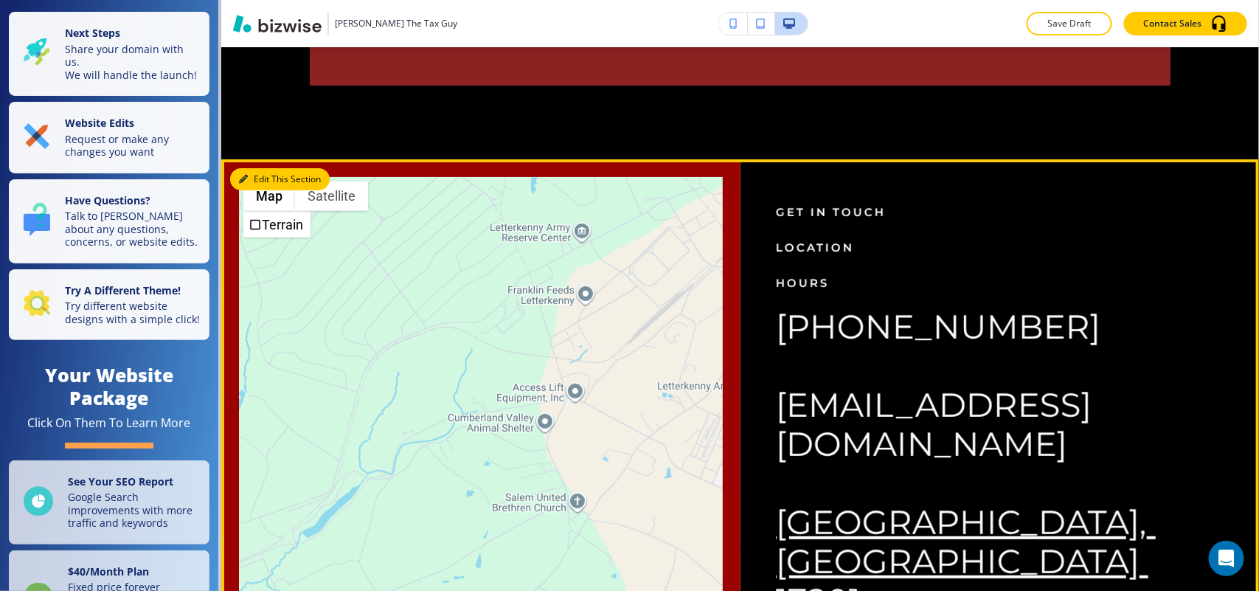
click at [254, 190] on button "Edit This Section" at bounding box center [280, 179] width 100 height 22
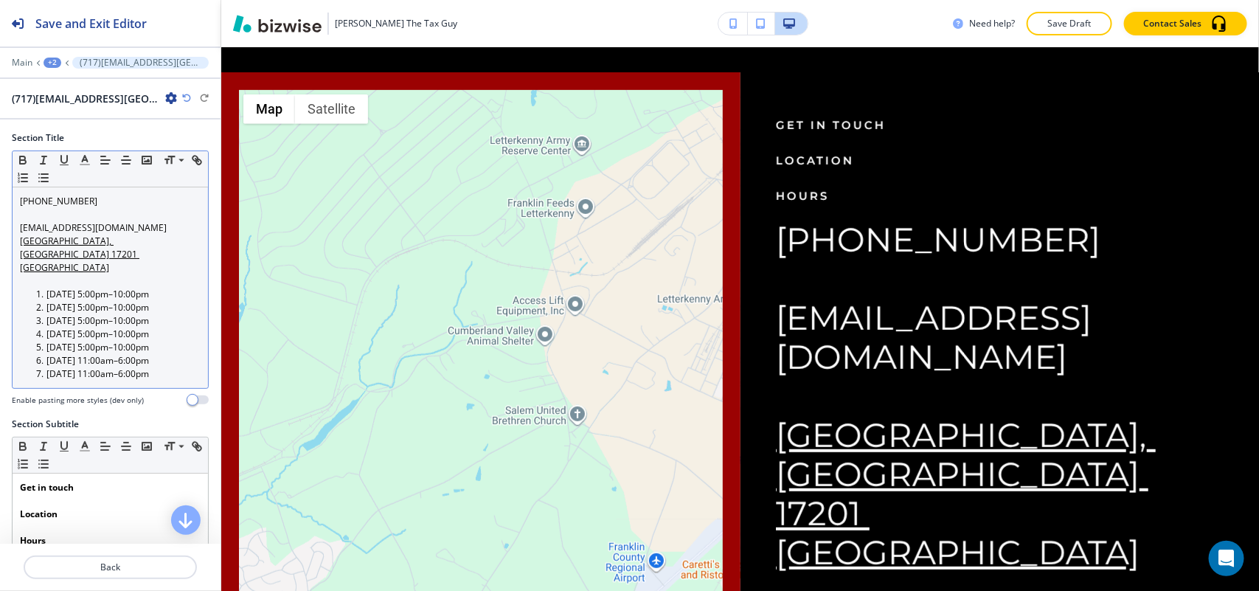
scroll to position [2826, 0]
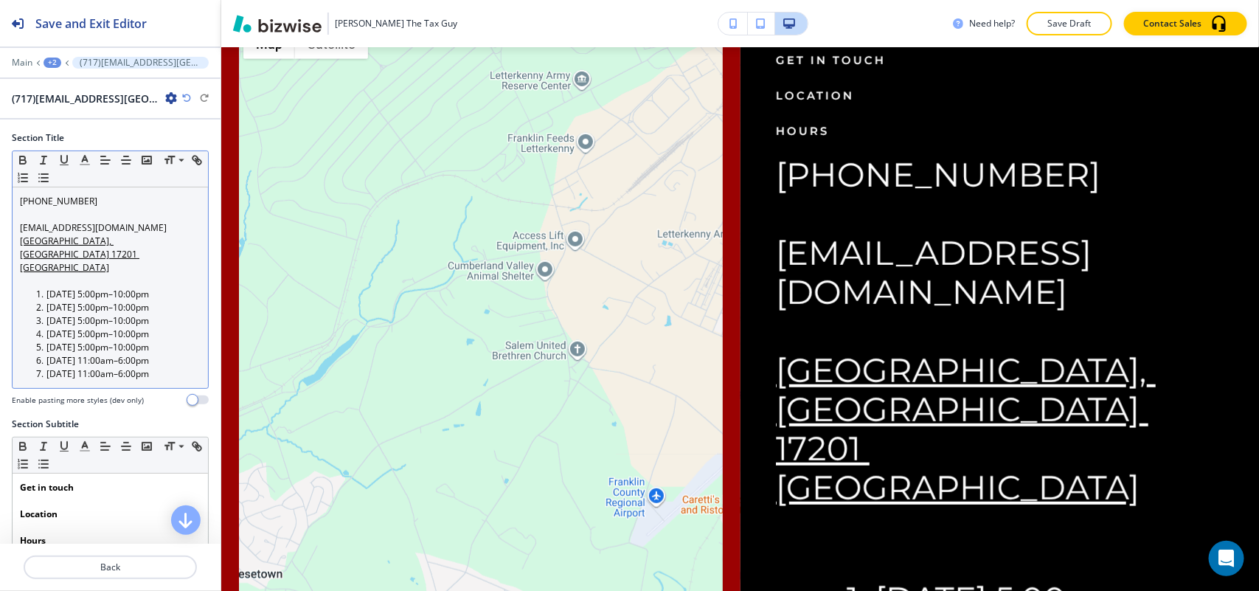
click at [127, 288] on li "Monday 5:00pm–10:00pm" at bounding box center [116, 294] width 167 height 13
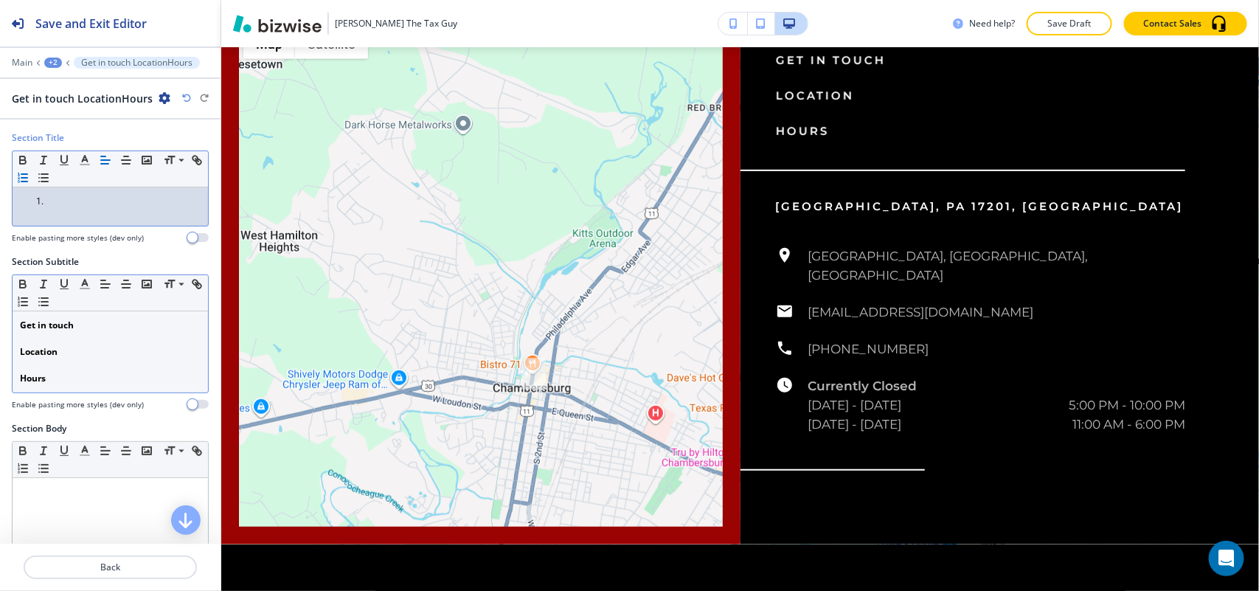
click at [108, 381] on p "Hours" at bounding box center [110, 378] width 181 height 13
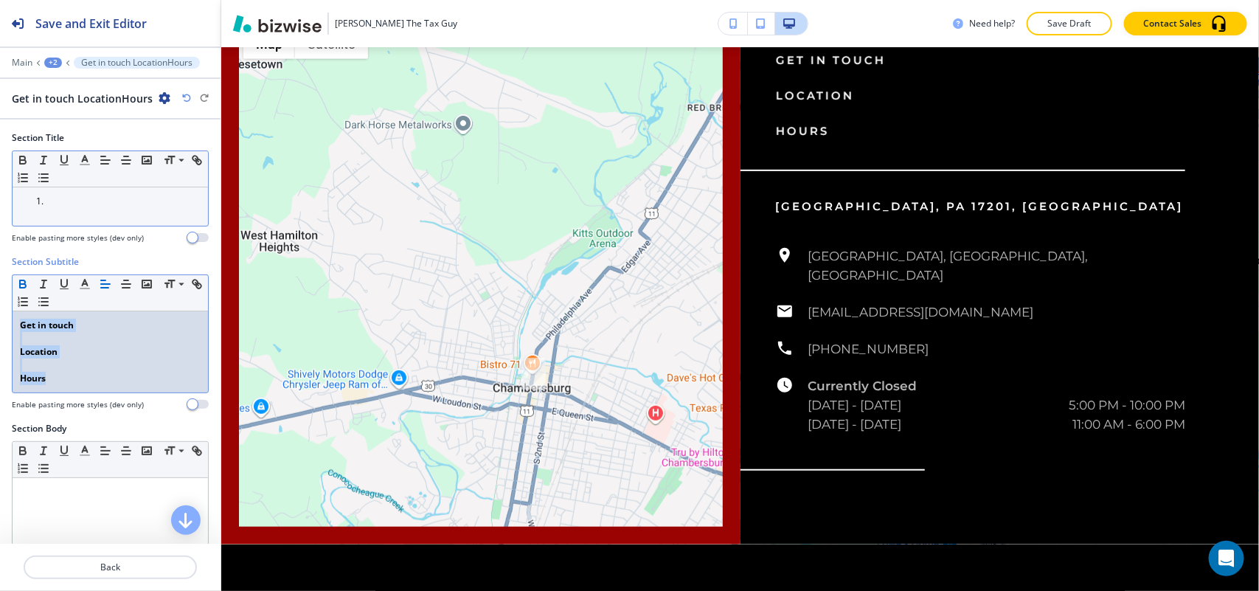
drag, startPoint x: 108, startPoint y: 381, endPoint x: 0, endPoint y: 304, distance: 132.8
click at [0, 304] on div "Section Subtitle Small Normal Large Huge Get in touch Location Hours Enable pas…" at bounding box center [110, 338] width 221 height 167
